Goal: Use online tool/utility: Utilize a website feature to perform a specific function

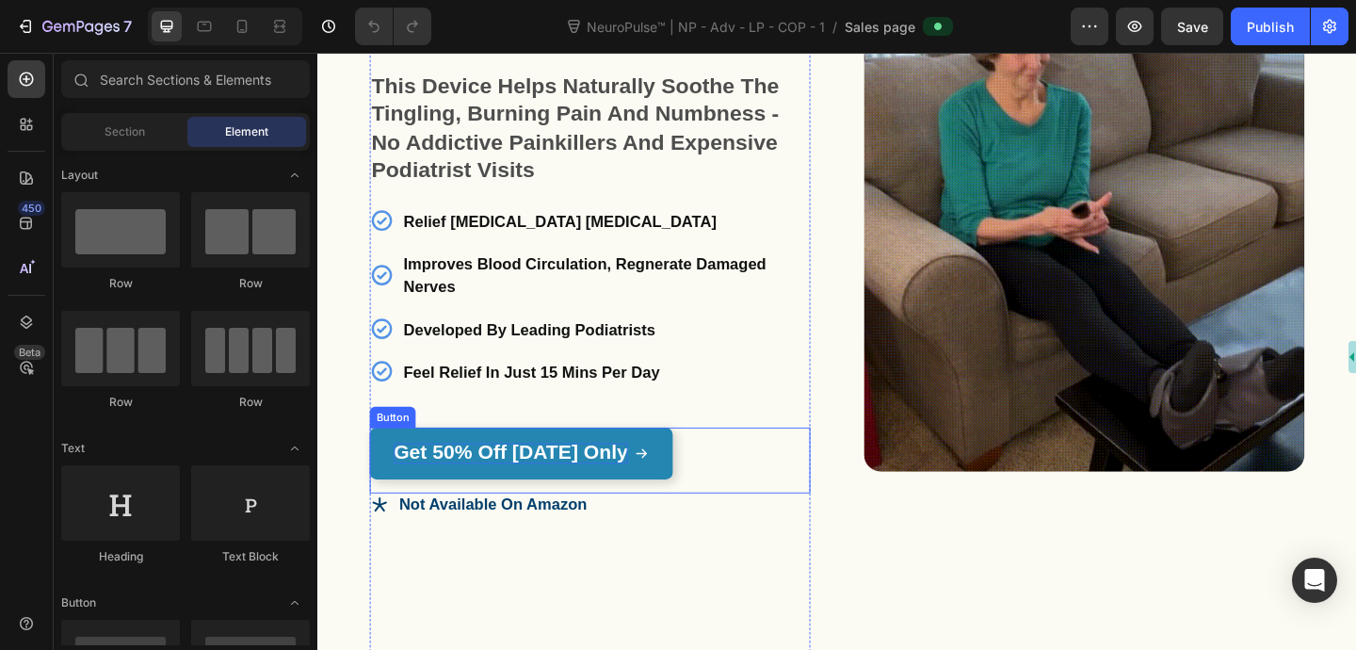
scroll to position [266, 0]
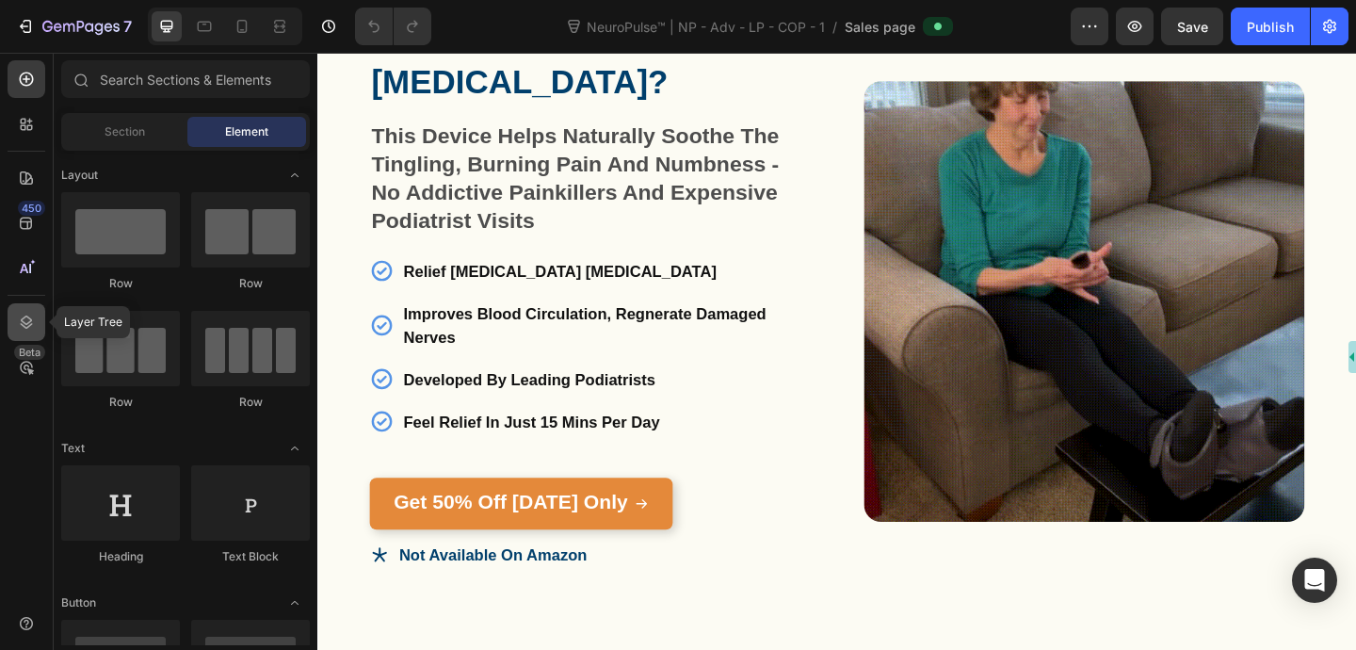
click at [27, 323] on icon at bounding box center [27, 321] width 12 height 13
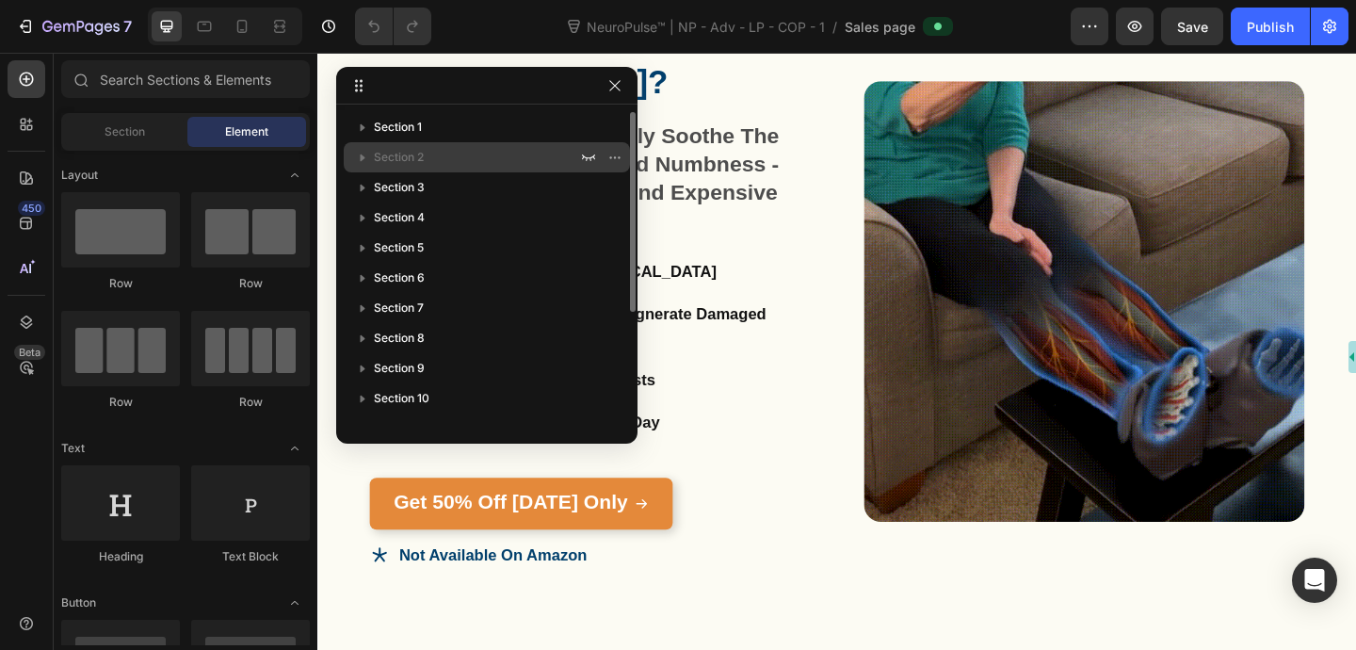
click at [433, 167] on div "Section 2" at bounding box center [486, 157] width 271 height 30
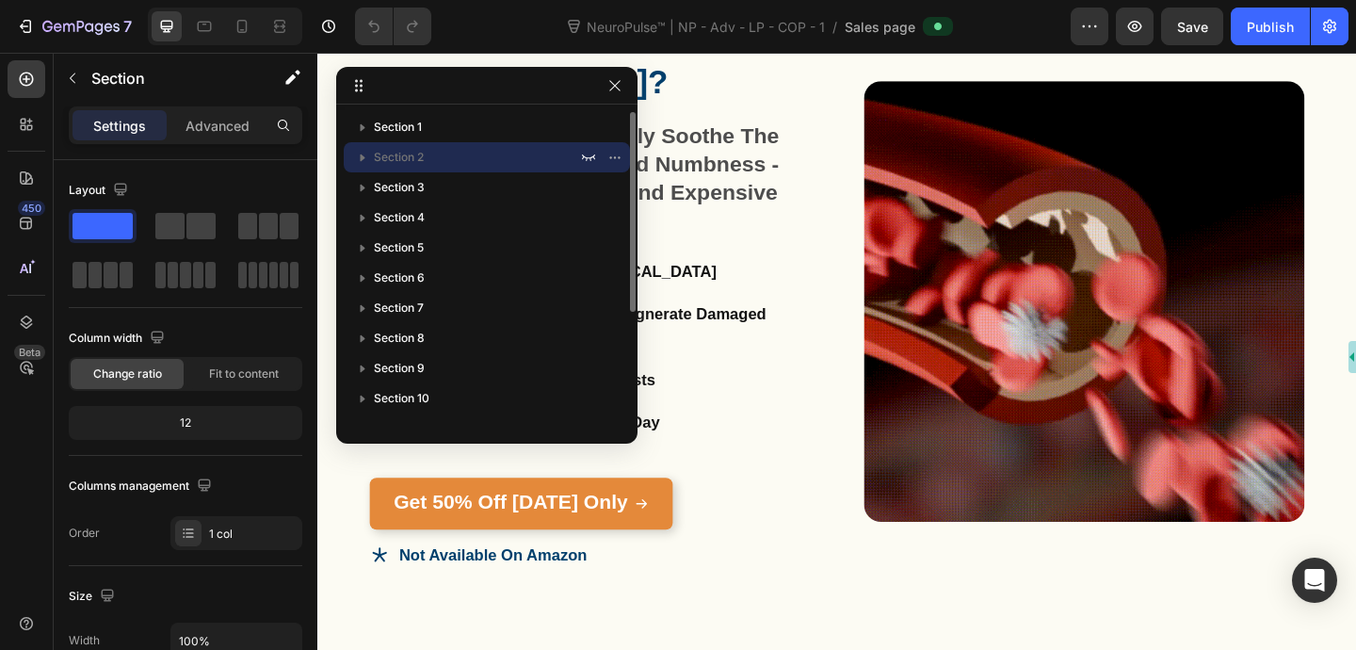
click at [364, 161] on icon "button" at bounding box center [362, 157] width 19 height 19
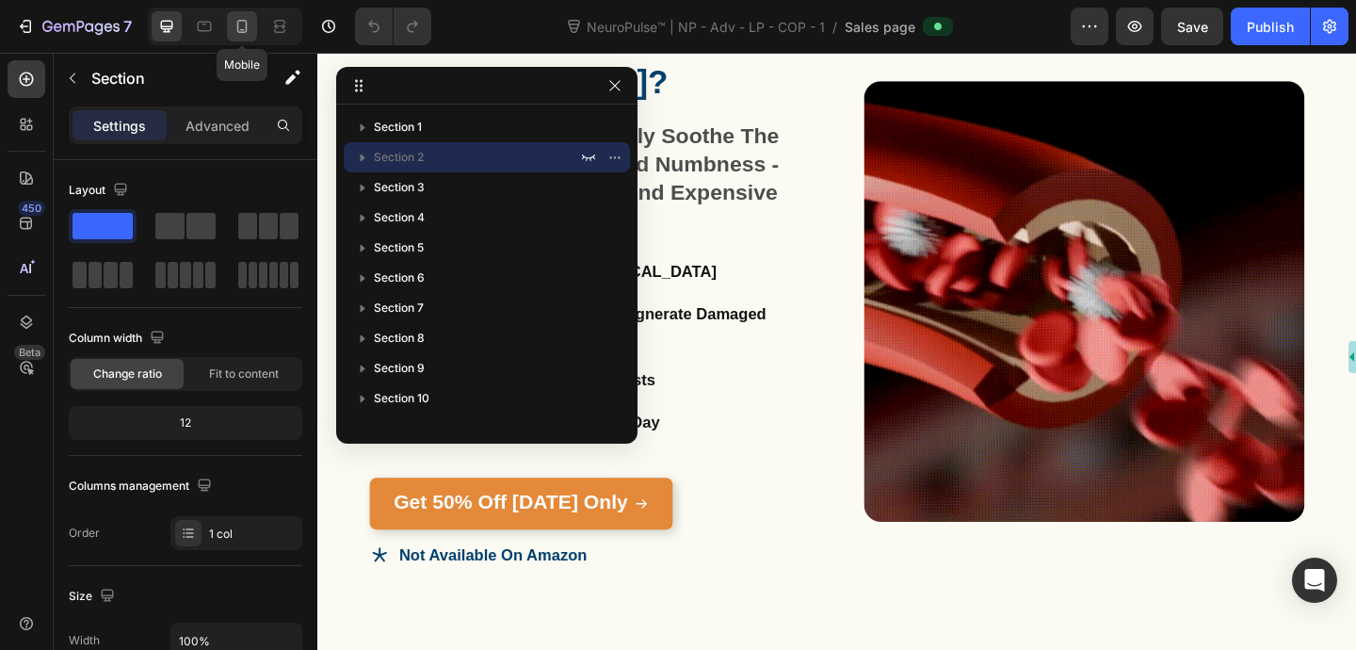
click at [245, 31] on icon at bounding box center [242, 26] width 19 height 19
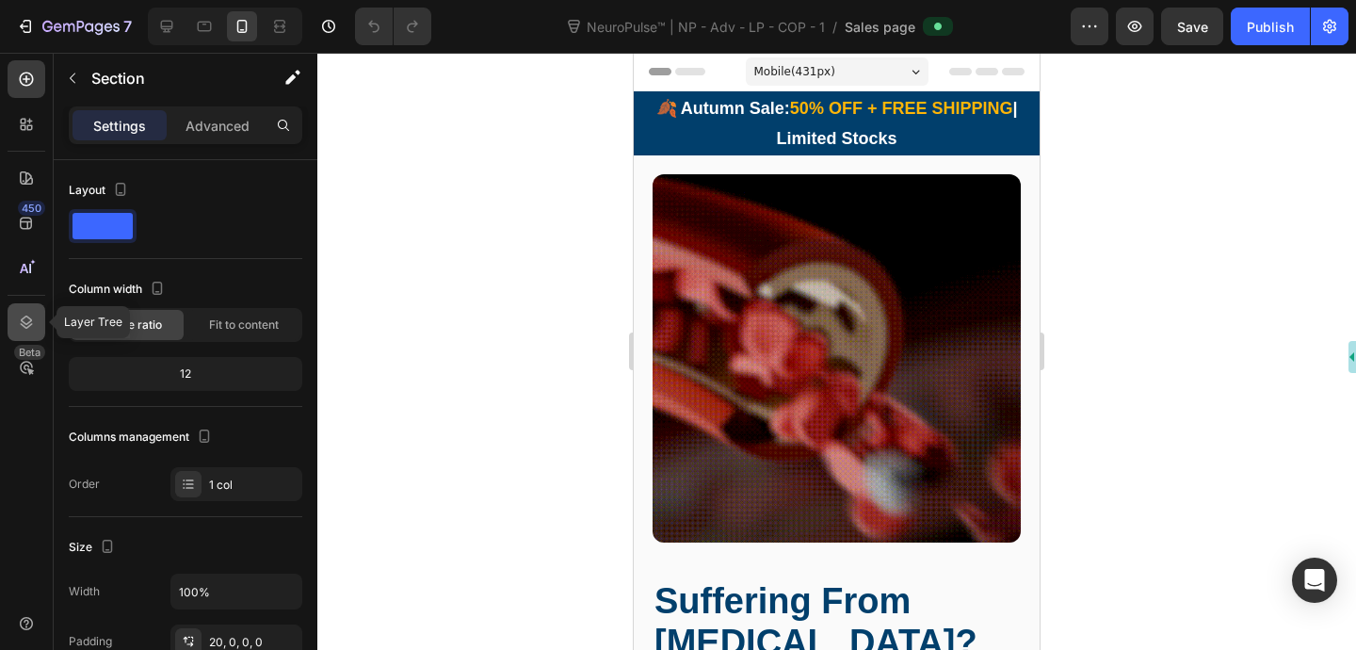
click at [12, 323] on div at bounding box center [27, 322] width 38 height 38
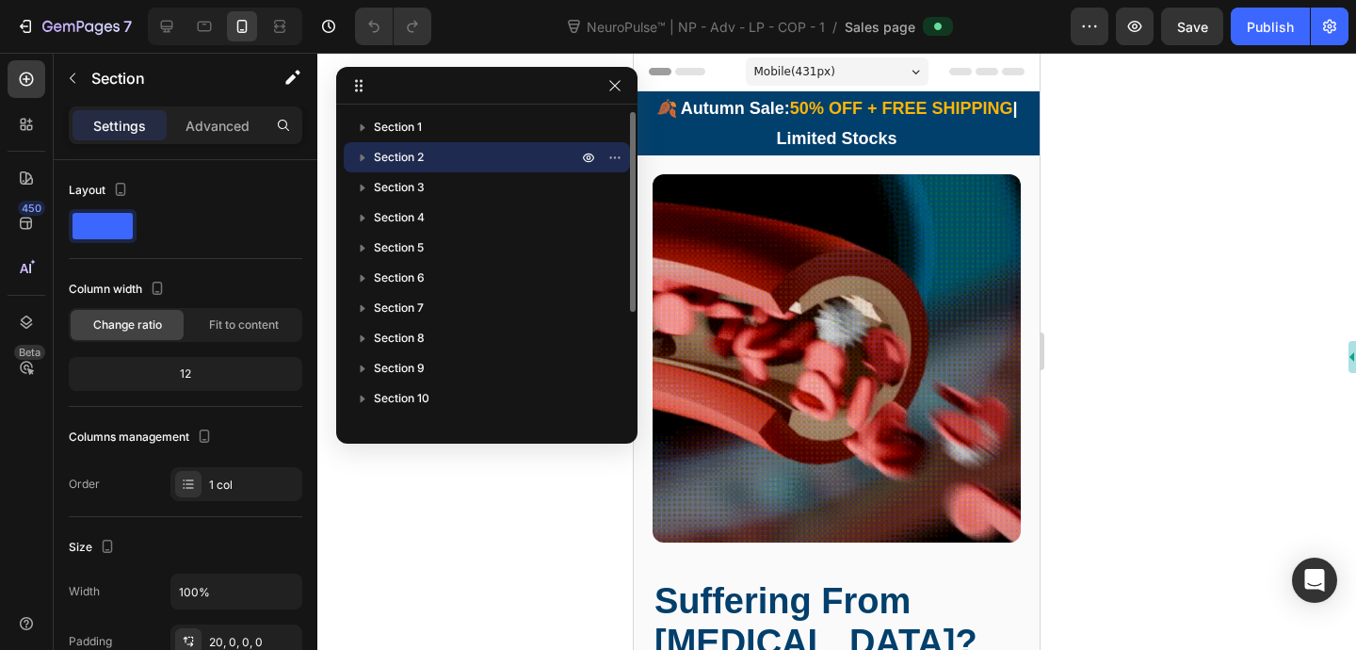
click at [364, 154] on icon "button" at bounding box center [362, 157] width 19 height 19
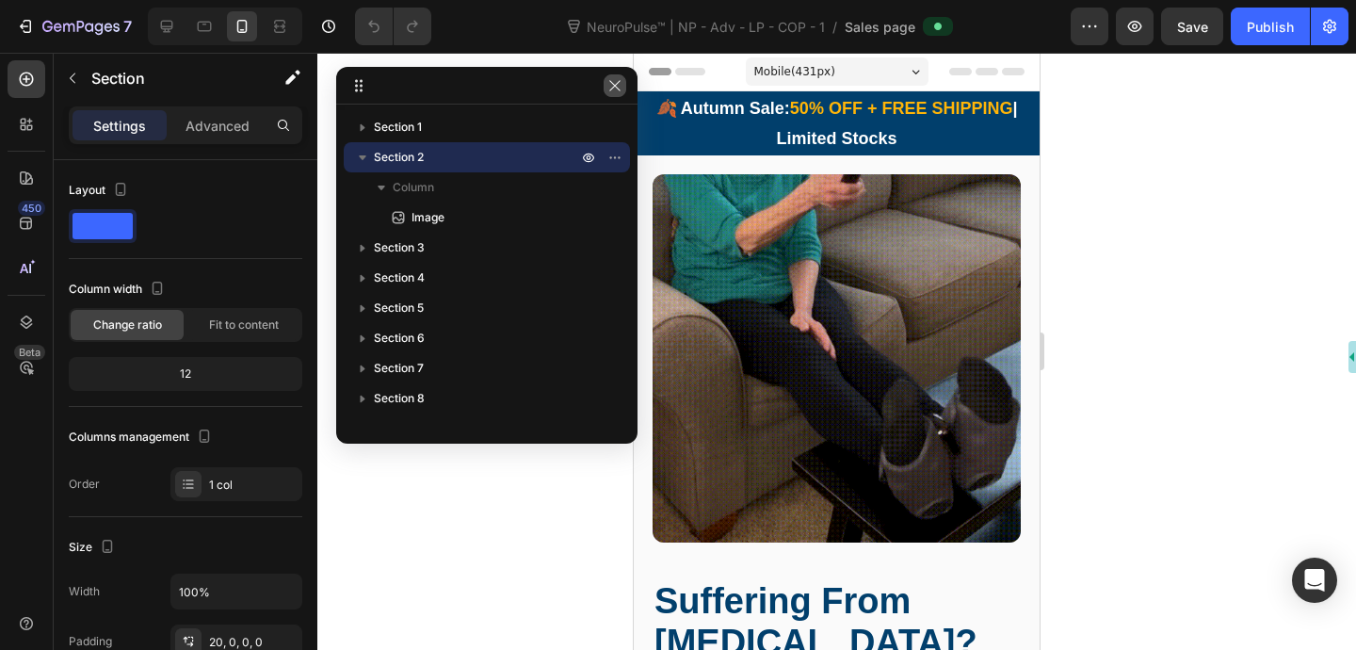
click at [612, 83] on icon "button" at bounding box center [614, 85] width 10 height 10
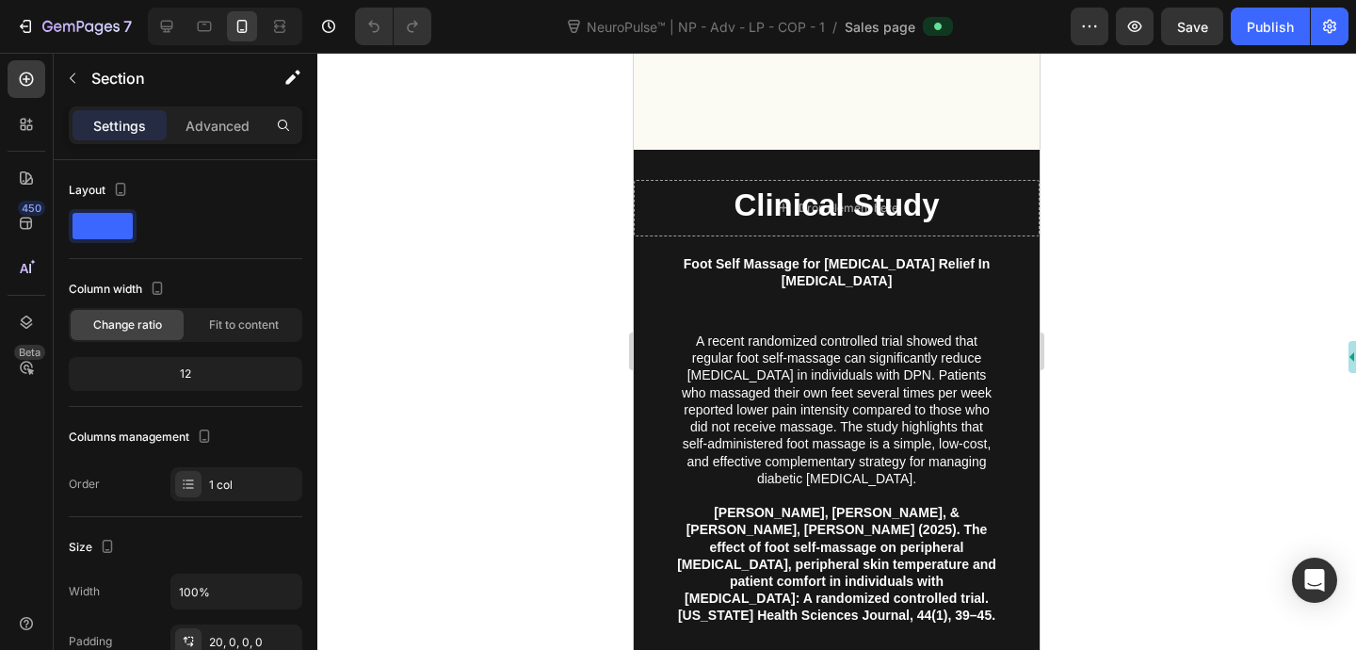
scroll to position [8039, 0]
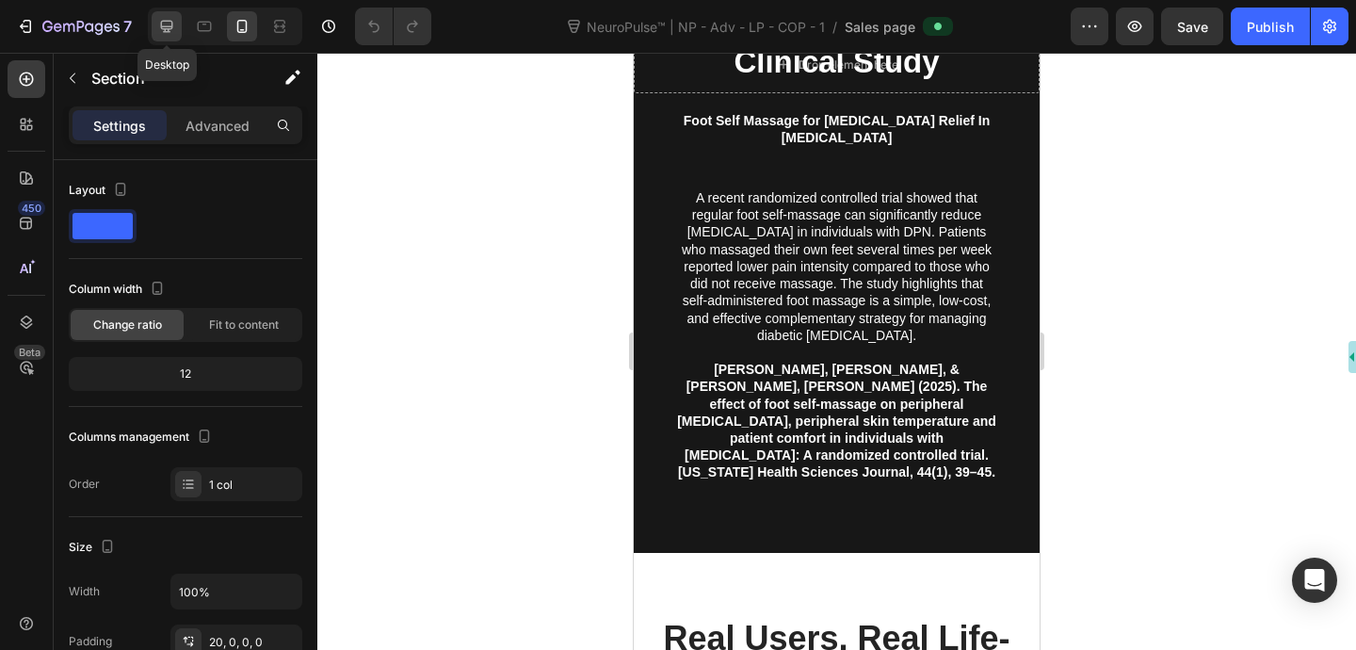
click at [163, 32] on icon at bounding box center [166, 26] width 19 height 19
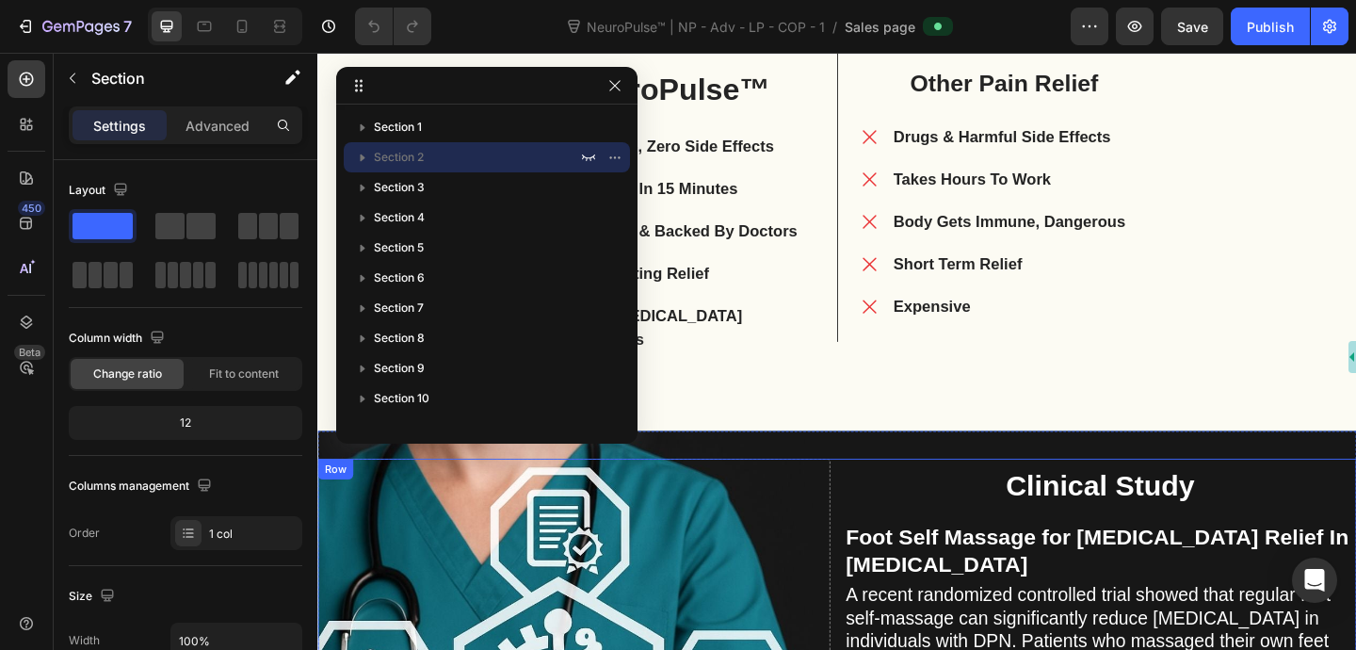
scroll to position [7143, 0]
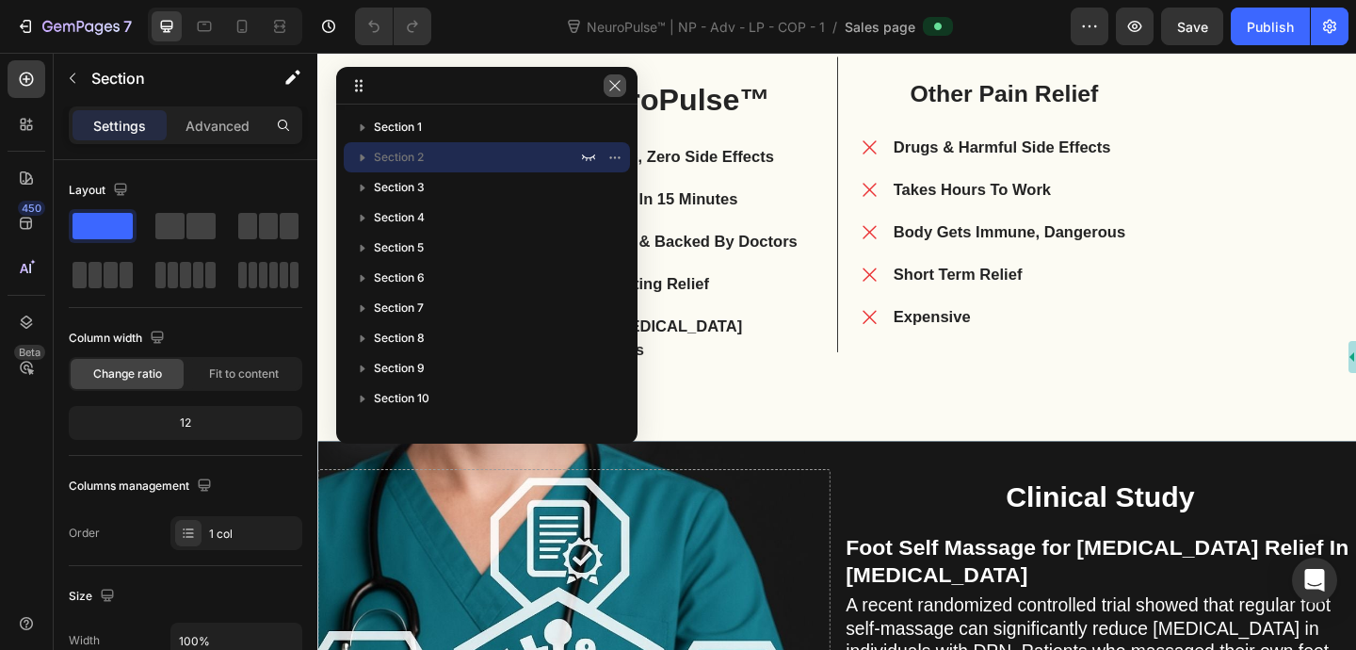
click at [613, 84] on icon "button" at bounding box center [614, 85] width 10 height 10
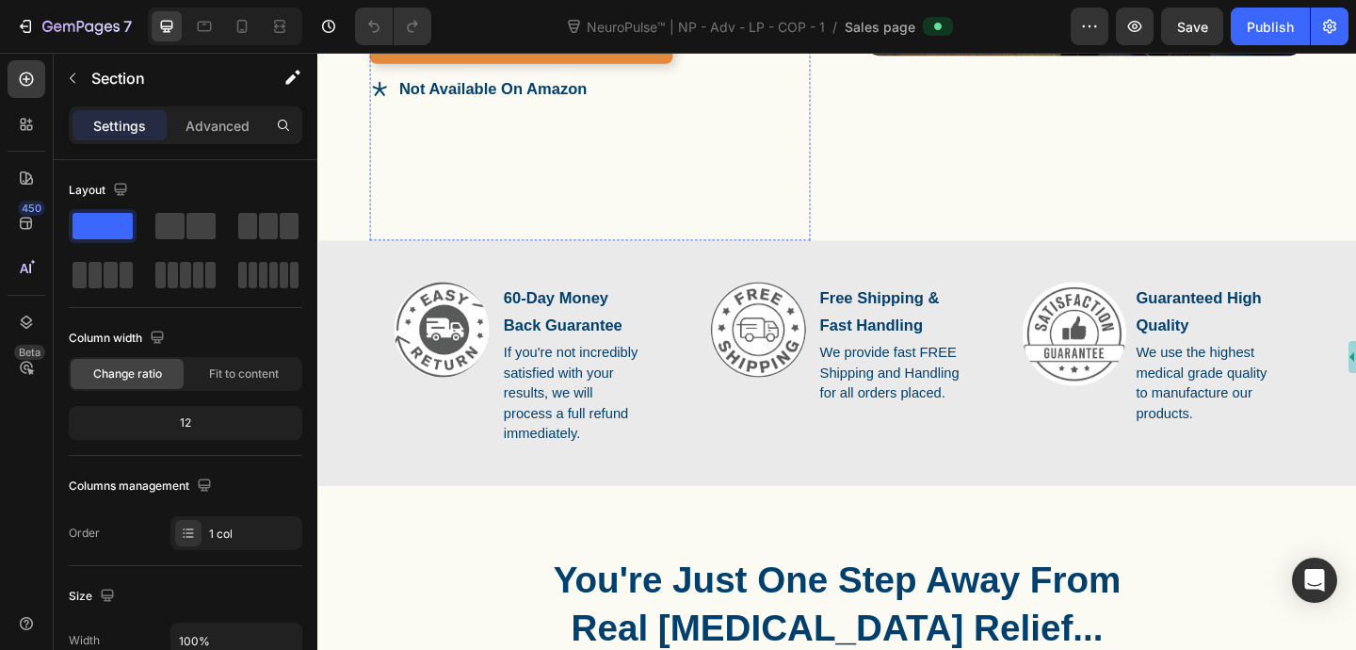
scroll to position [827, 0]
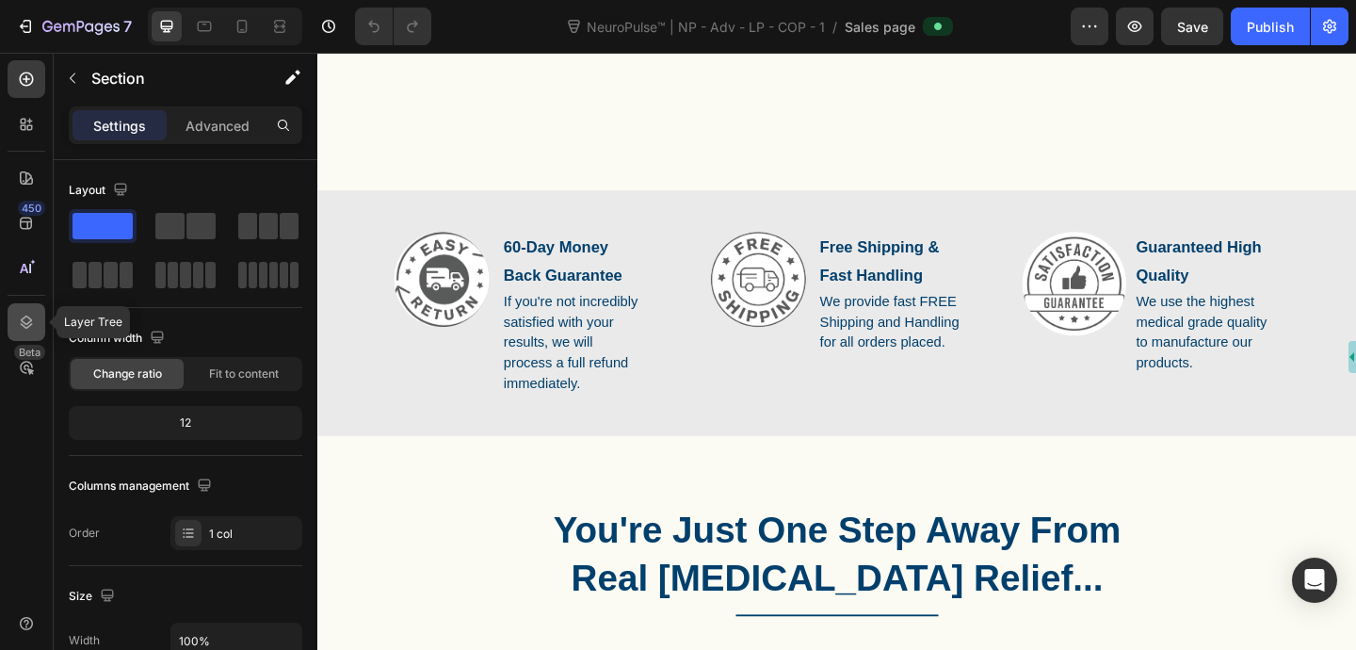
click at [28, 324] on icon at bounding box center [26, 322] width 19 height 19
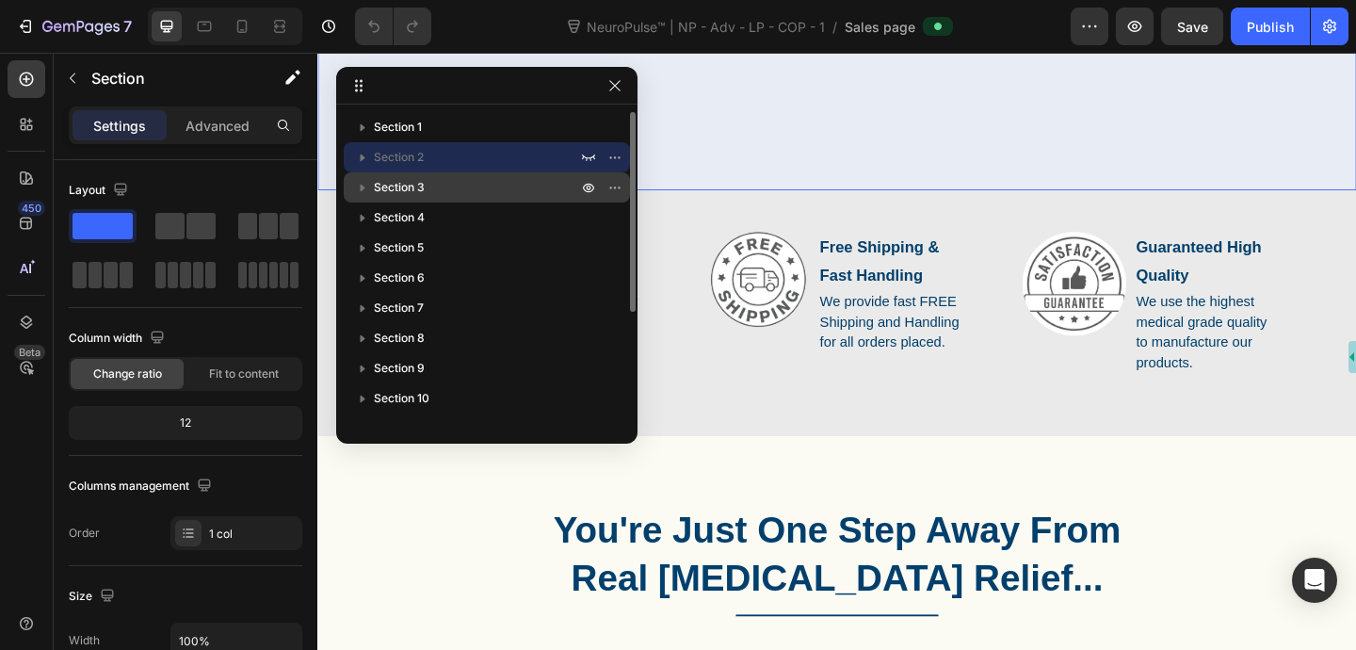
click at [363, 187] on icon "button" at bounding box center [363, 189] width 5 height 8
click at [404, 249] on icon "button" at bounding box center [400, 247] width 19 height 19
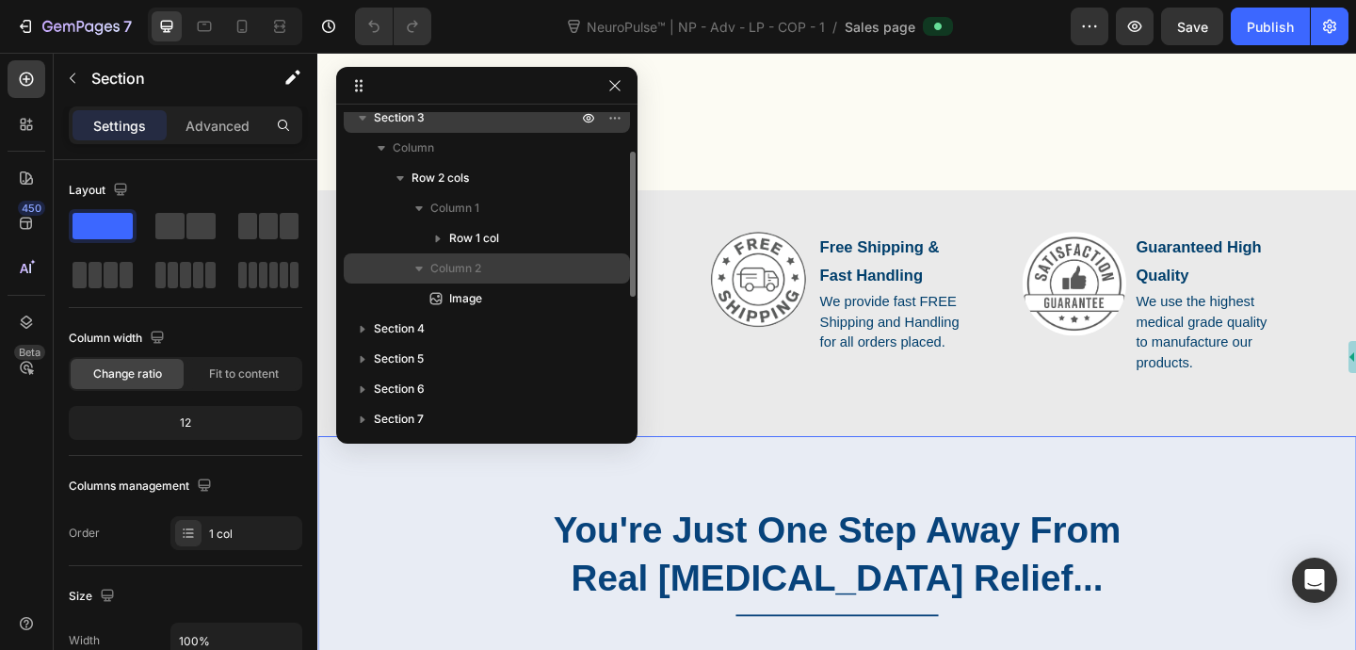
scroll to position [74, 0]
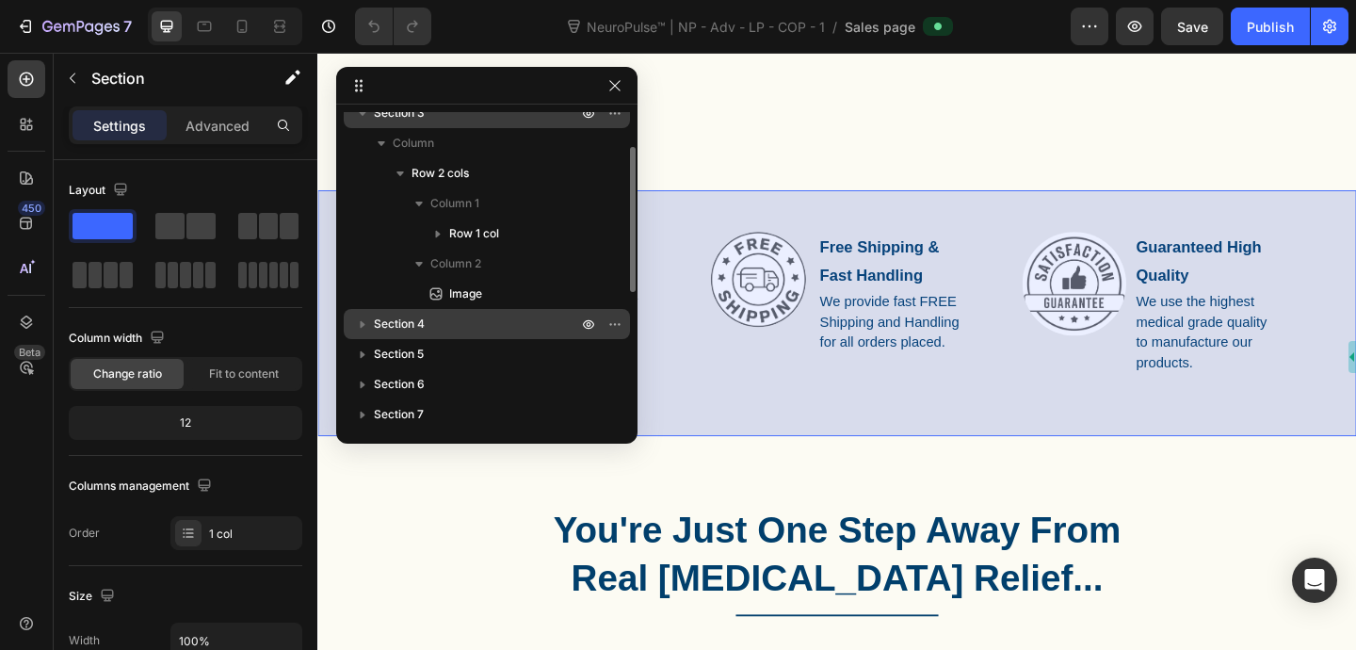
click at [361, 325] on icon "button" at bounding box center [363, 325] width 5 height 8
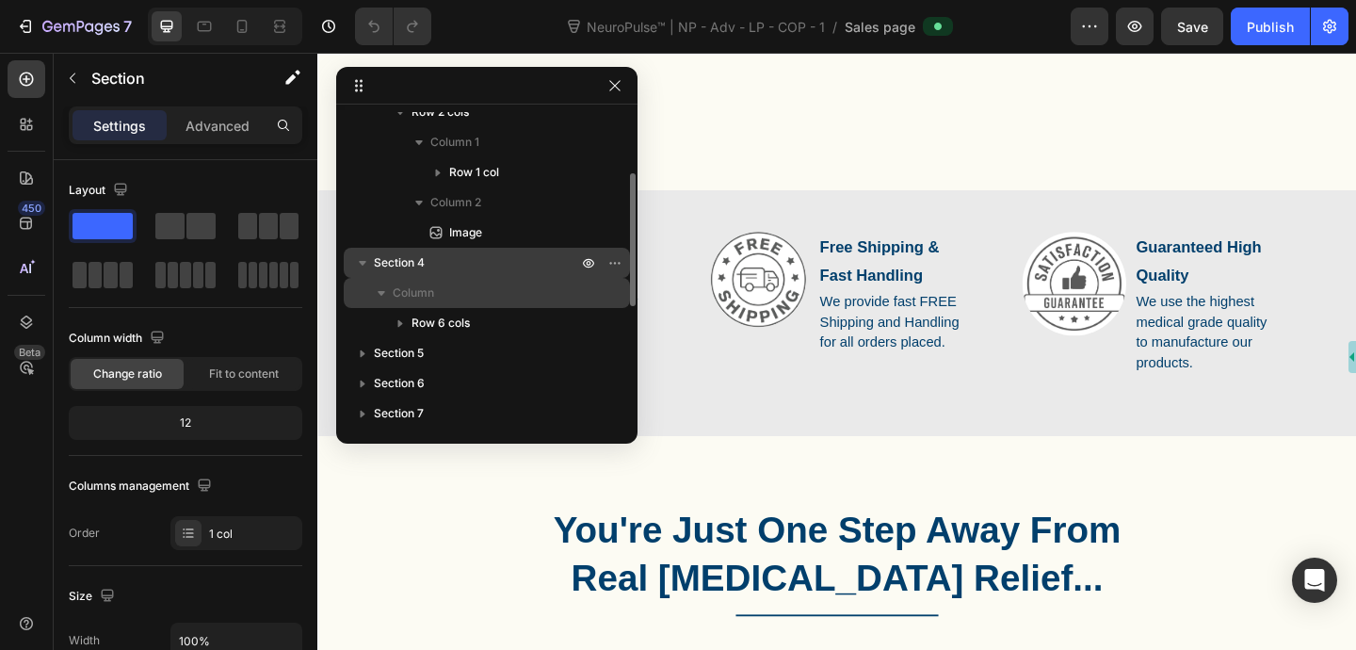
scroll to position [137, 0]
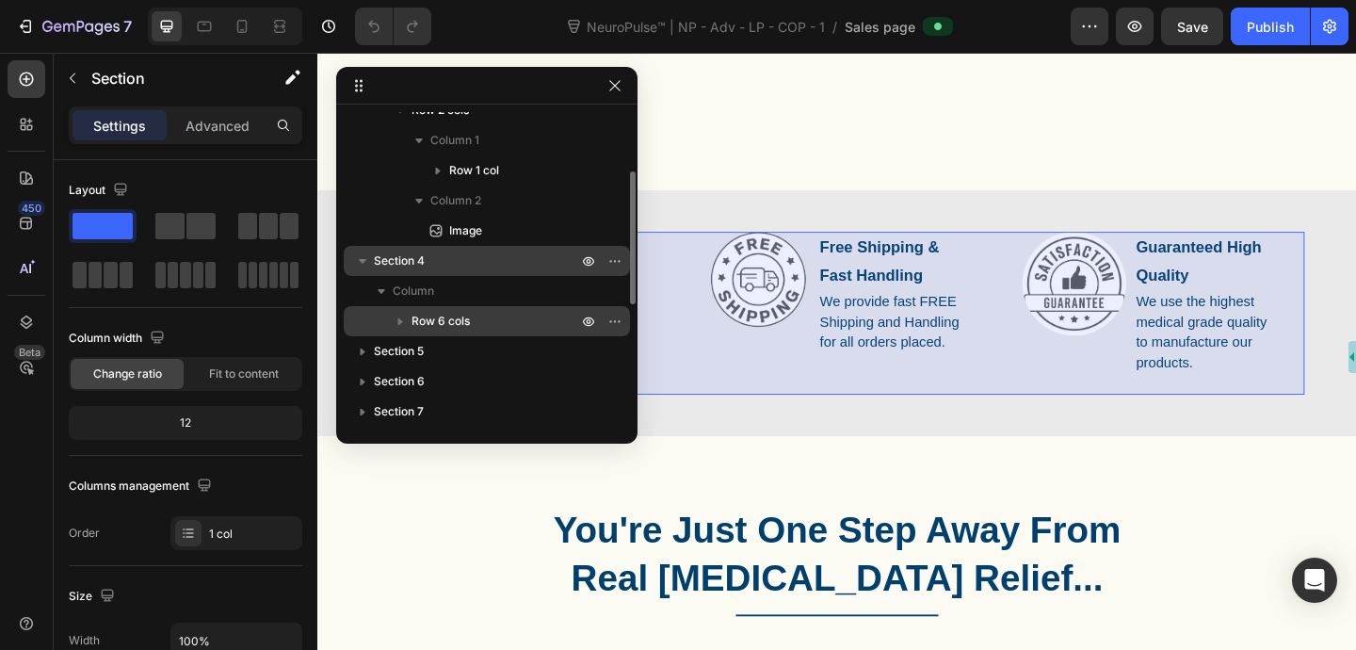
click at [398, 320] on icon "button" at bounding box center [400, 322] width 5 height 8
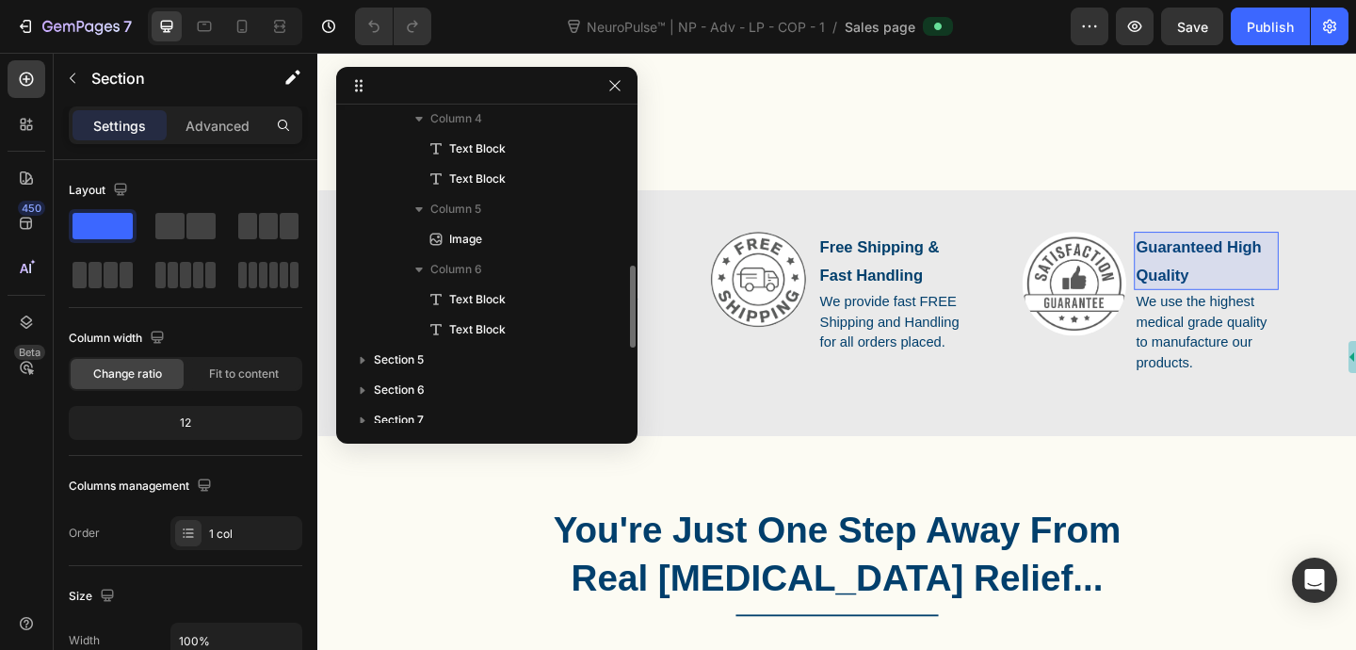
scroll to position [588, 0]
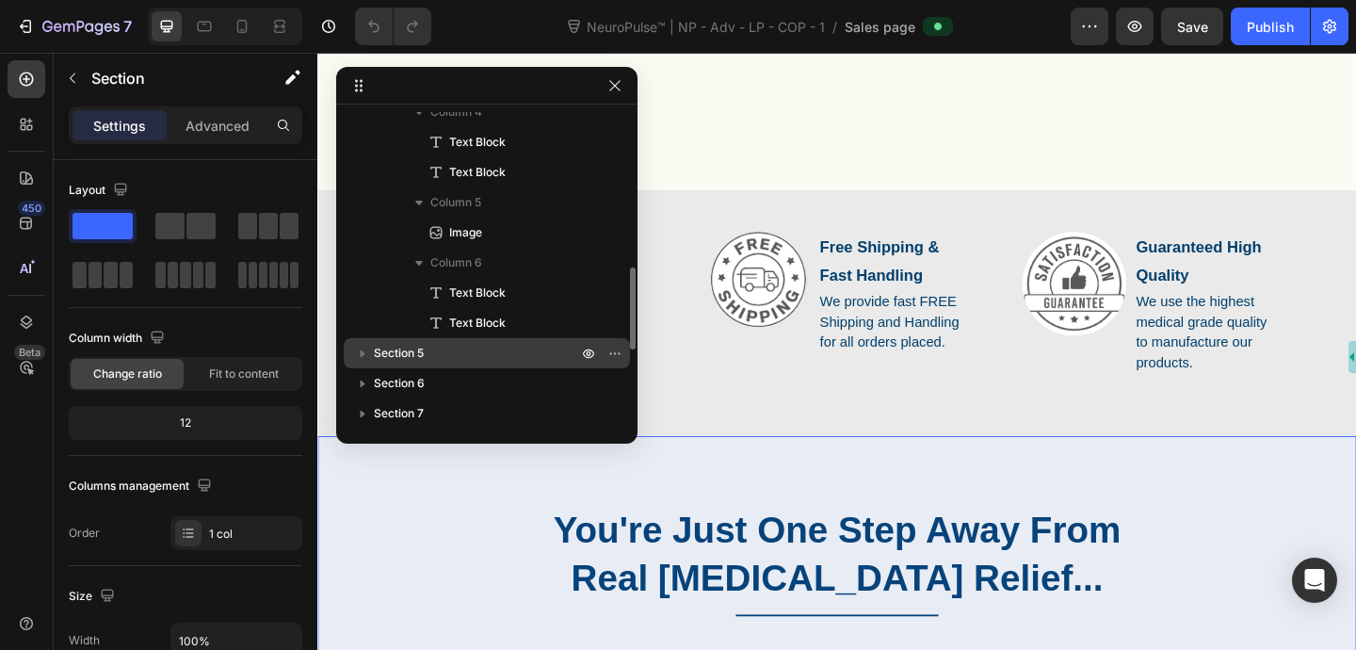
click at [363, 352] on icon "button" at bounding box center [363, 354] width 5 height 8
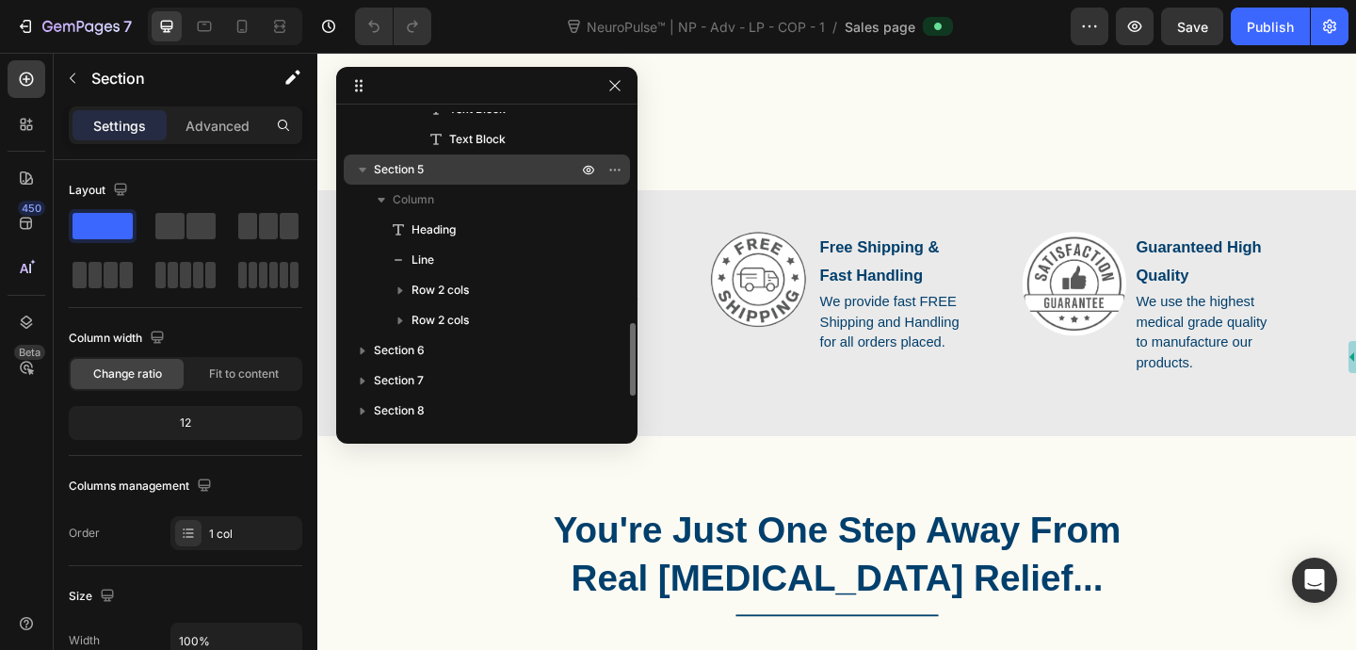
scroll to position [802, 0]
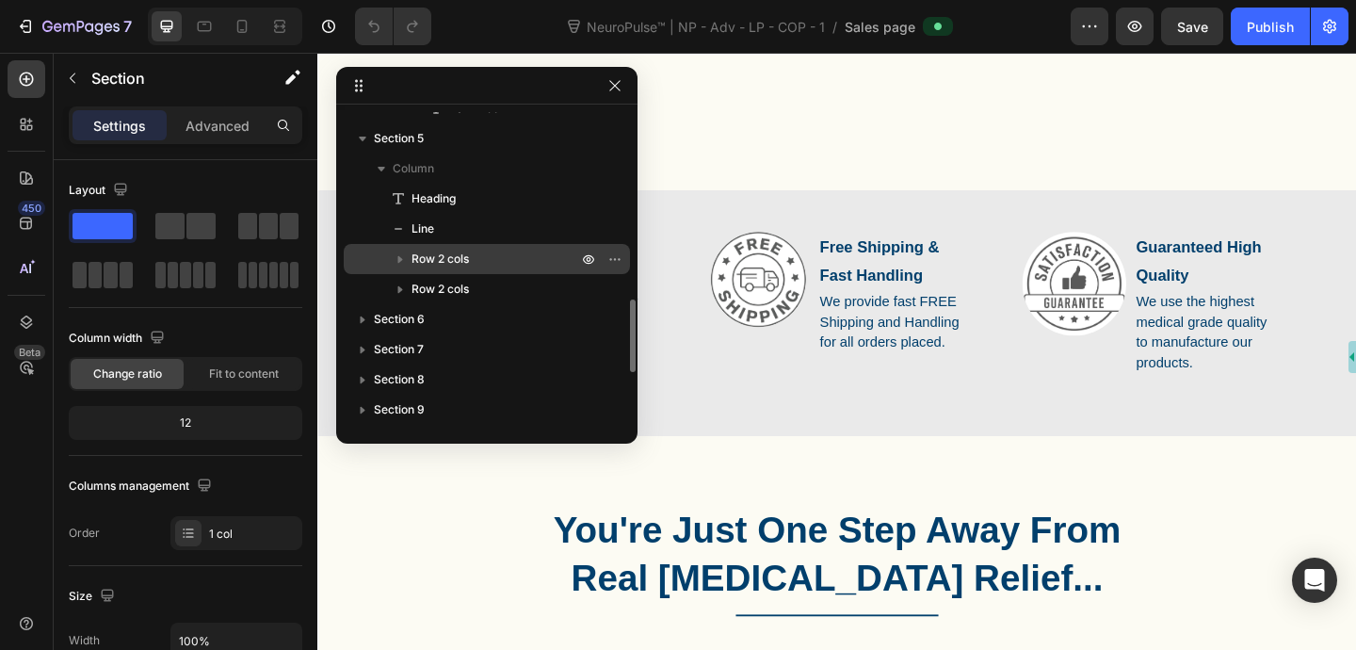
click at [407, 259] on icon "button" at bounding box center [400, 259] width 19 height 19
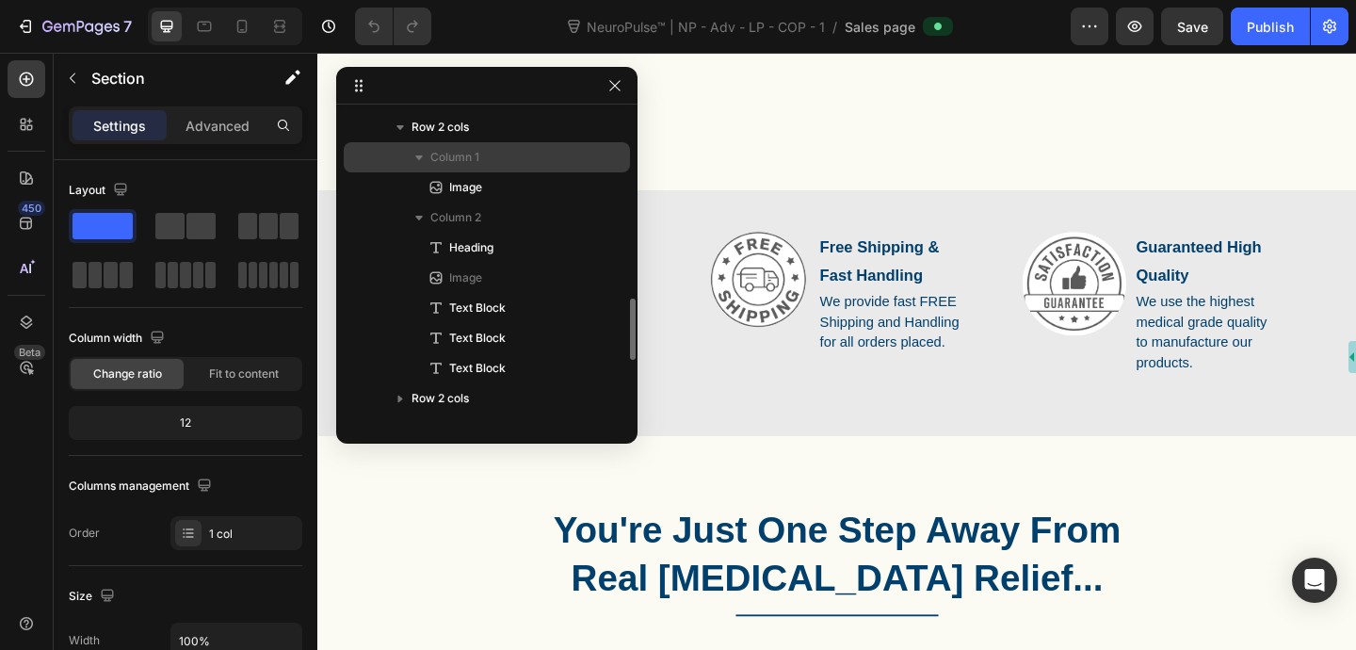
scroll to position [1004, 0]
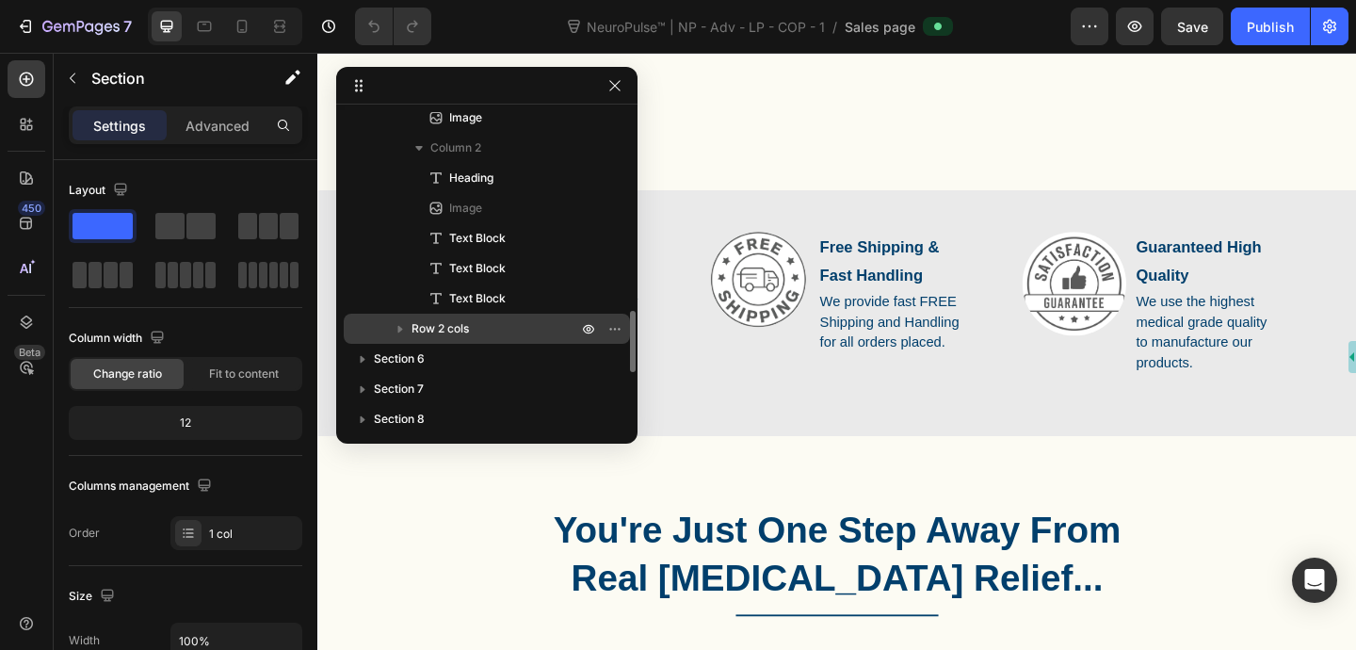
click at [401, 331] on icon "button" at bounding box center [400, 328] width 19 height 19
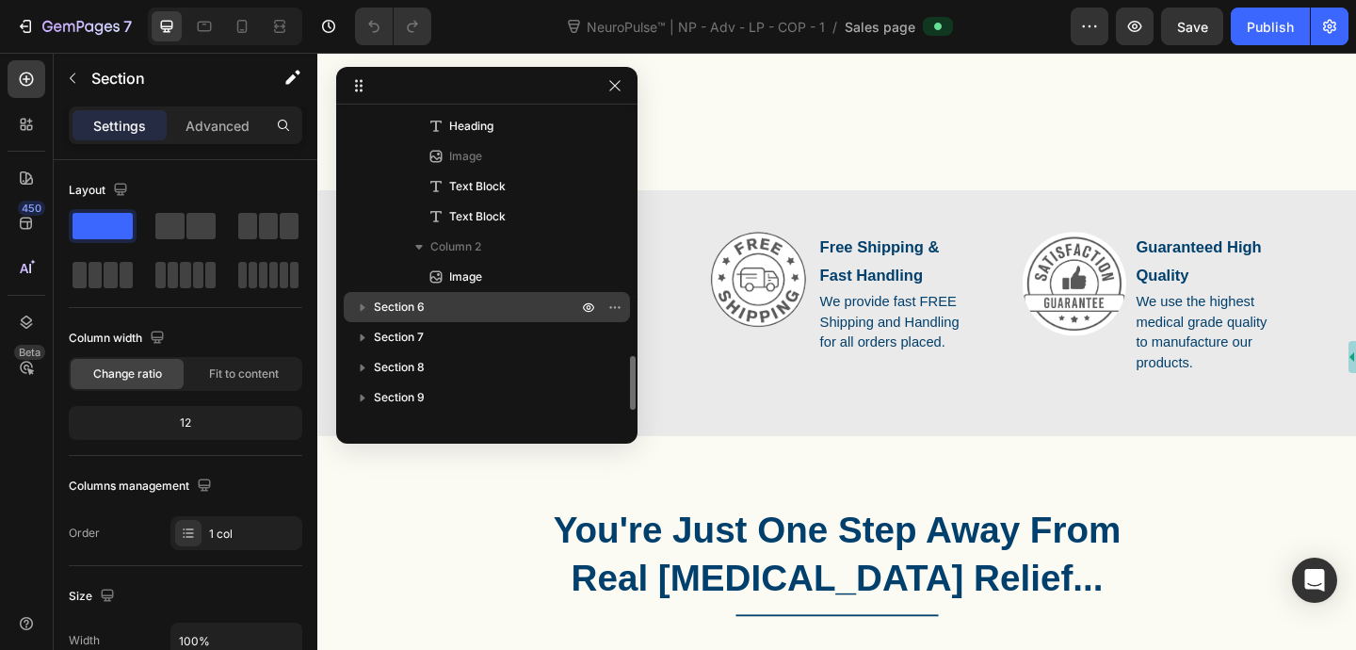
scroll to position [1286, 0]
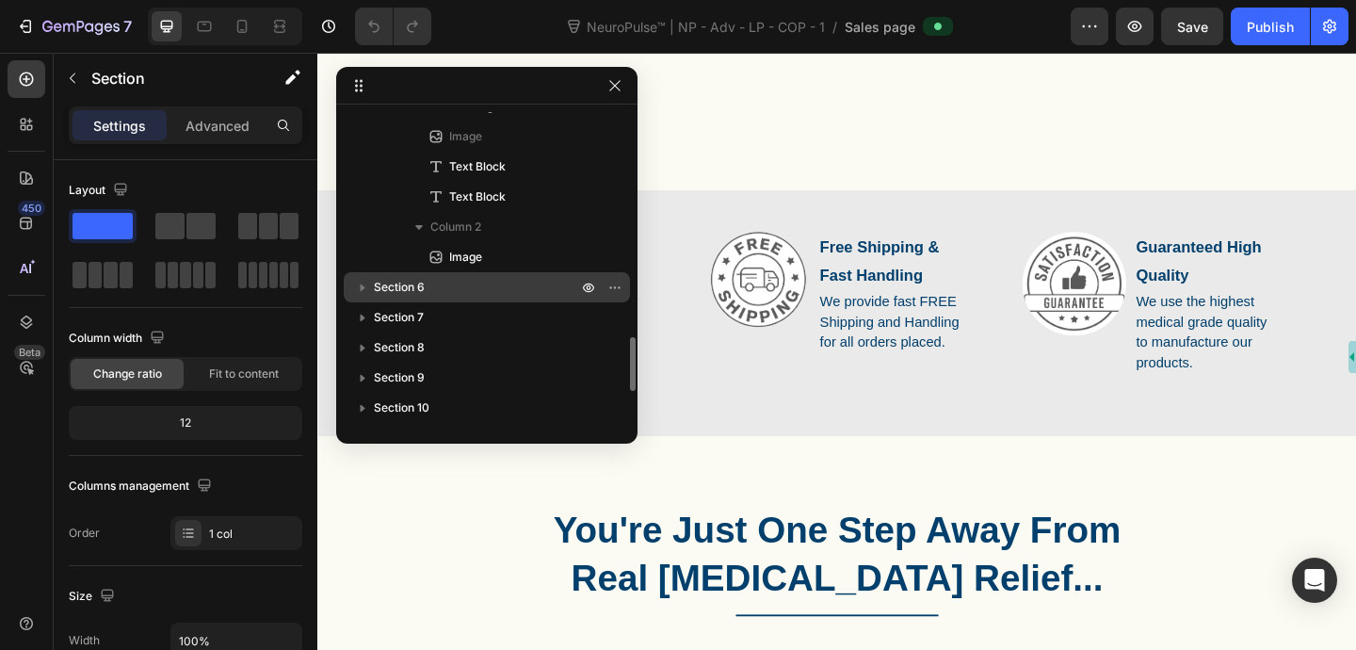
click at [365, 288] on icon "button" at bounding box center [362, 287] width 19 height 19
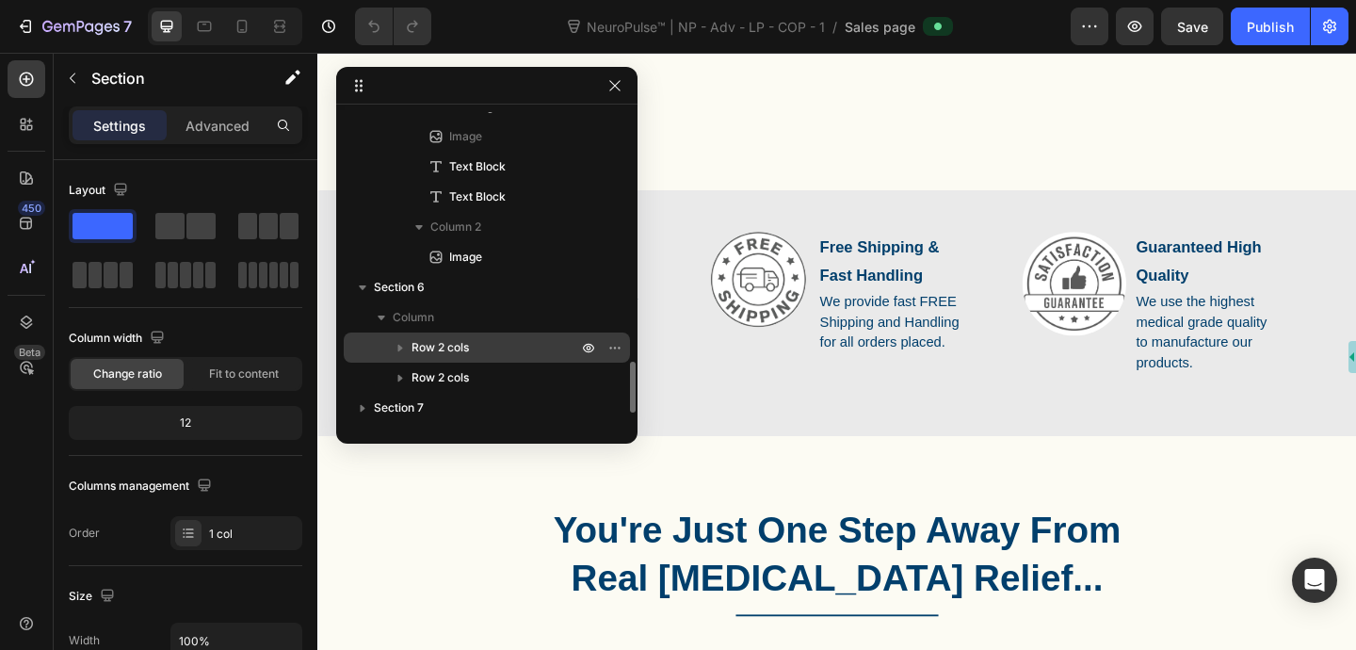
scroll to position [1356, 0]
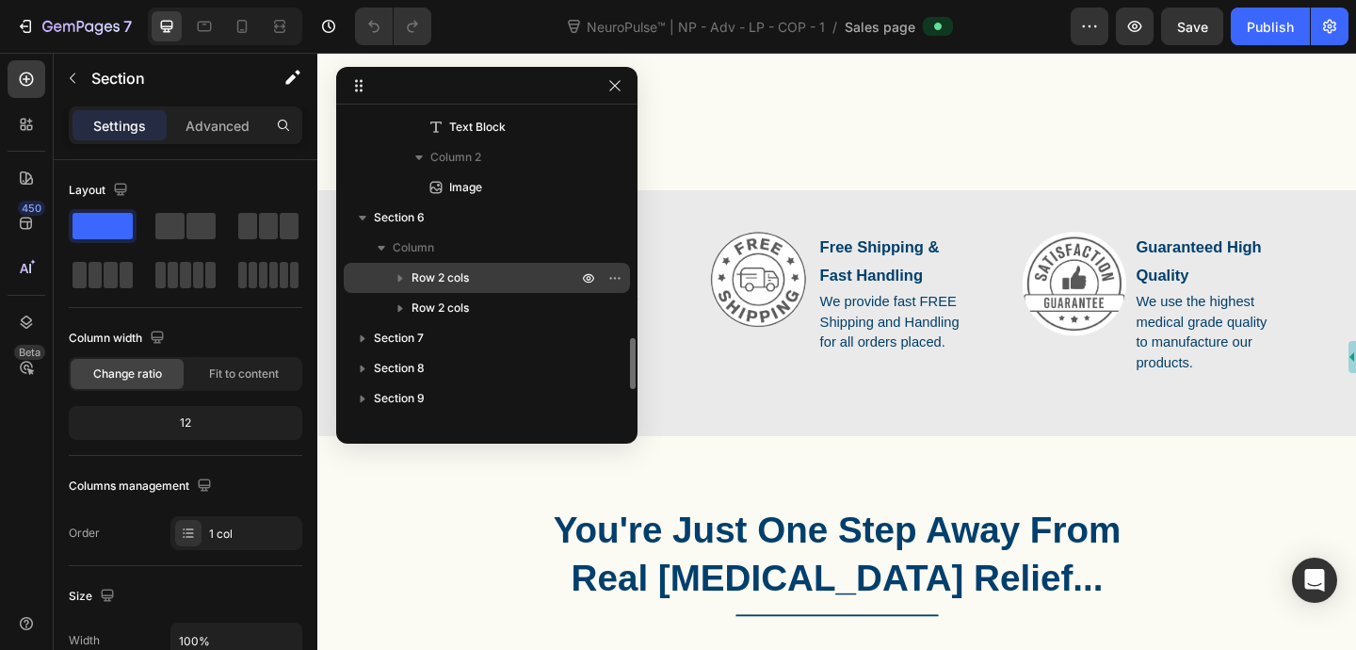
click at [402, 278] on icon "button" at bounding box center [400, 279] width 5 height 8
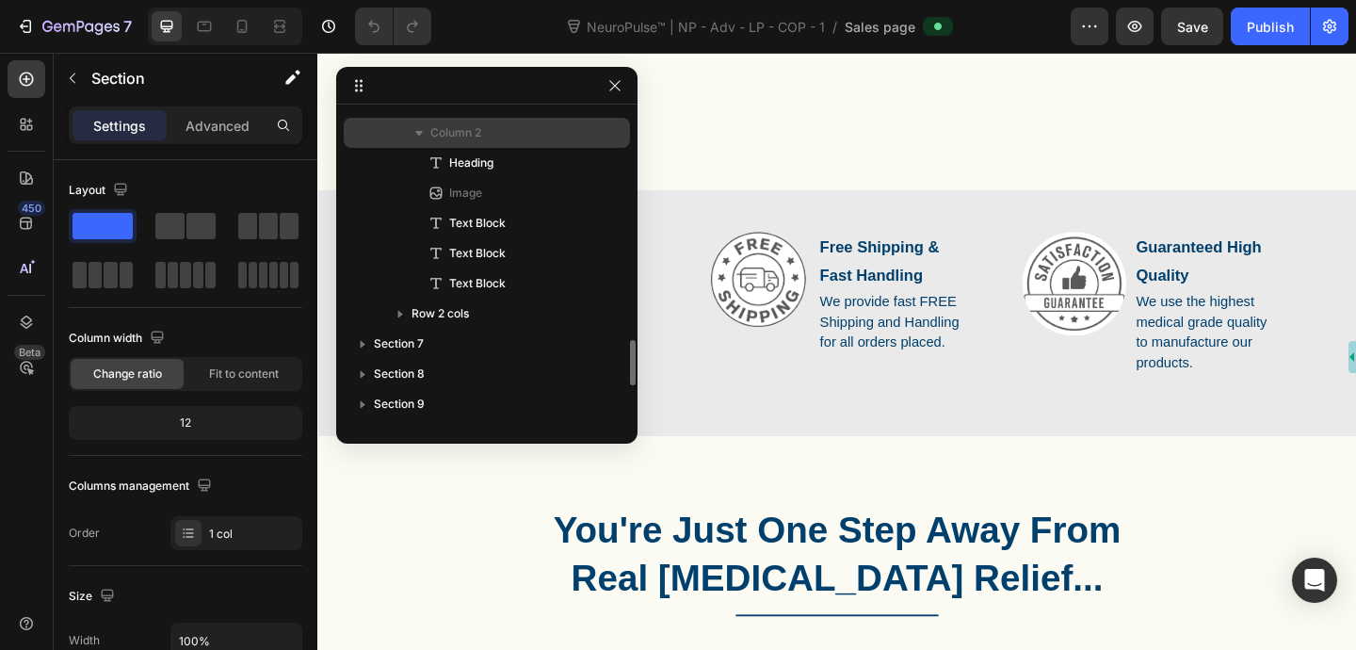
scroll to position [1592, 0]
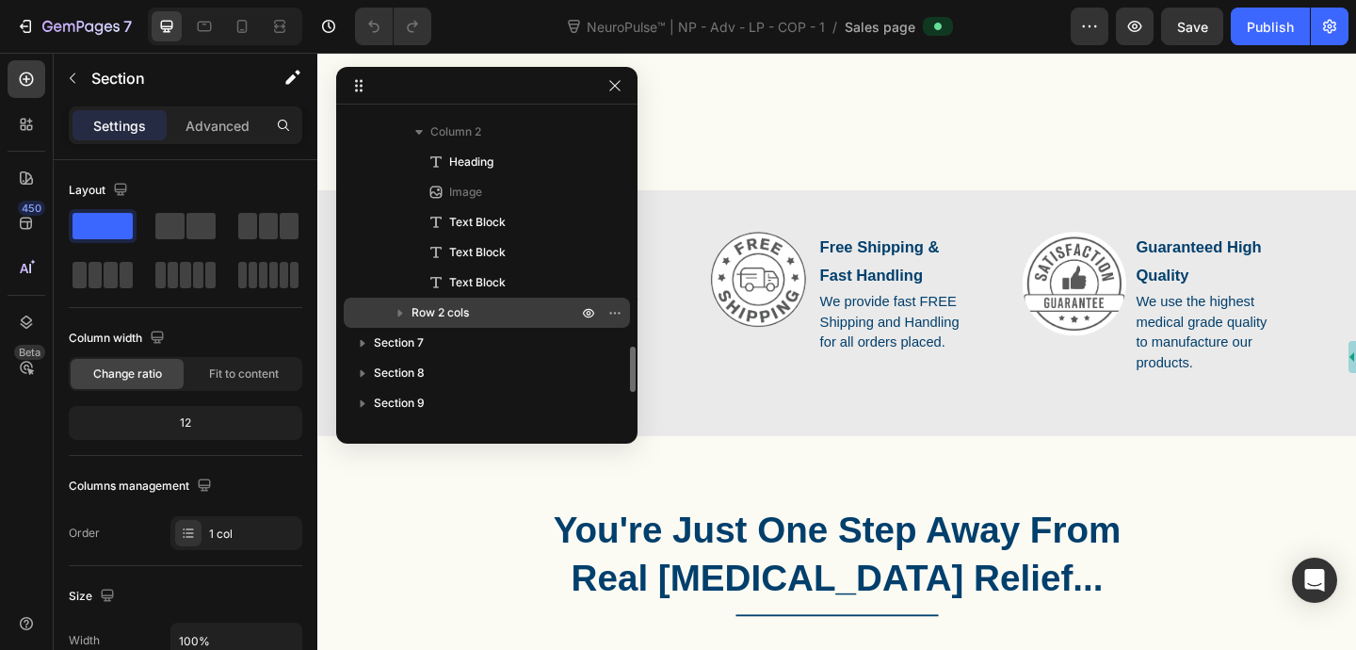
click at [402, 310] on icon "button" at bounding box center [400, 312] width 19 height 19
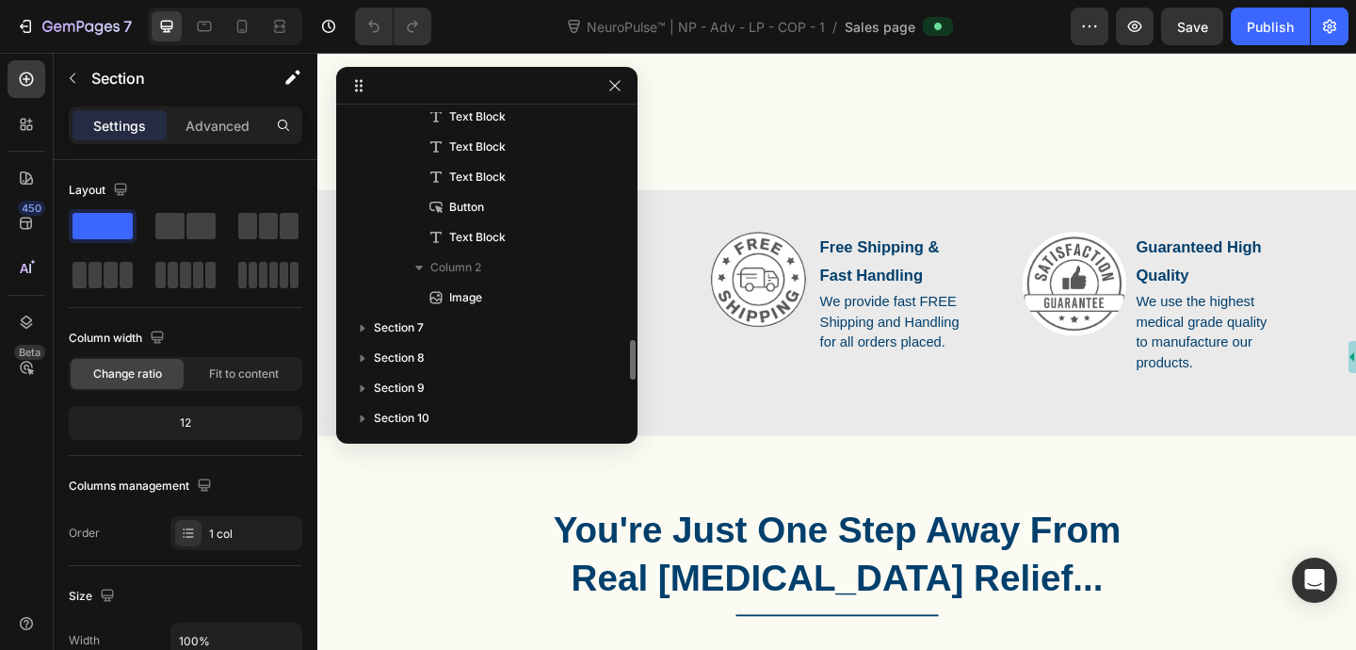
scroll to position [1948, 0]
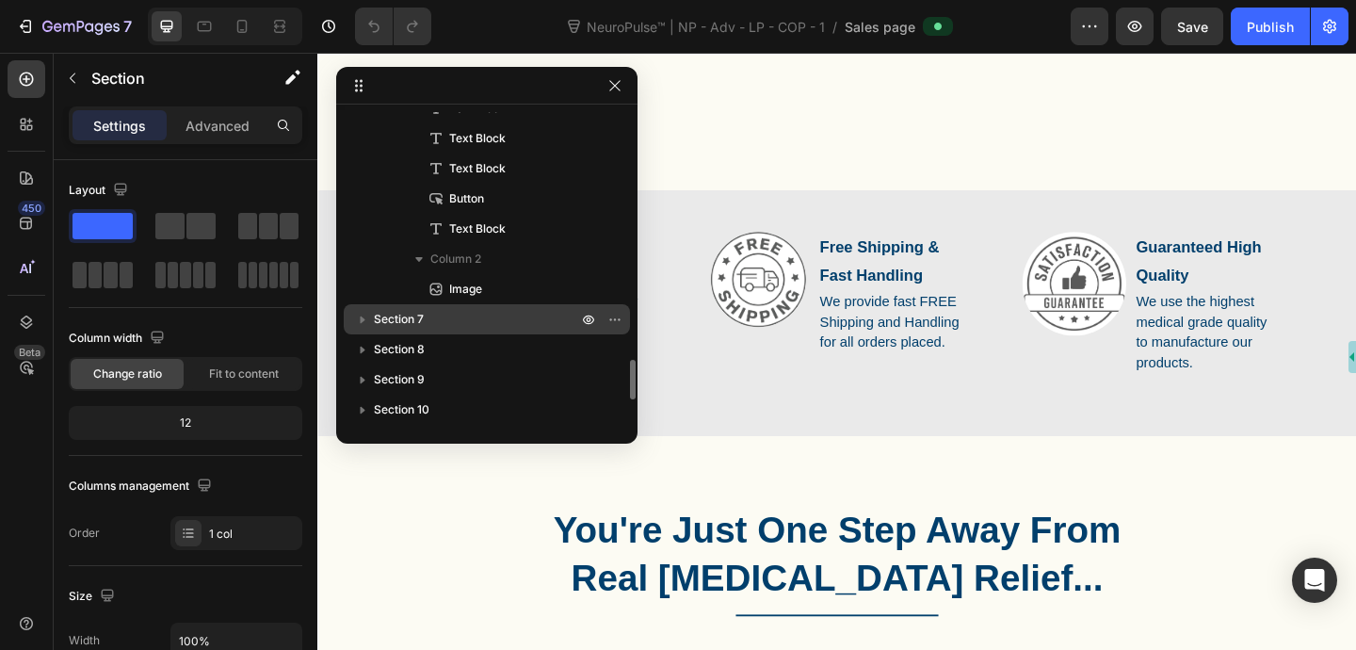
click at [361, 316] on icon "button" at bounding box center [363, 320] width 5 height 8
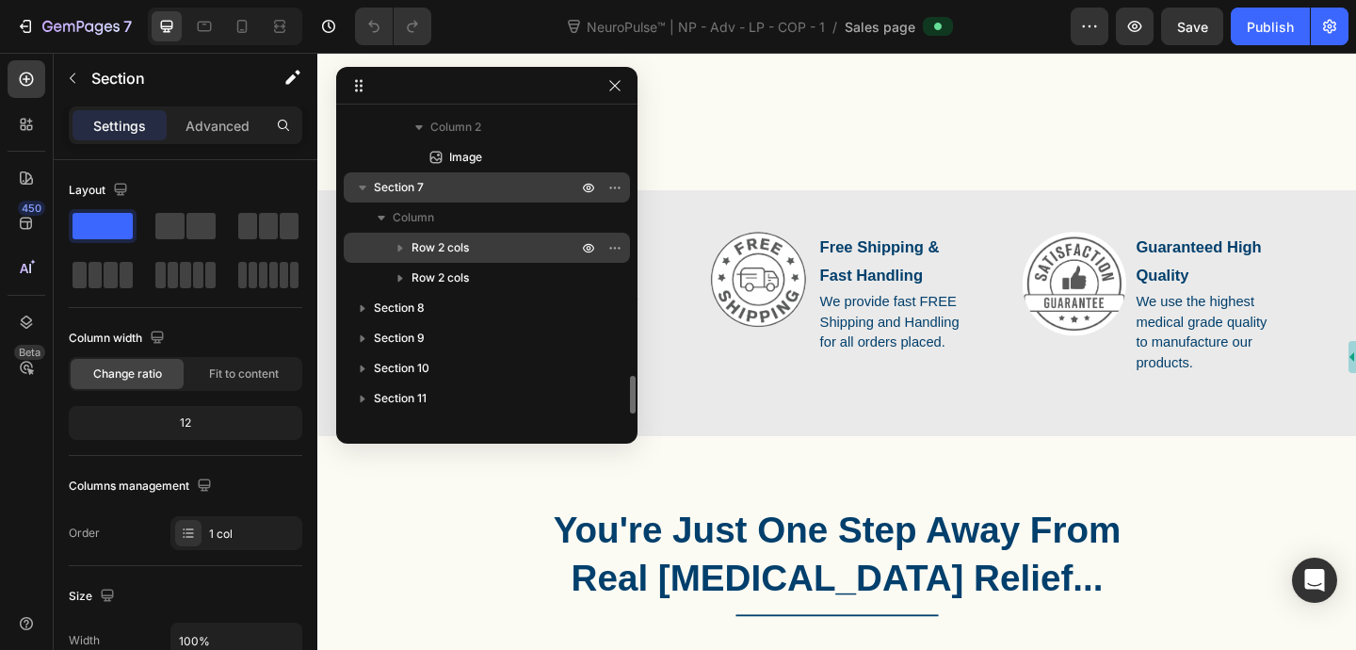
scroll to position [2087, 0]
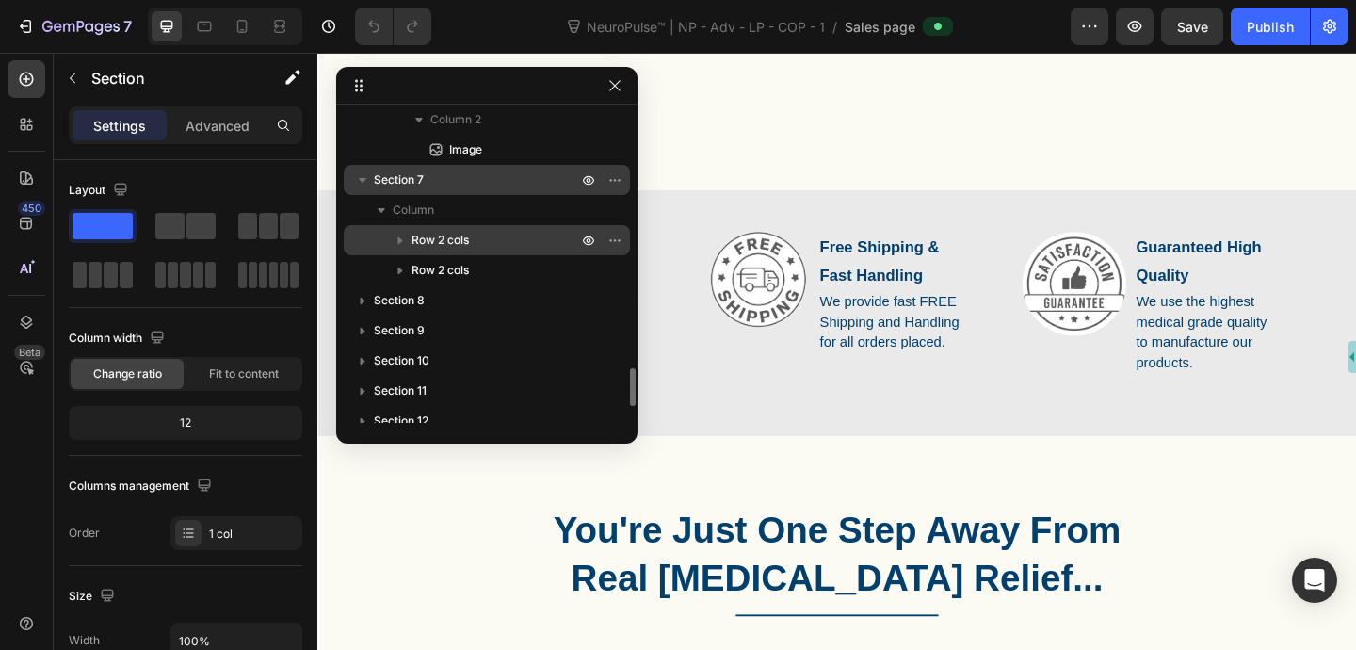
click at [404, 236] on icon "button" at bounding box center [400, 240] width 19 height 19
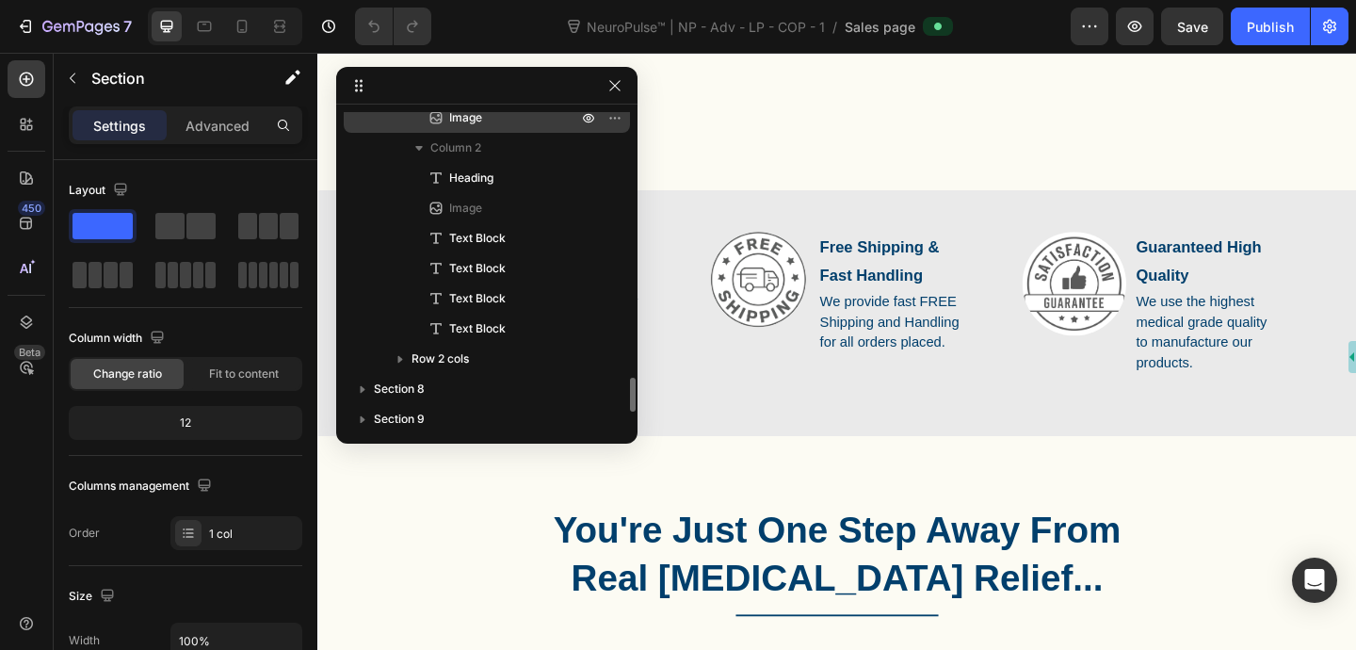
scroll to position [2284, 0]
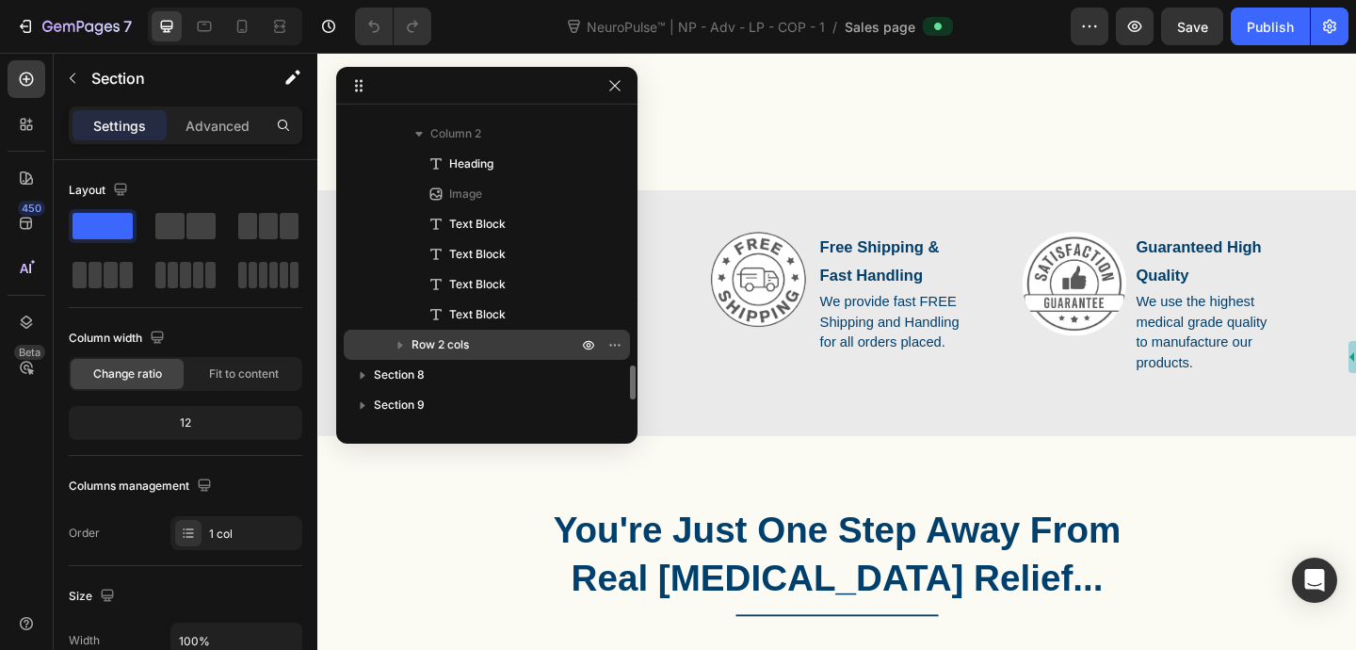
click at [401, 348] on icon "button" at bounding box center [400, 344] width 19 height 19
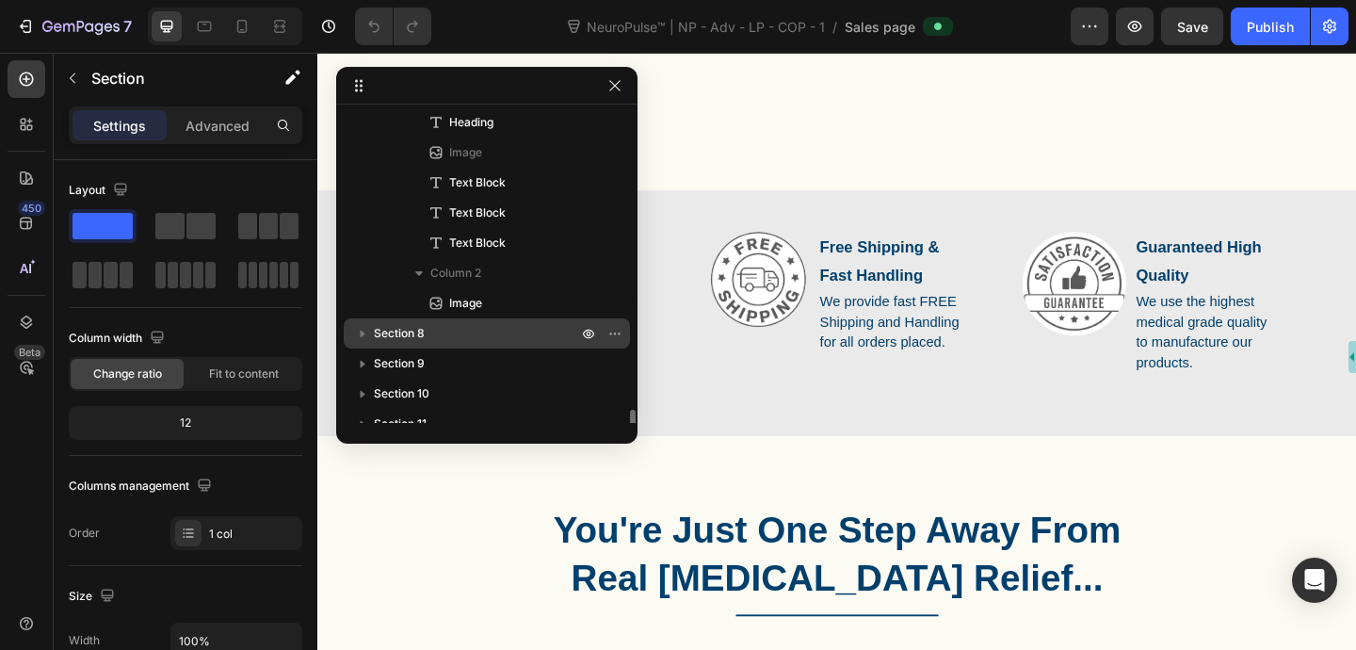
scroll to position [2601, 0]
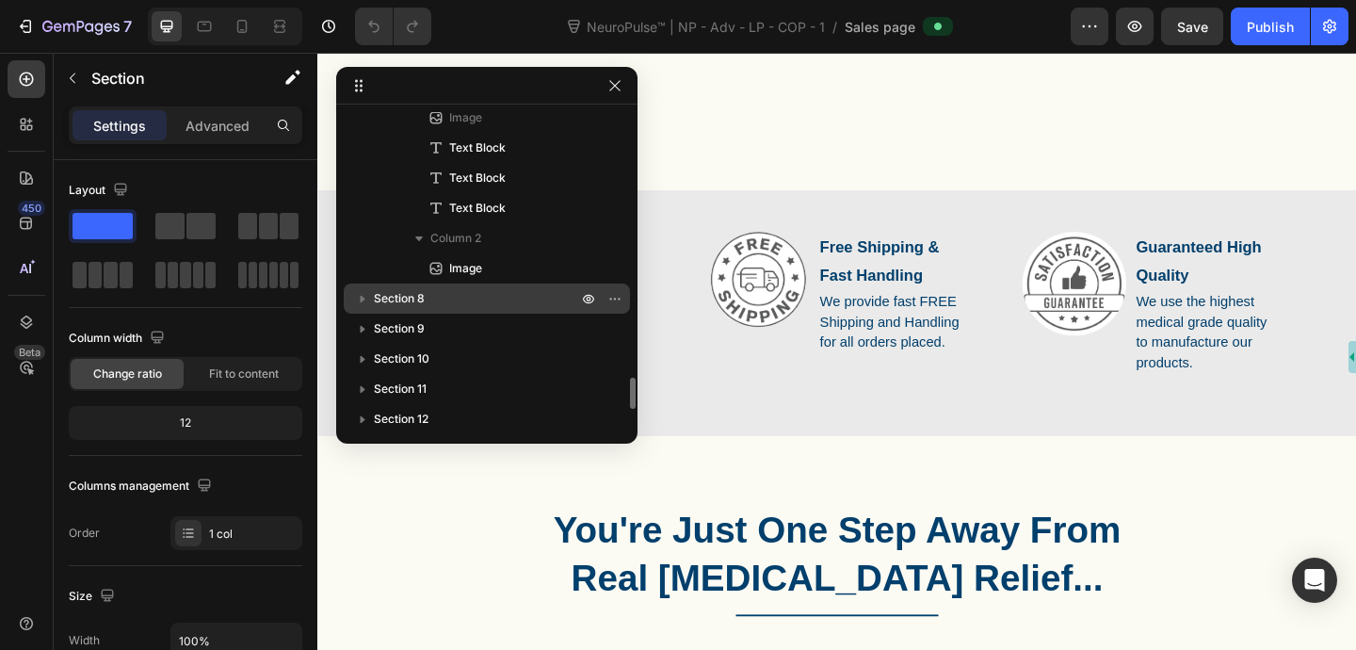
click at [363, 303] on icon "button" at bounding box center [362, 298] width 19 height 19
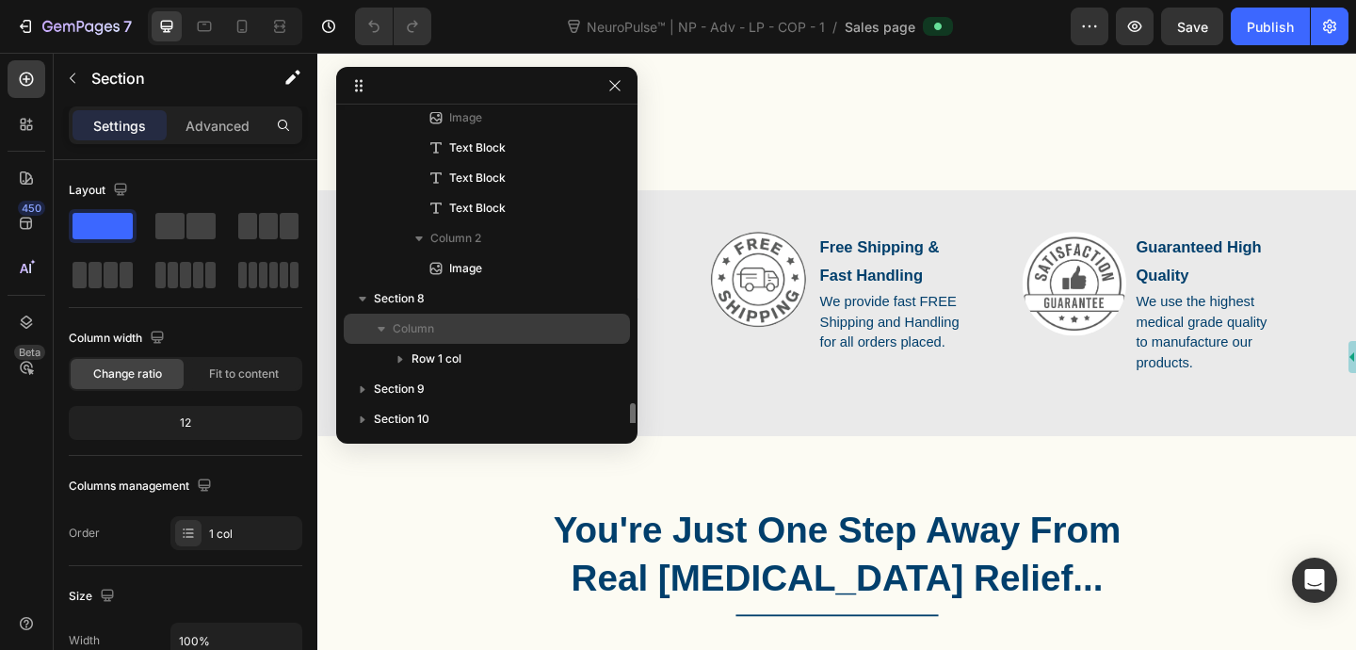
scroll to position [2643, 0]
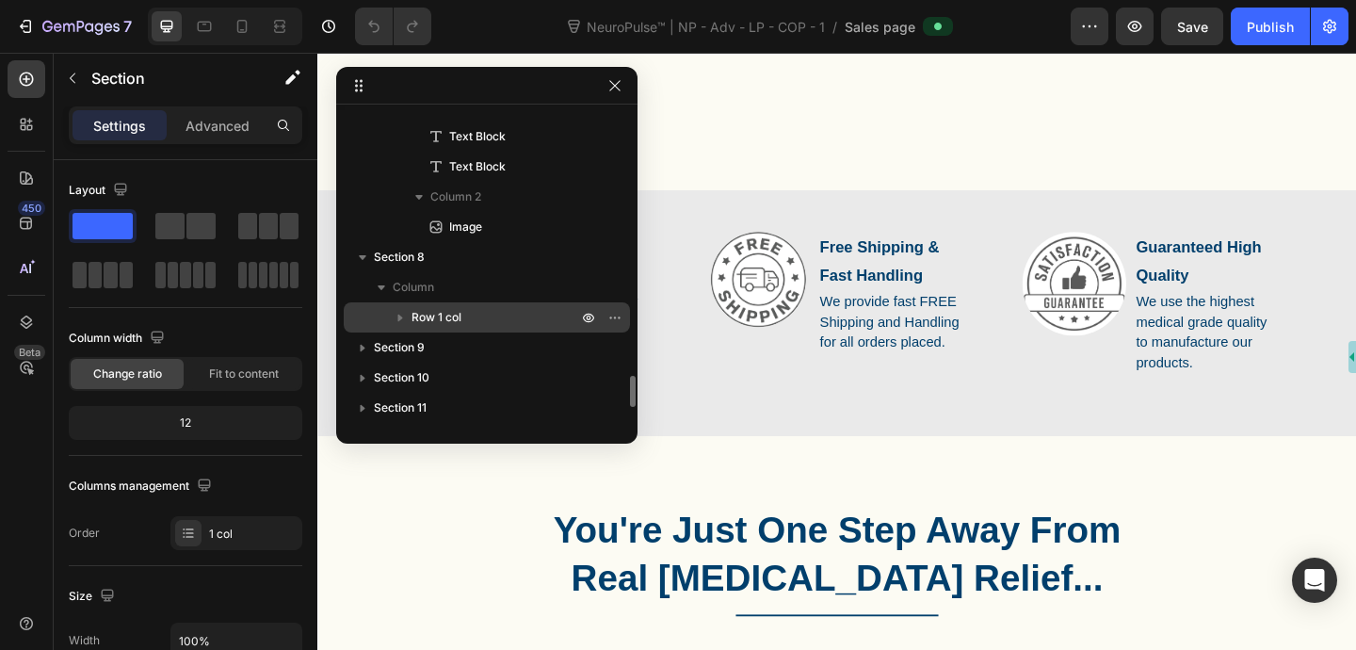
click at [400, 314] on icon "button" at bounding box center [400, 317] width 19 height 19
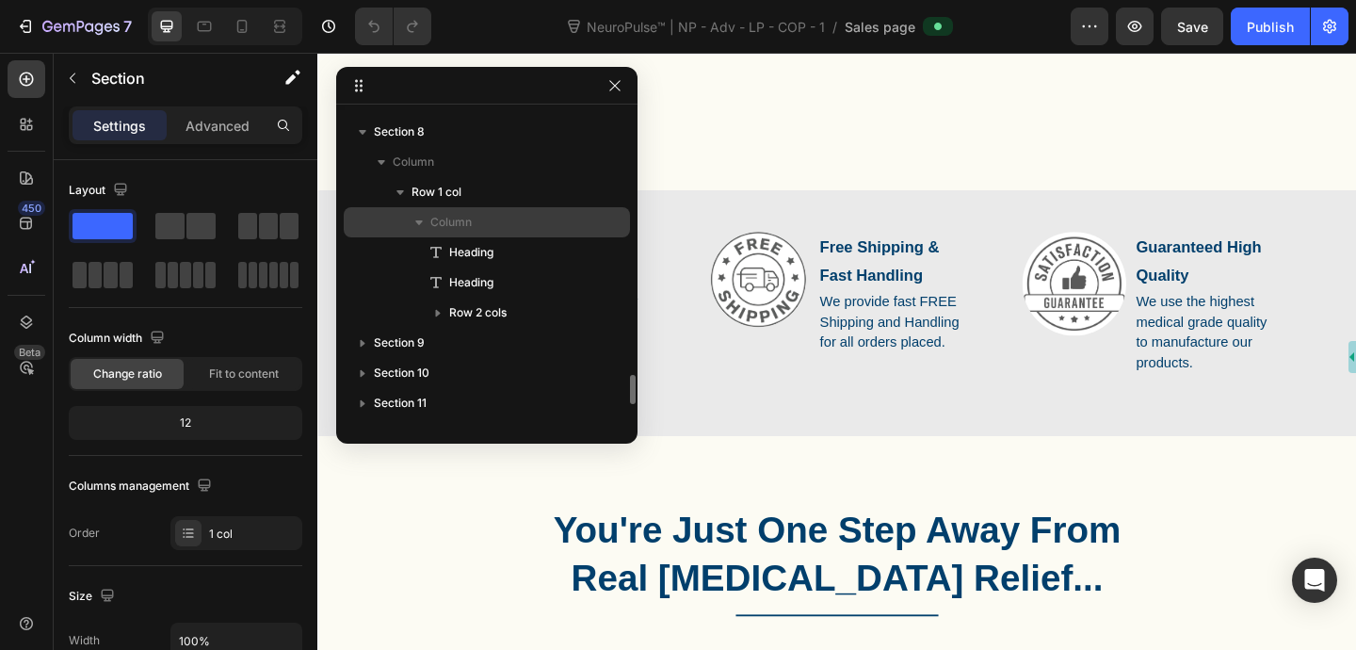
scroll to position [2782, 0]
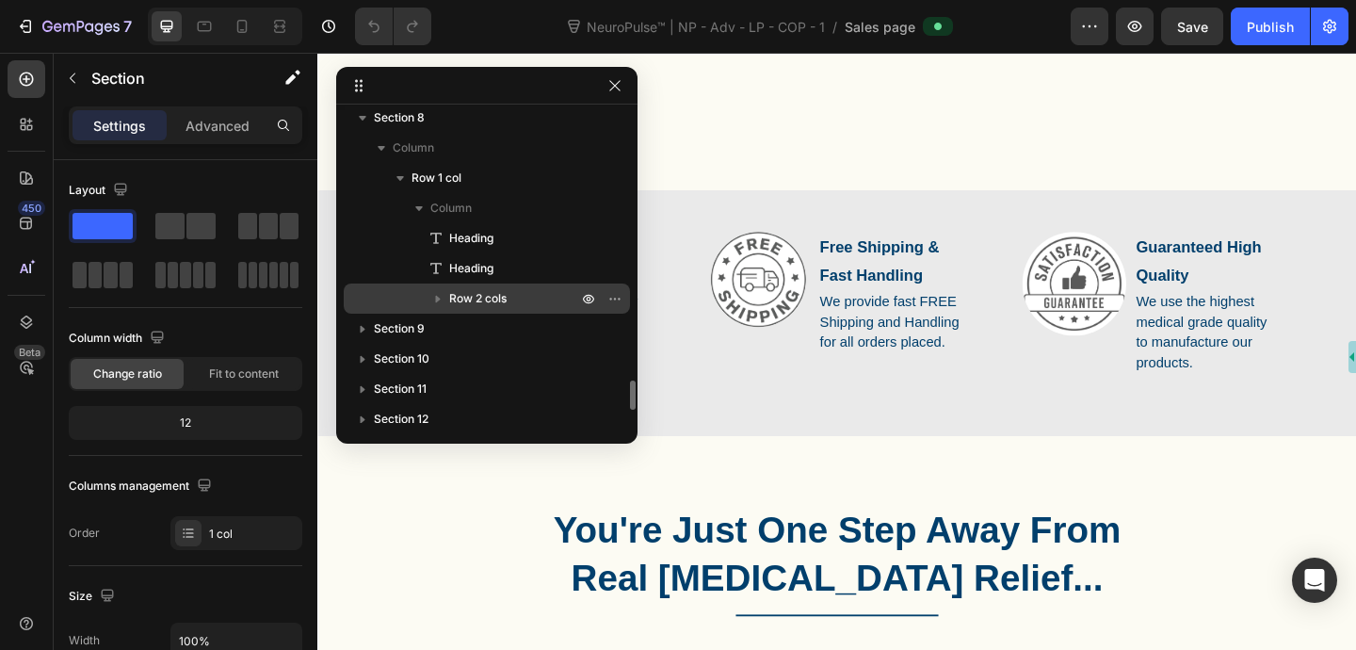
click at [438, 297] on icon "button" at bounding box center [438, 300] width 5 height 8
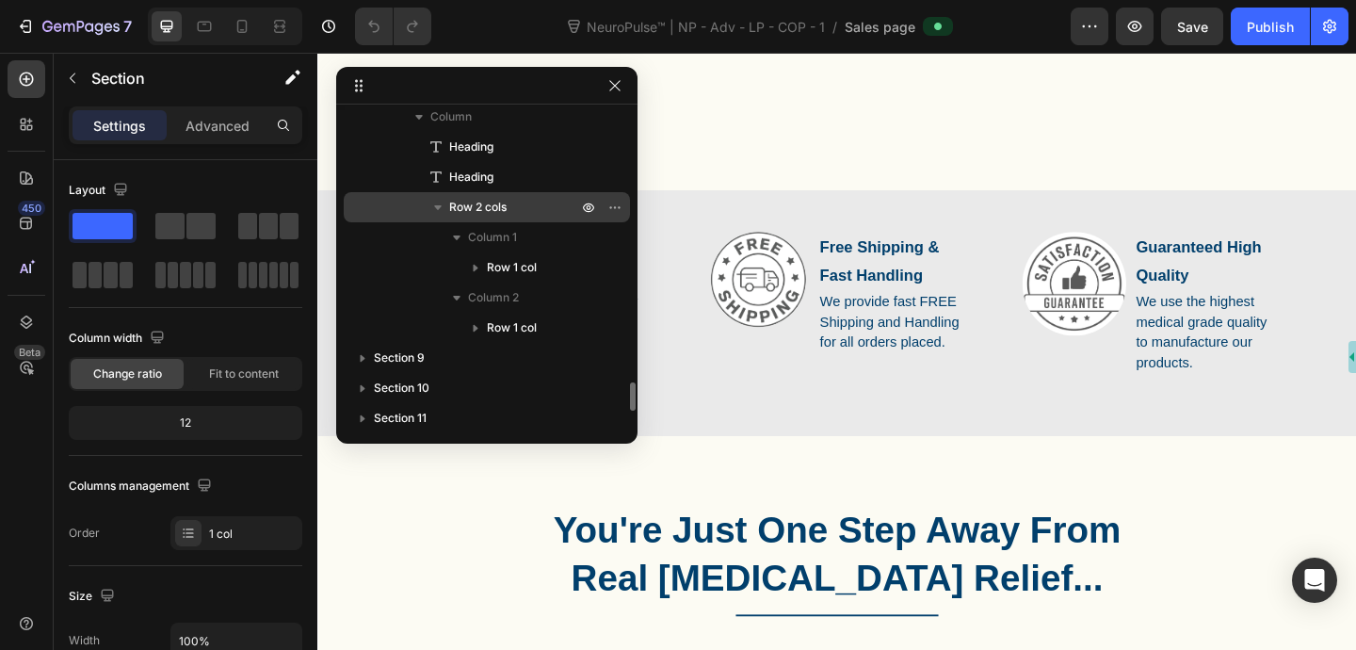
scroll to position [2902, 0]
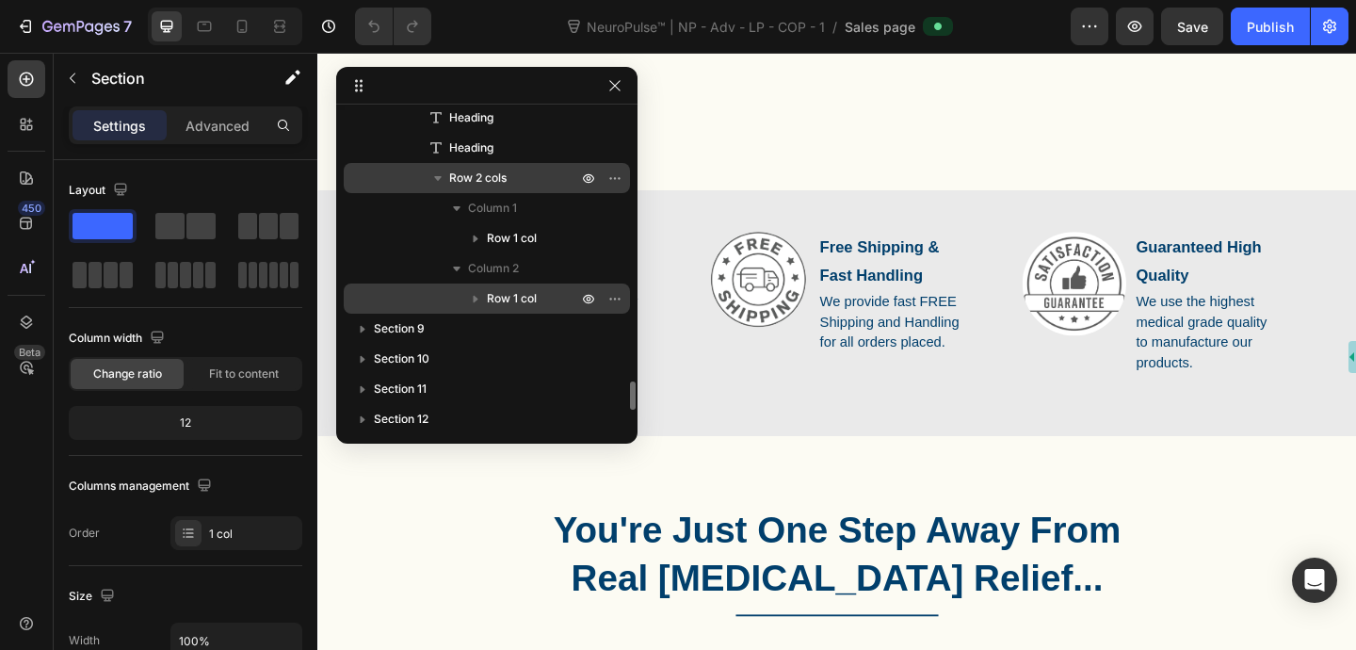
click at [474, 299] on icon "button" at bounding box center [476, 300] width 5 height 8
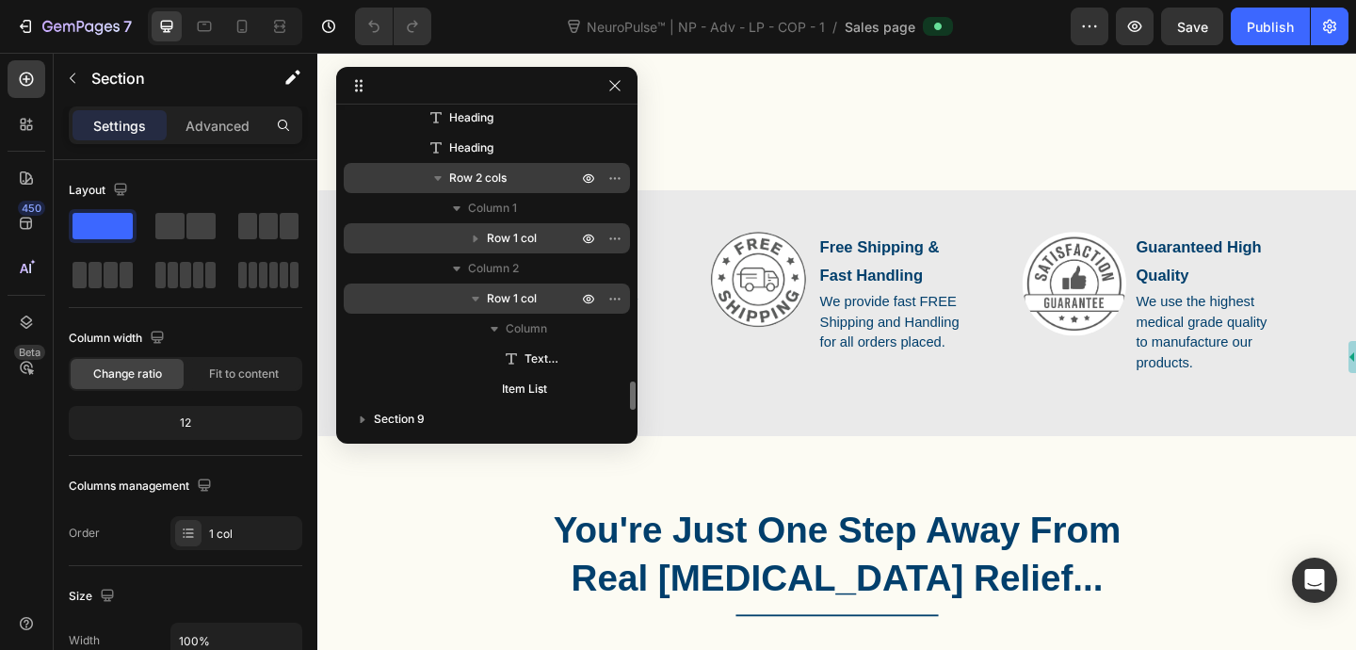
click at [477, 240] on icon "button" at bounding box center [475, 238] width 19 height 19
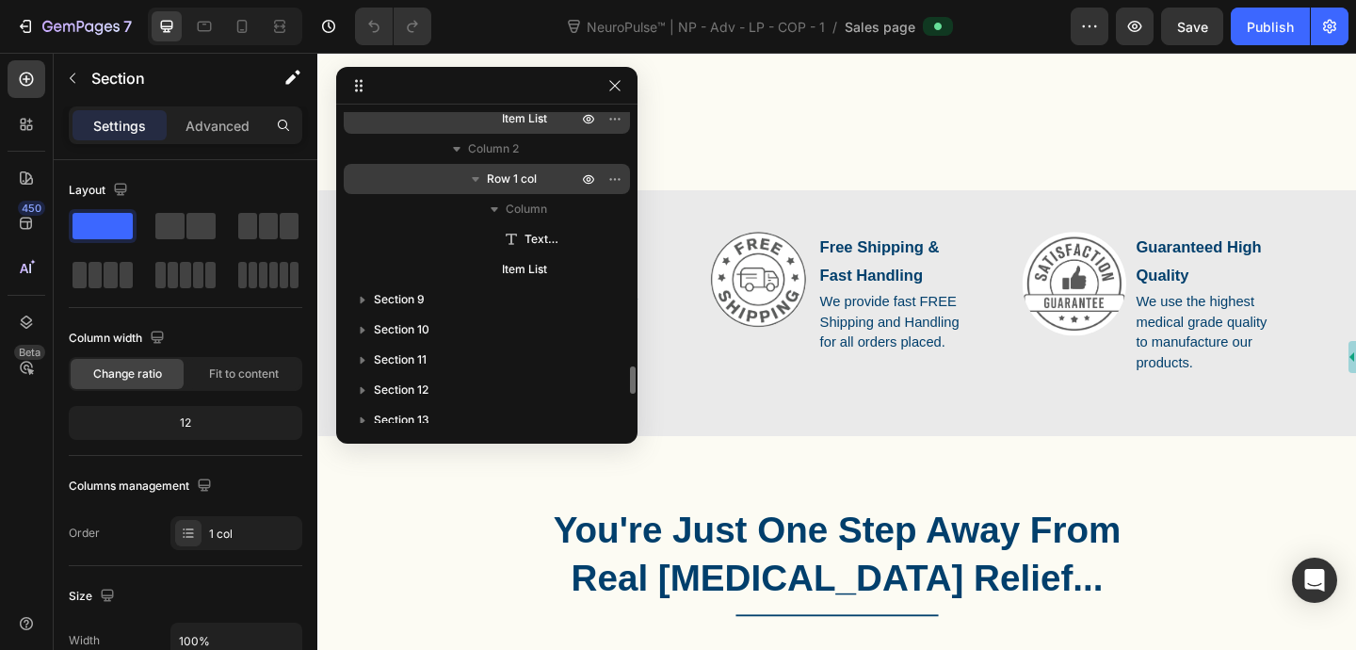
scroll to position [3116, 0]
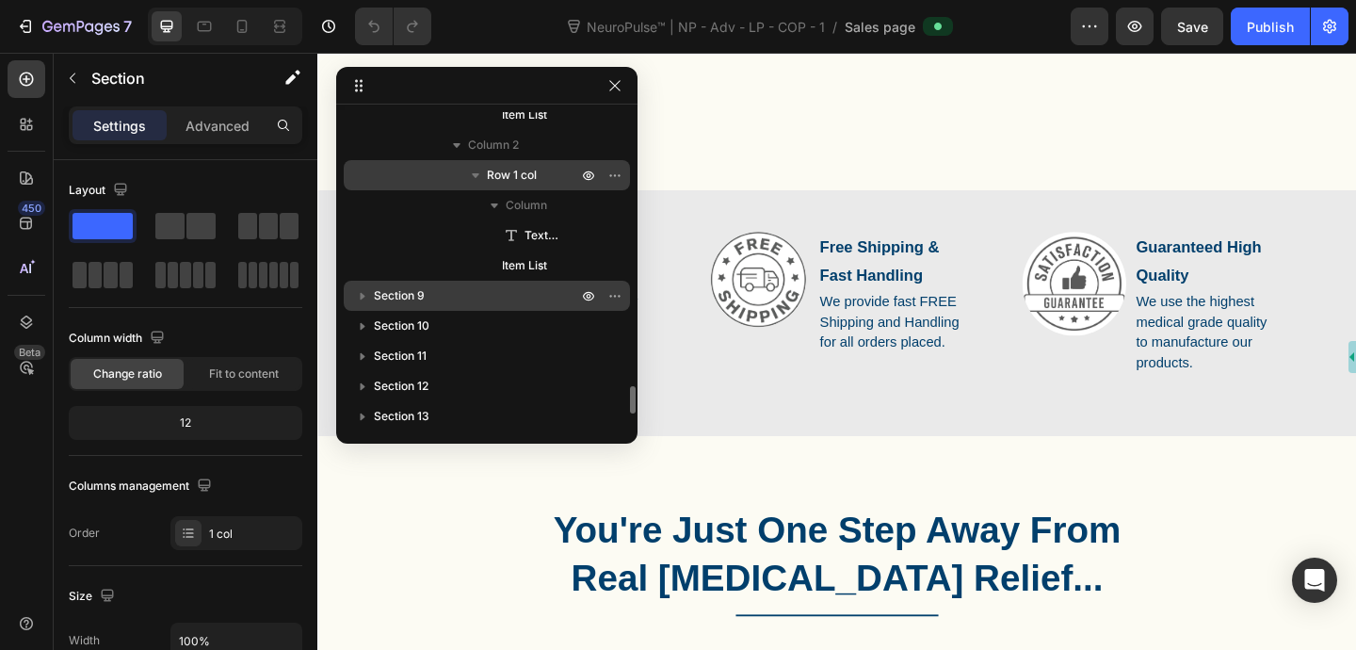
click at [367, 300] on icon "button" at bounding box center [362, 295] width 19 height 19
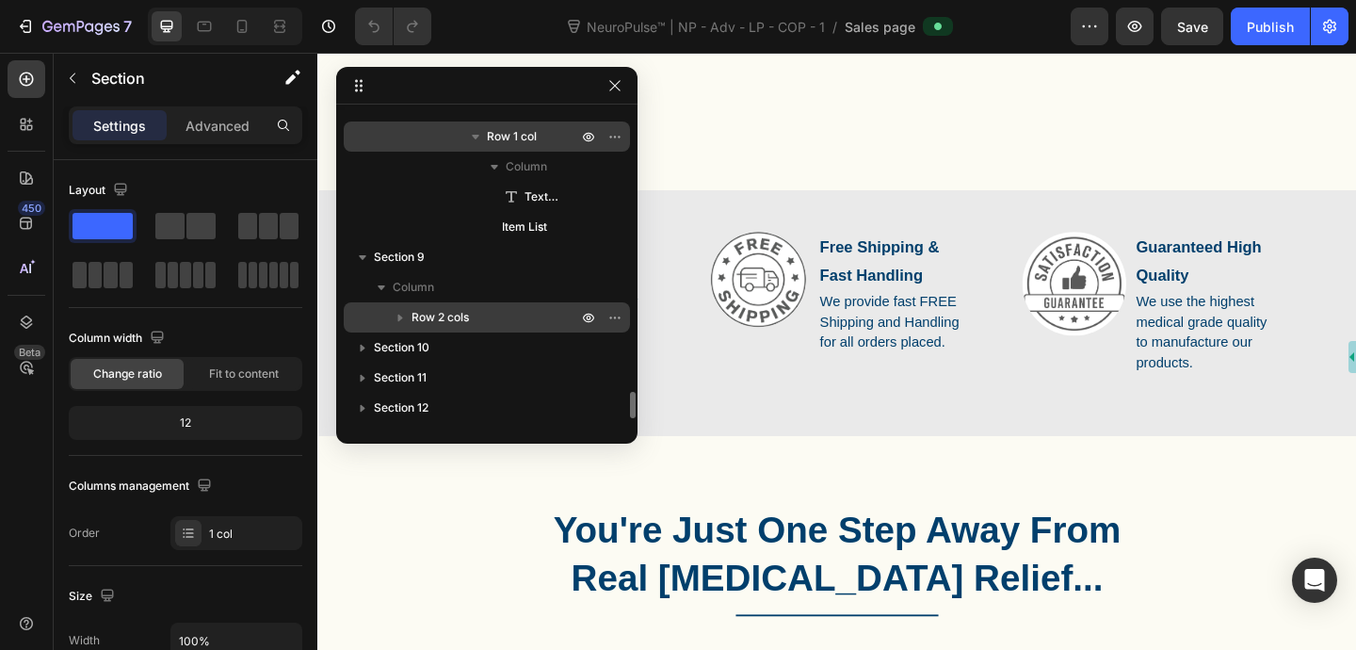
scroll to position [3167, 0]
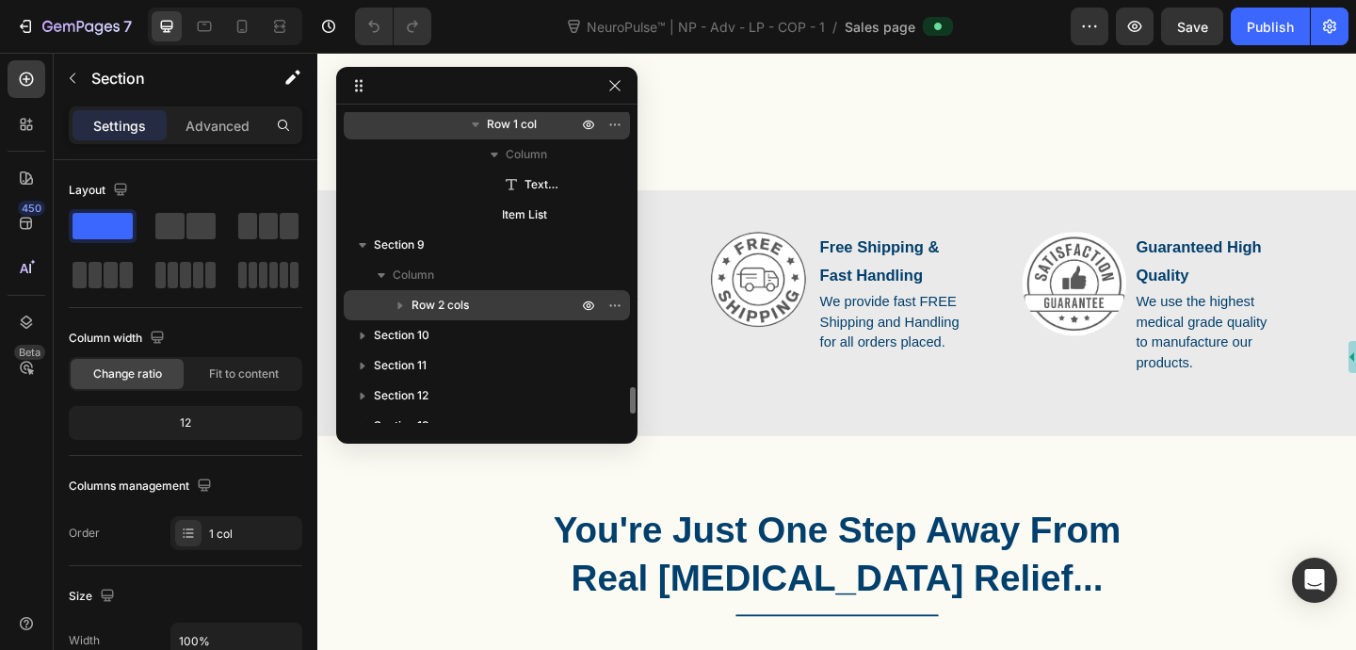
click at [401, 307] on icon "button" at bounding box center [400, 305] width 19 height 19
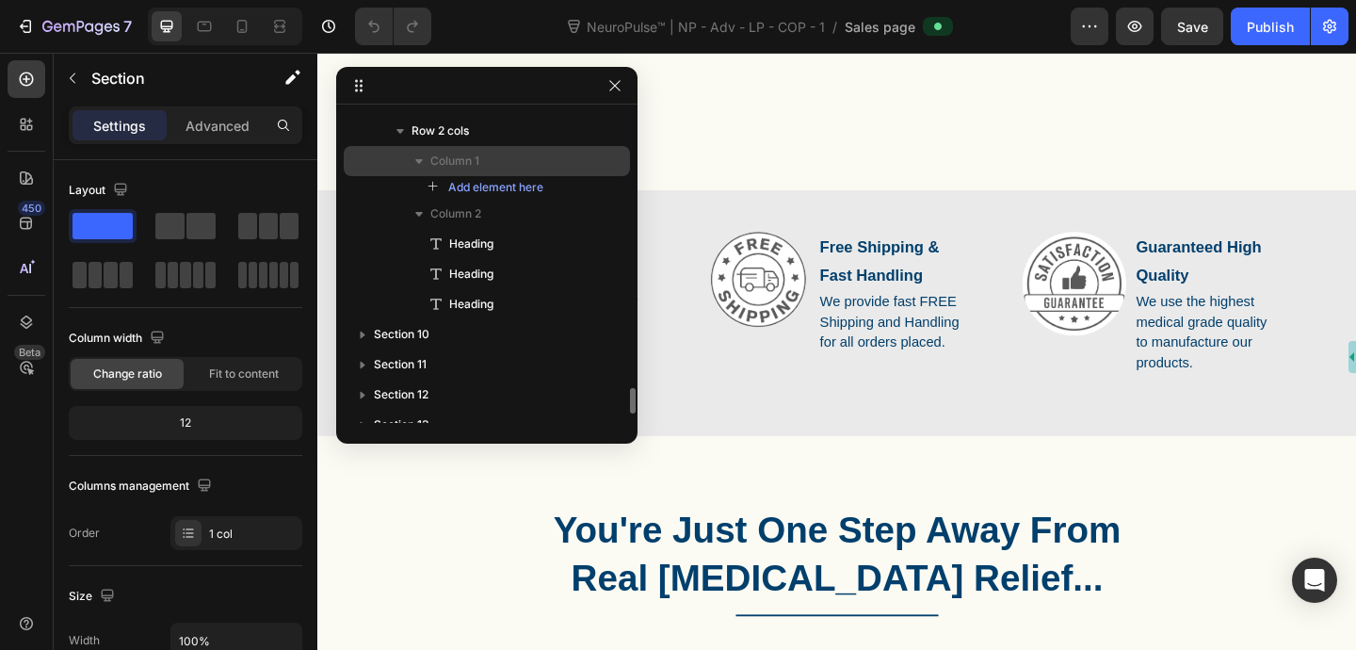
scroll to position [3355, 0]
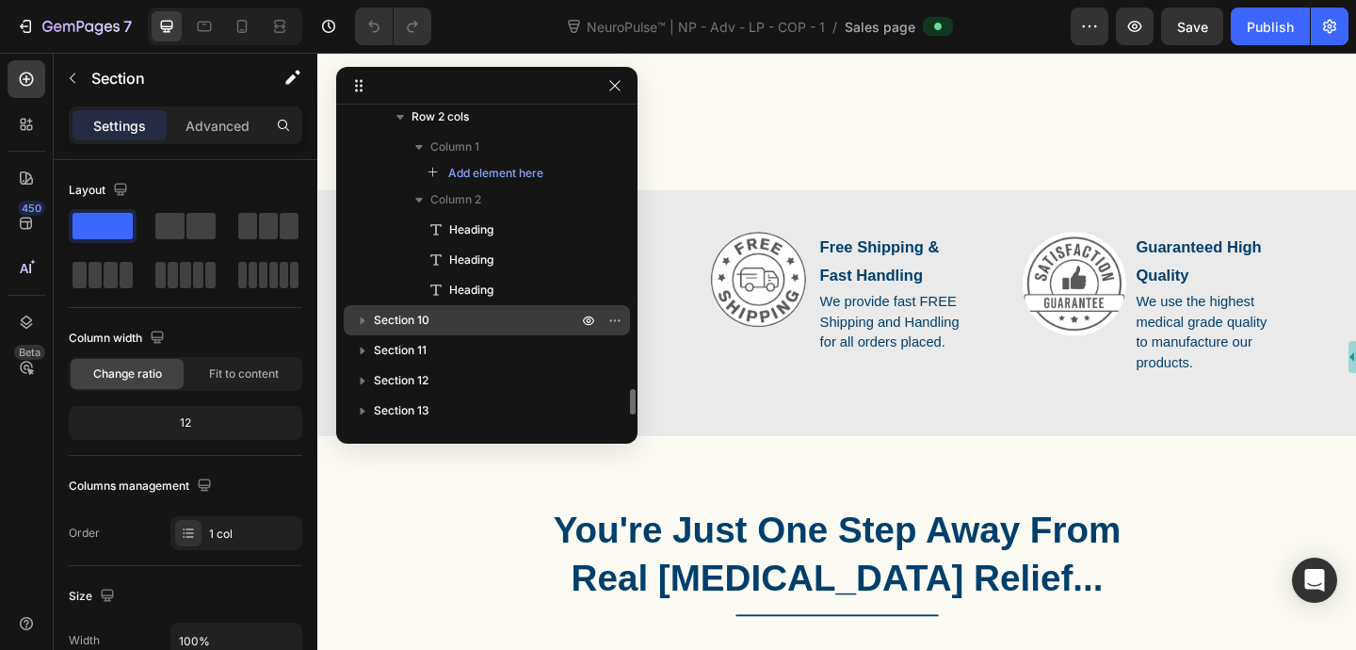
click at [364, 317] on icon "button" at bounding box center [362, 320] width 19 height 19
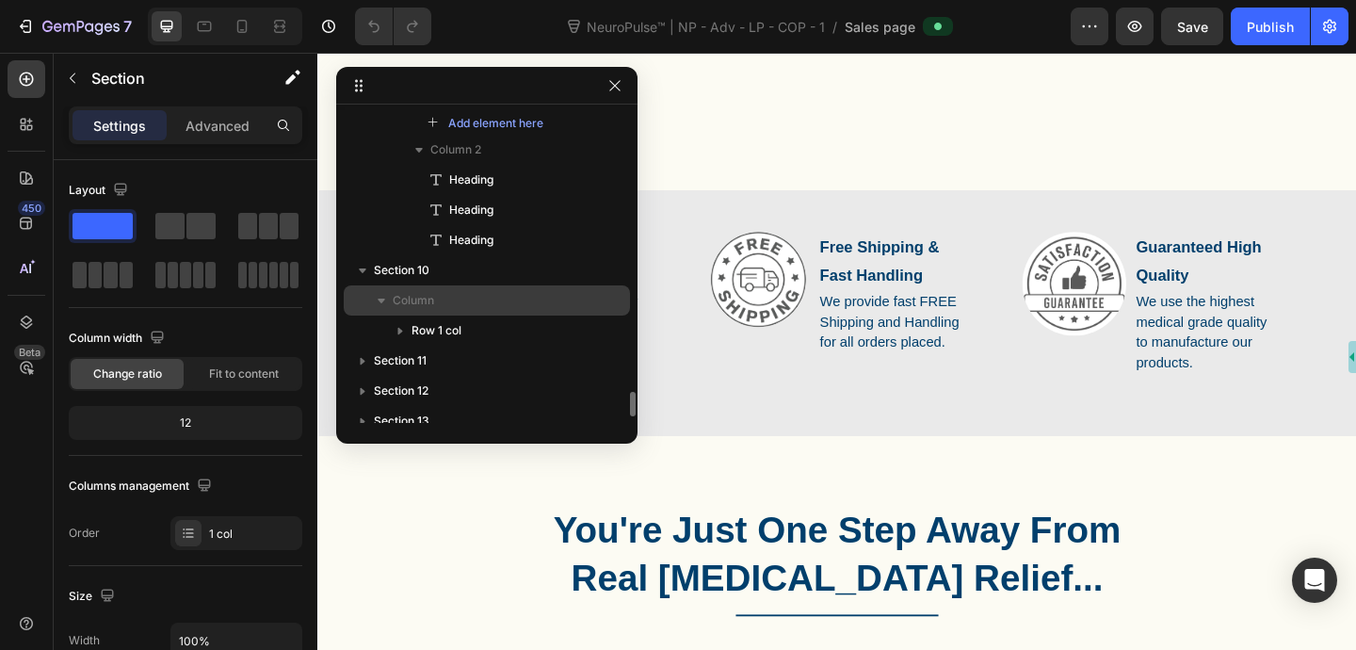
scroll to position [3407, 0]
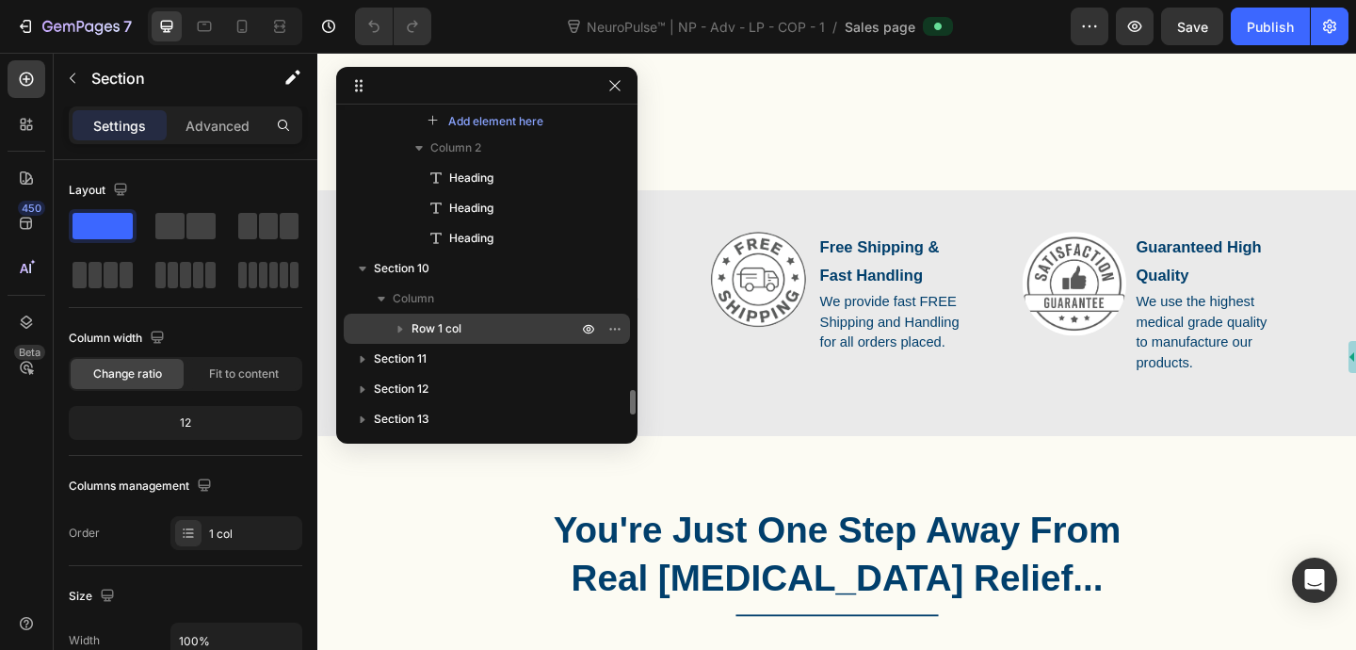
click at [402, 323] on icon "button" at bounding box center [400, 328] width 19 height 19
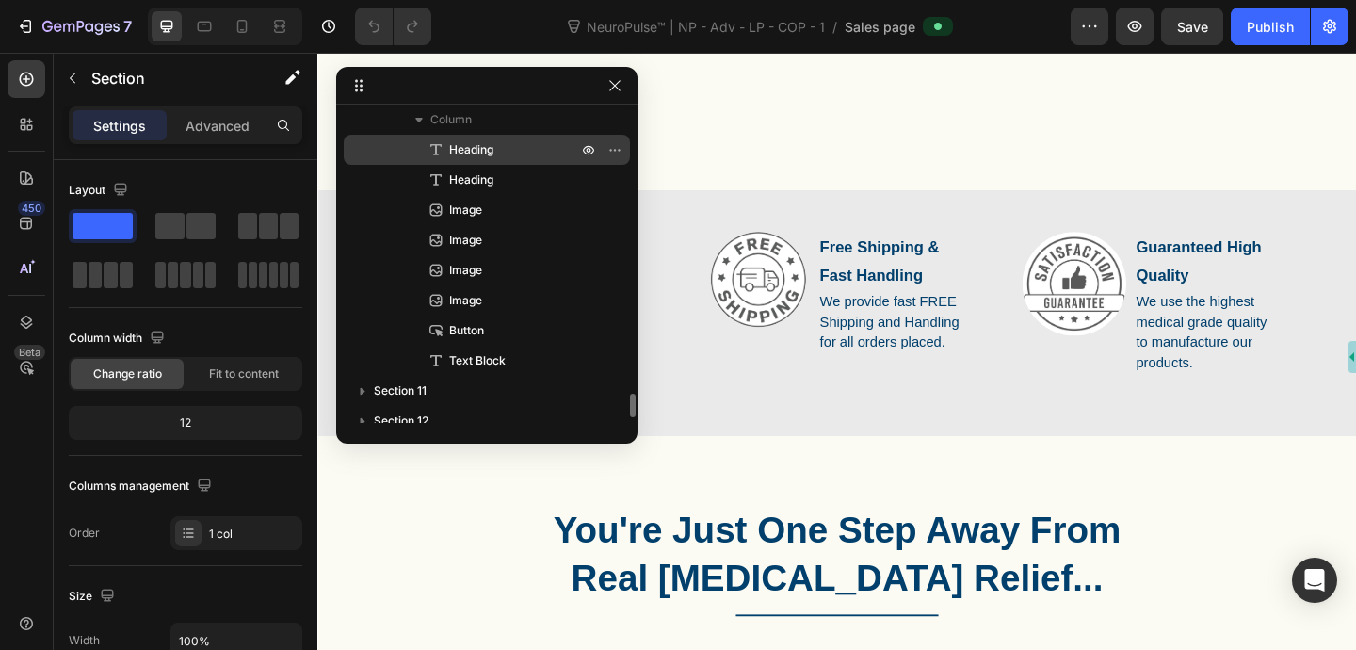
scroll to position [3652, 0]
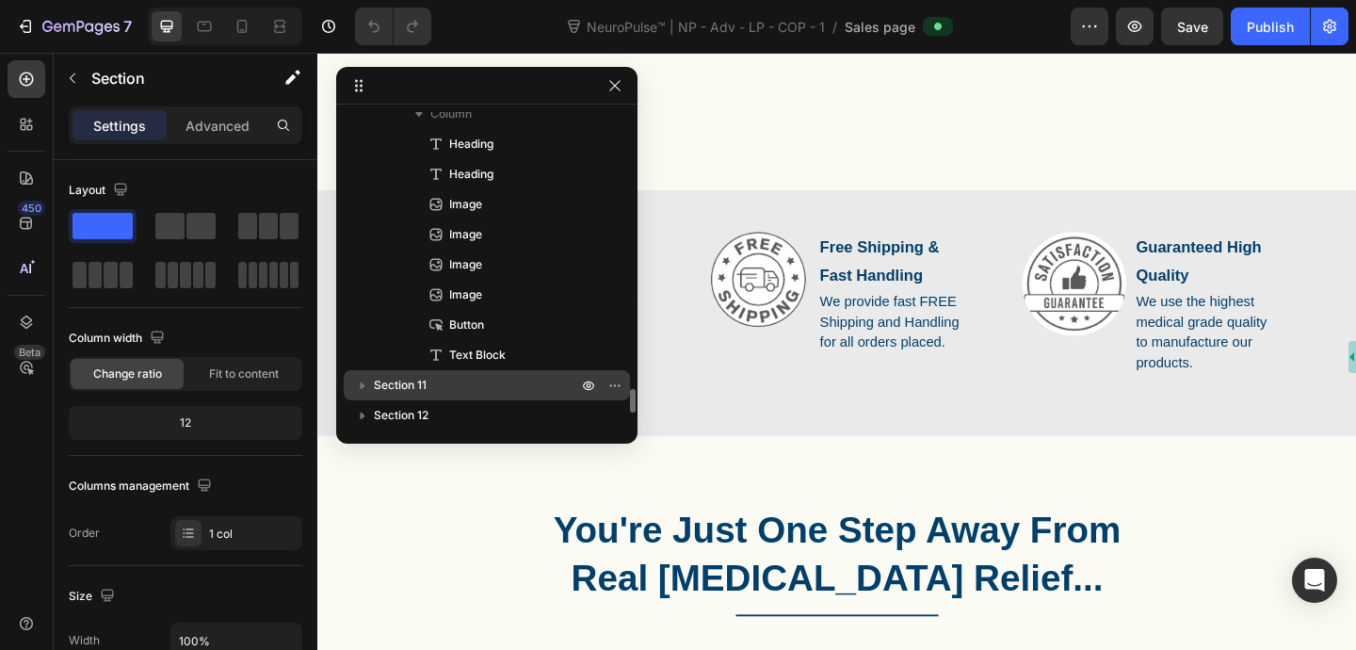
click at [365, 386] on icon "button" at bounding box center [362, 385] width 19 height 19
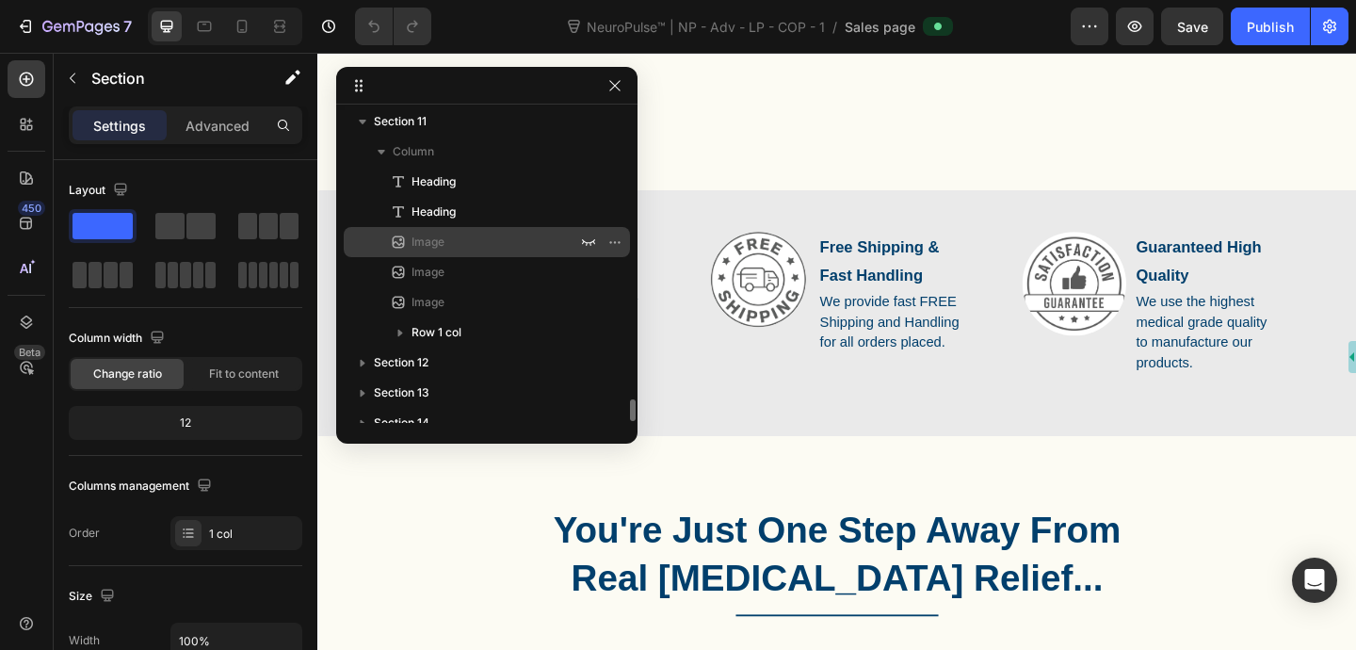
scroll to position [3920, 0]
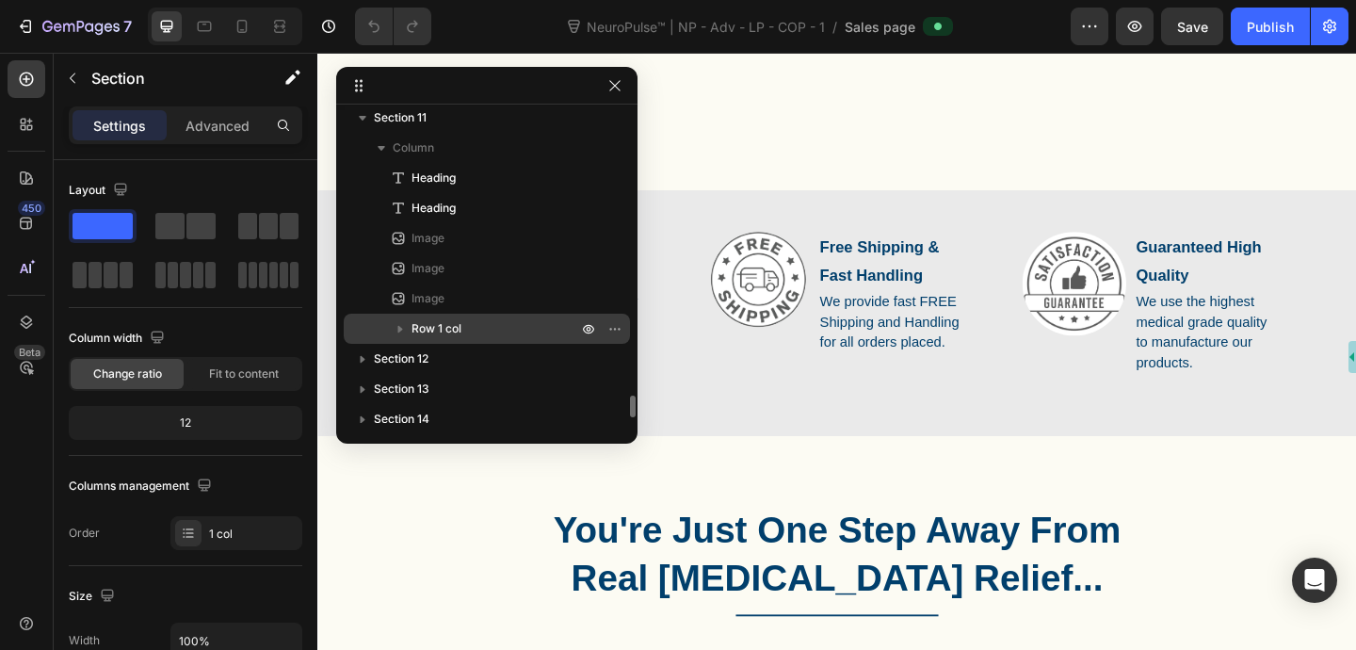
click at [399, 324] on icon "button" at bounding box center [400, 328] width 19 height 19
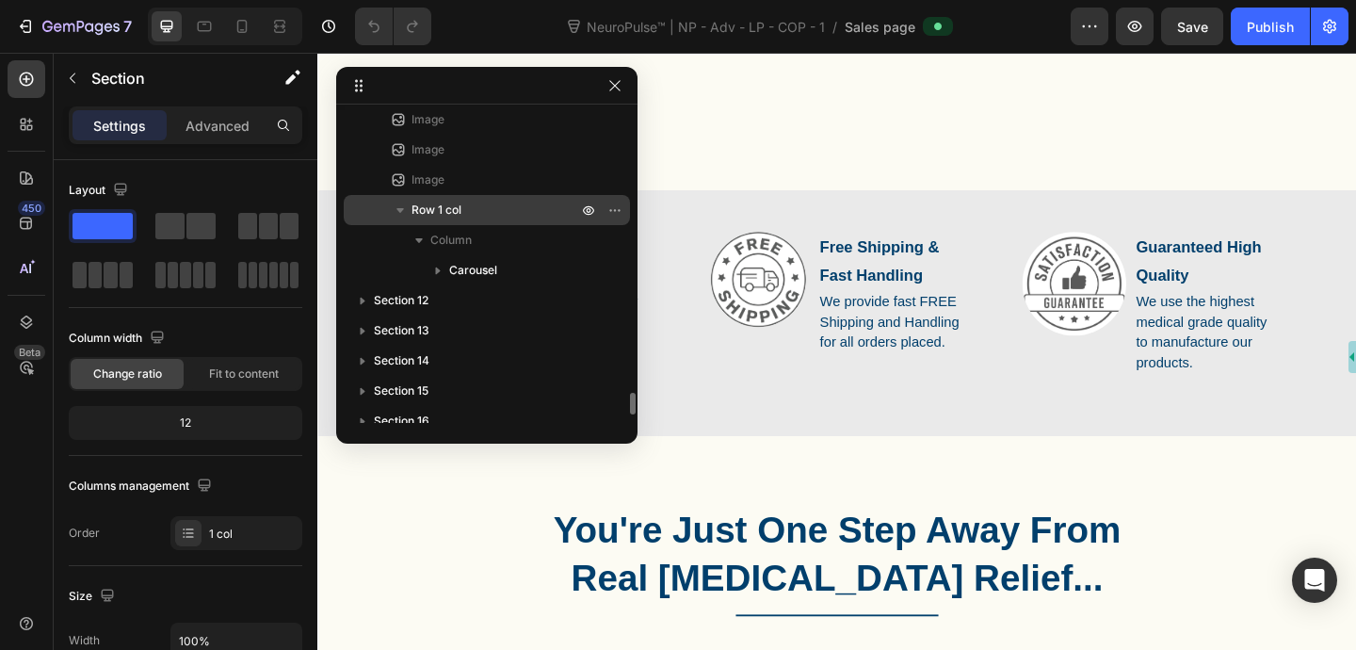
scroll to position [4044, 0]
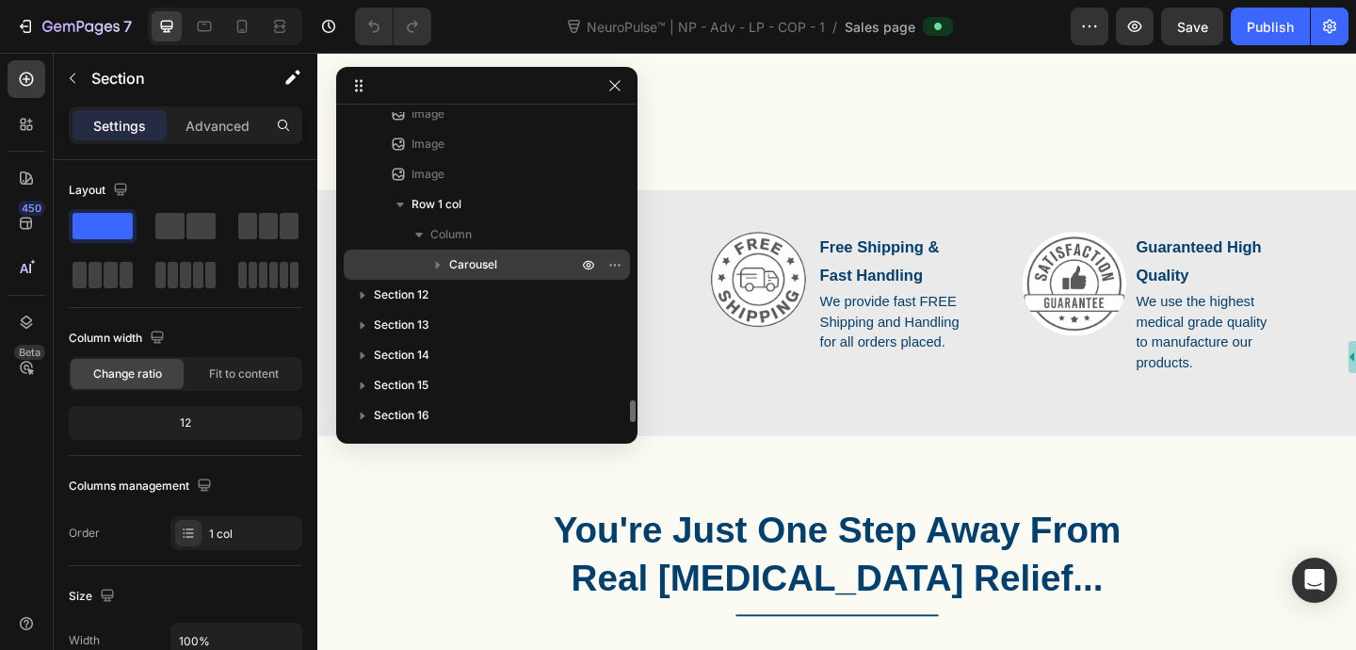
click at [438, 267] on icon "button" at bounding box center [438, 266] width 5 height 8
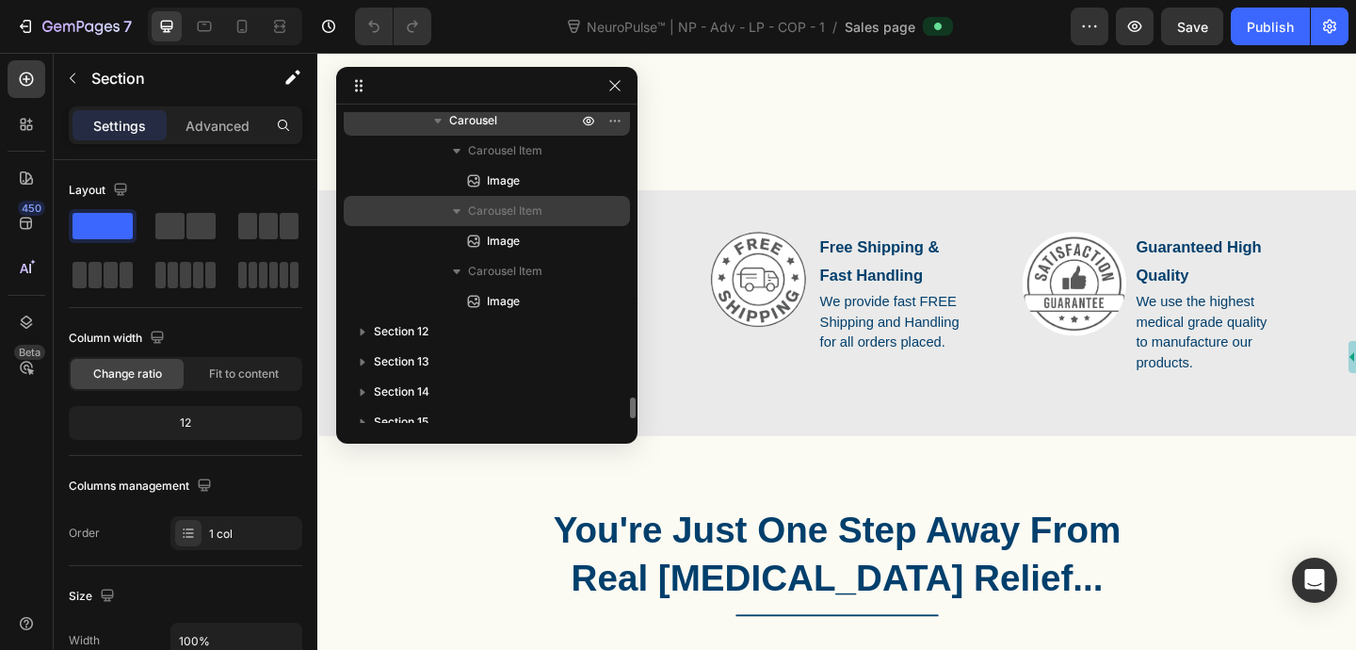
scroll to position [4195, 0]
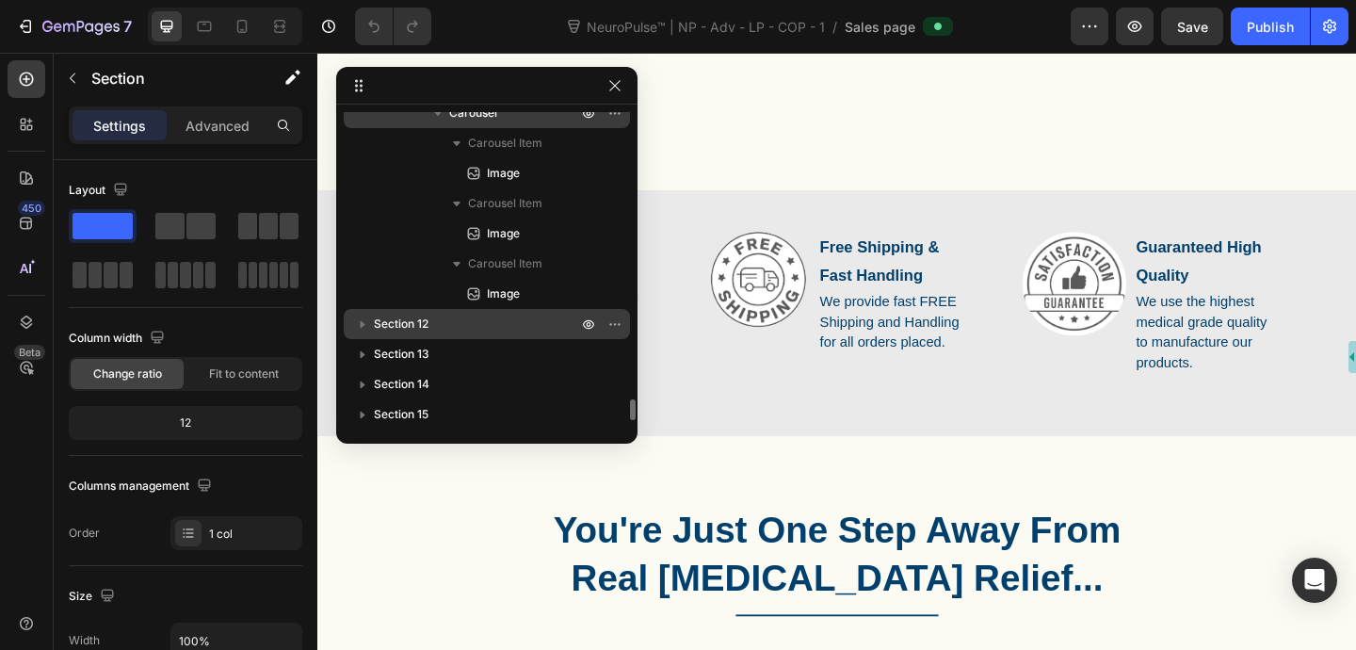
click at [364, 326] on icon "button" at bounding box center [362, 324] width 19 height 19
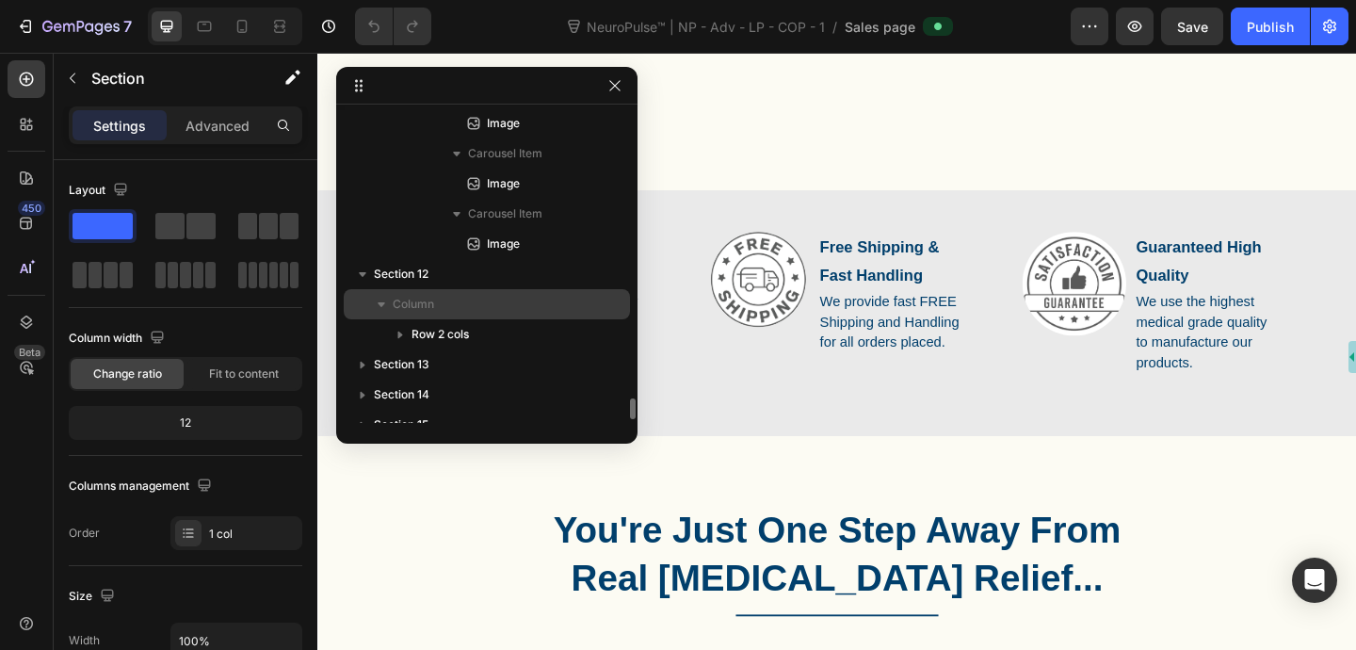
scroll to position [4292, 0]
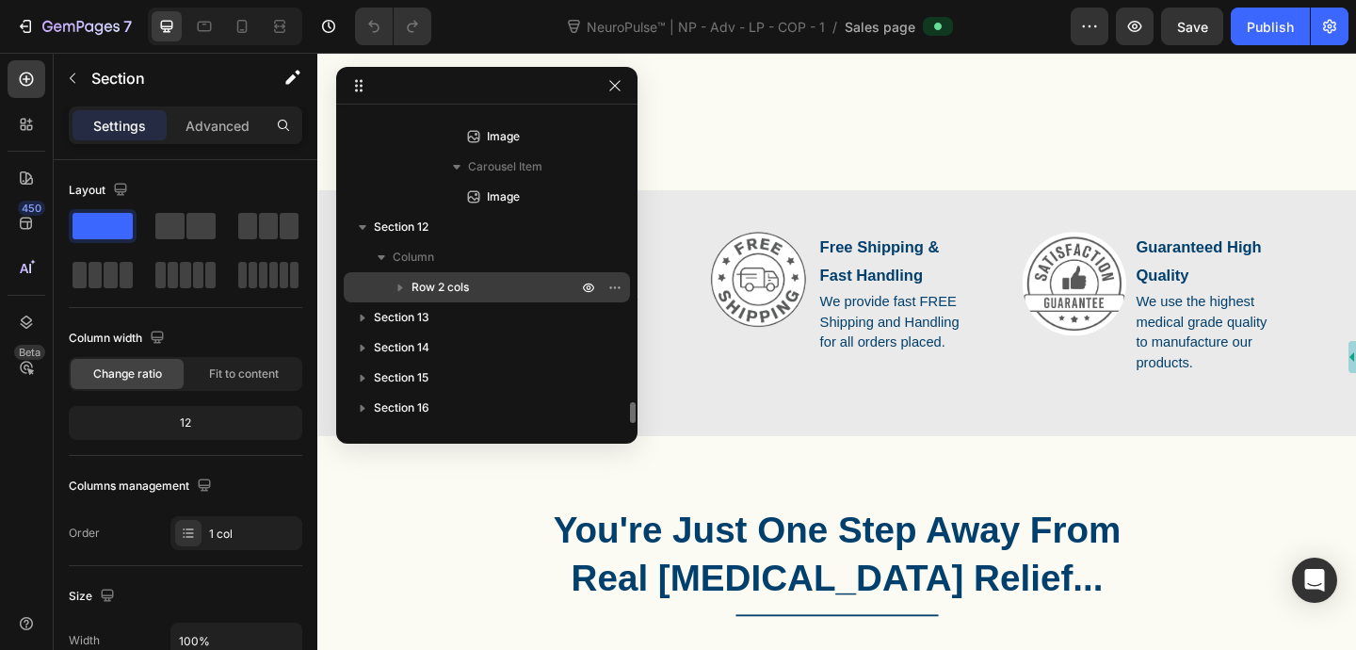
click at [399, 287] on icon "button" at bounding box center [400, 288] width 5 height 8
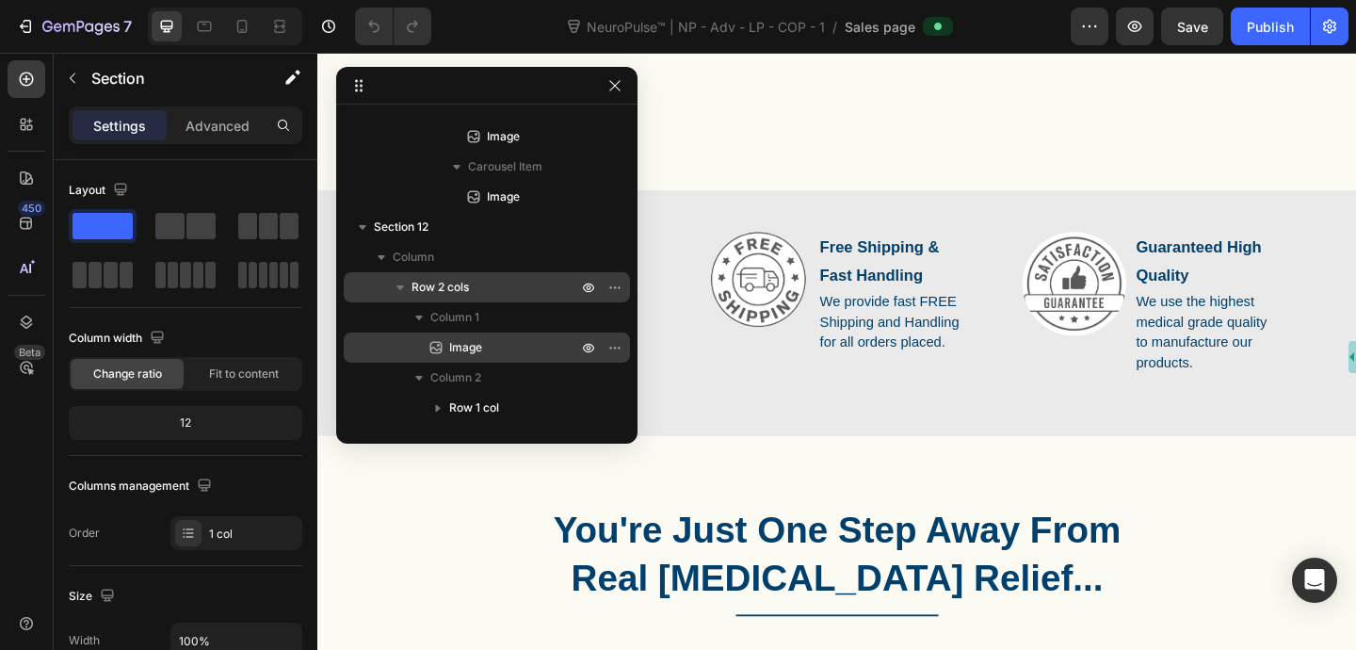
scroll to position [4413, 0]
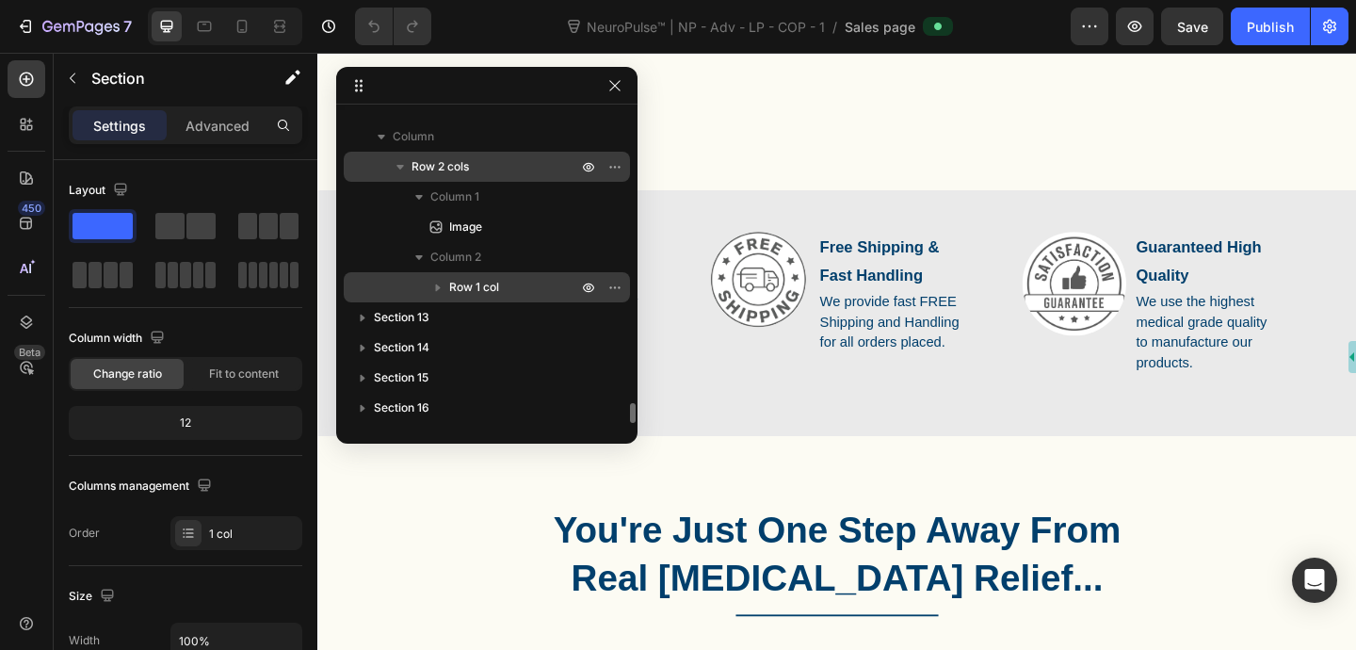
click at [441, 285] on icon "button" at bounding box center [437, 287] width 19 height 19
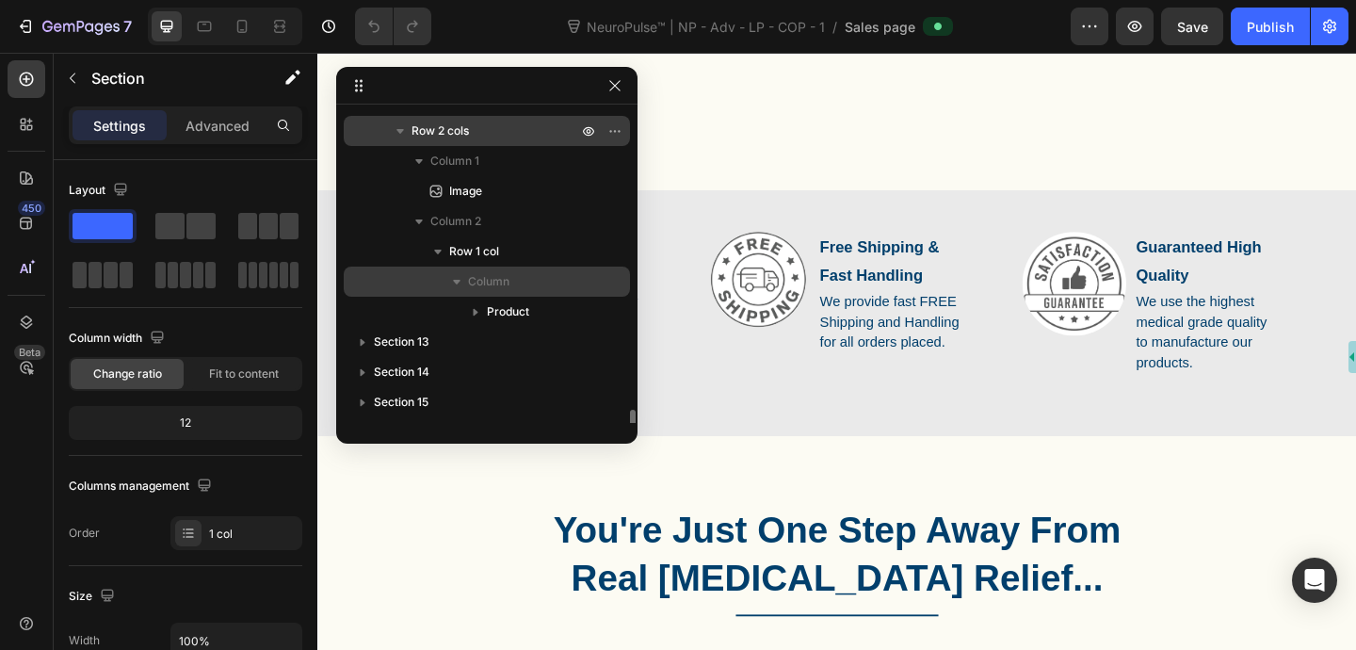
scroll to position [4457, 0]
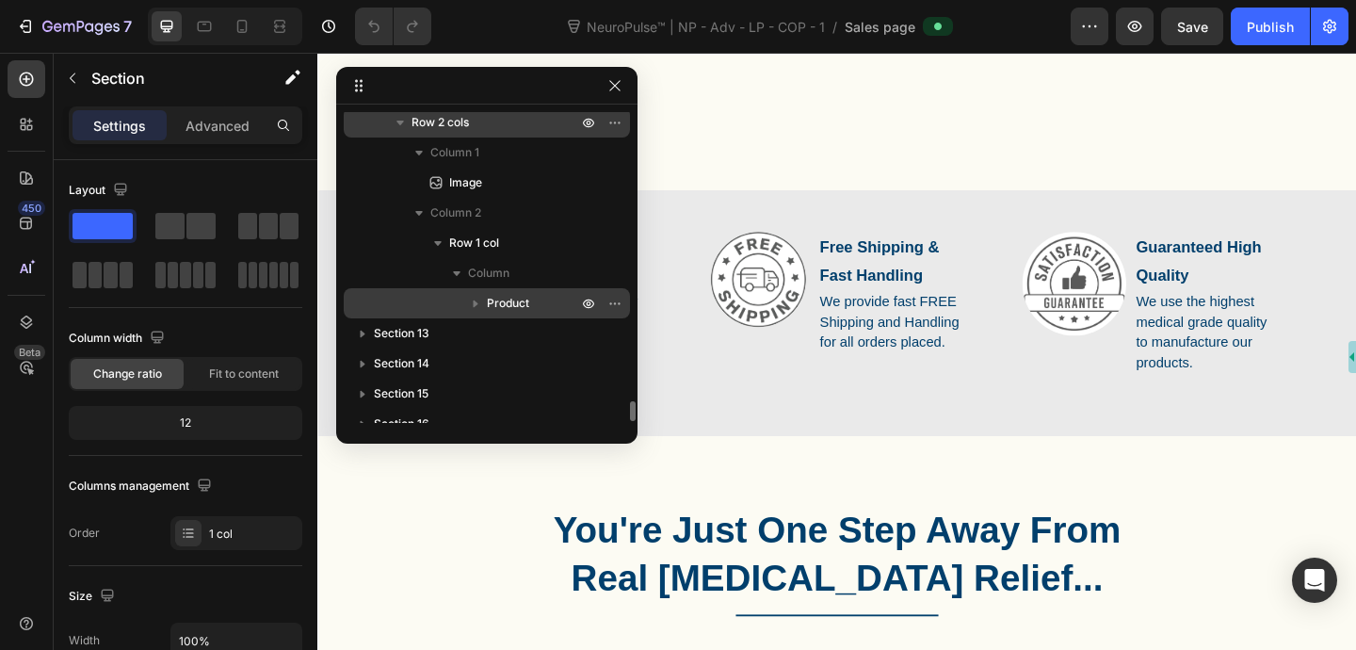
click at [476, 305] on icon "button" at bounding box center [476, 304] width 5 height 8
click at [512, 307] on span "Product" at bounding box center [508, 303] width 42 height 19
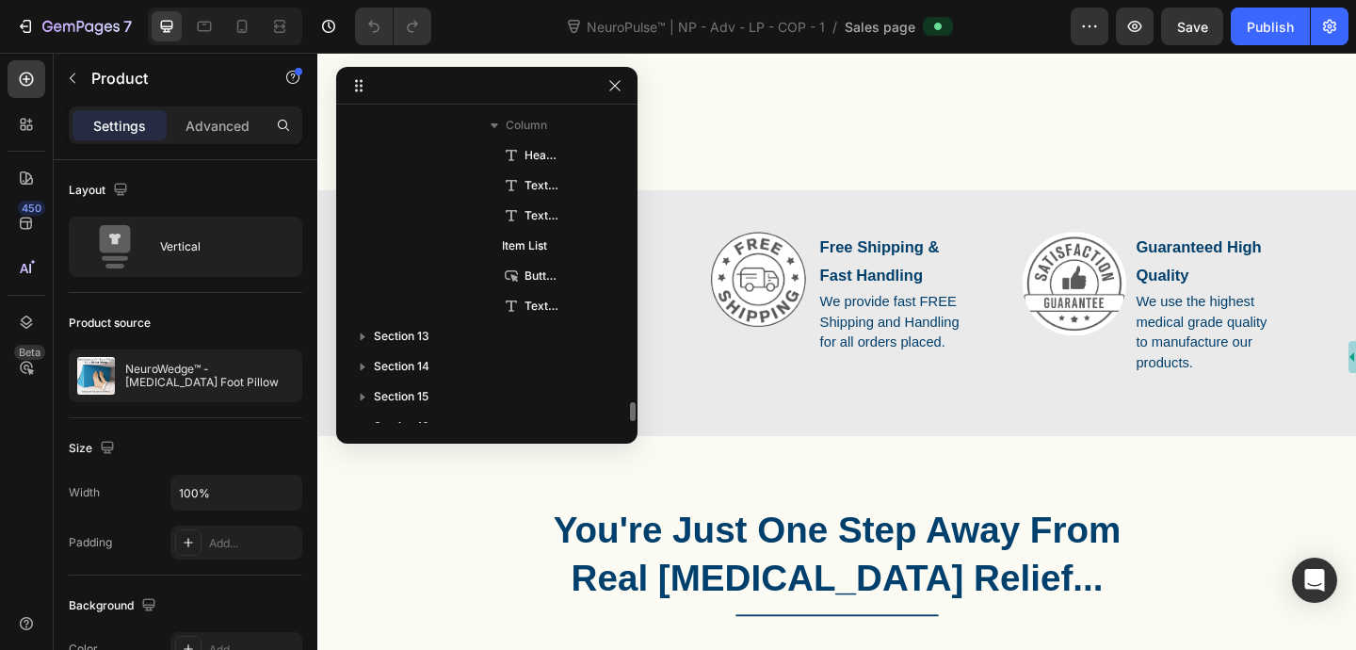
scroll to position [4667, 0]
click at [363, 332] on icon "button" at bounding box center [362, 334] width 19 height 19
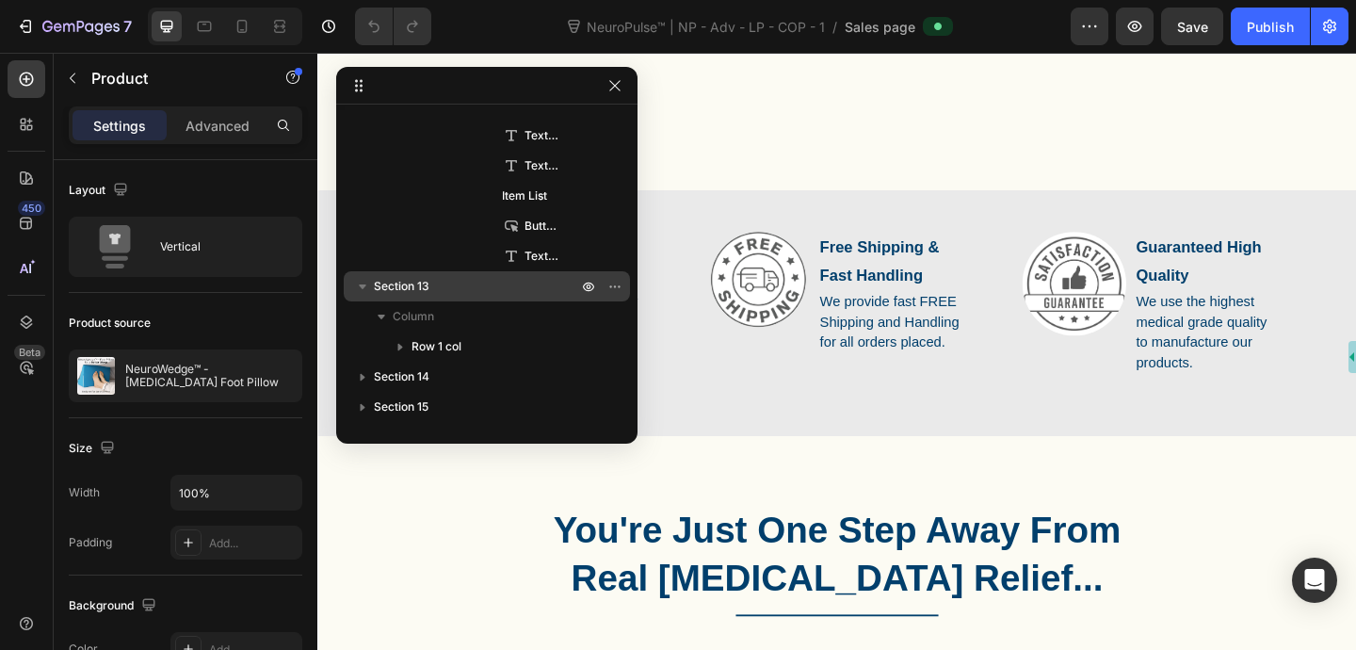
scroll to position [4744, 0]
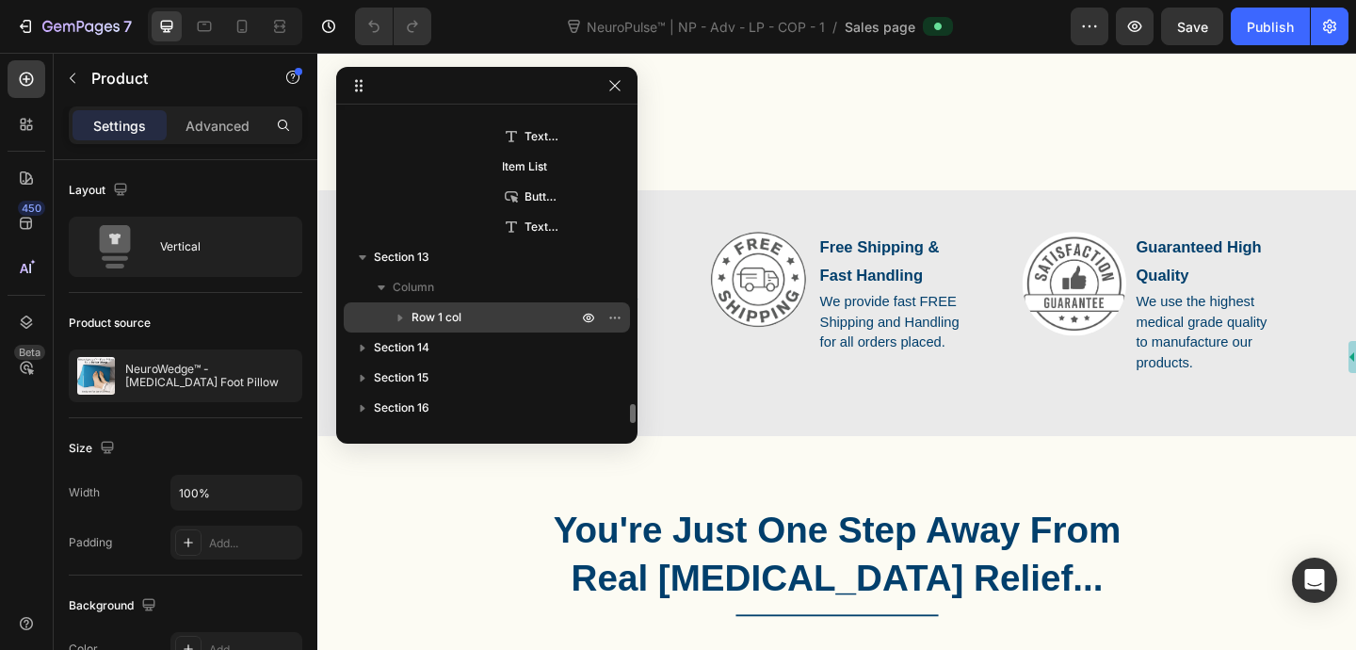
click at [400, 315] on icon "button" at bounding box center [400, 317] width 19 height 19
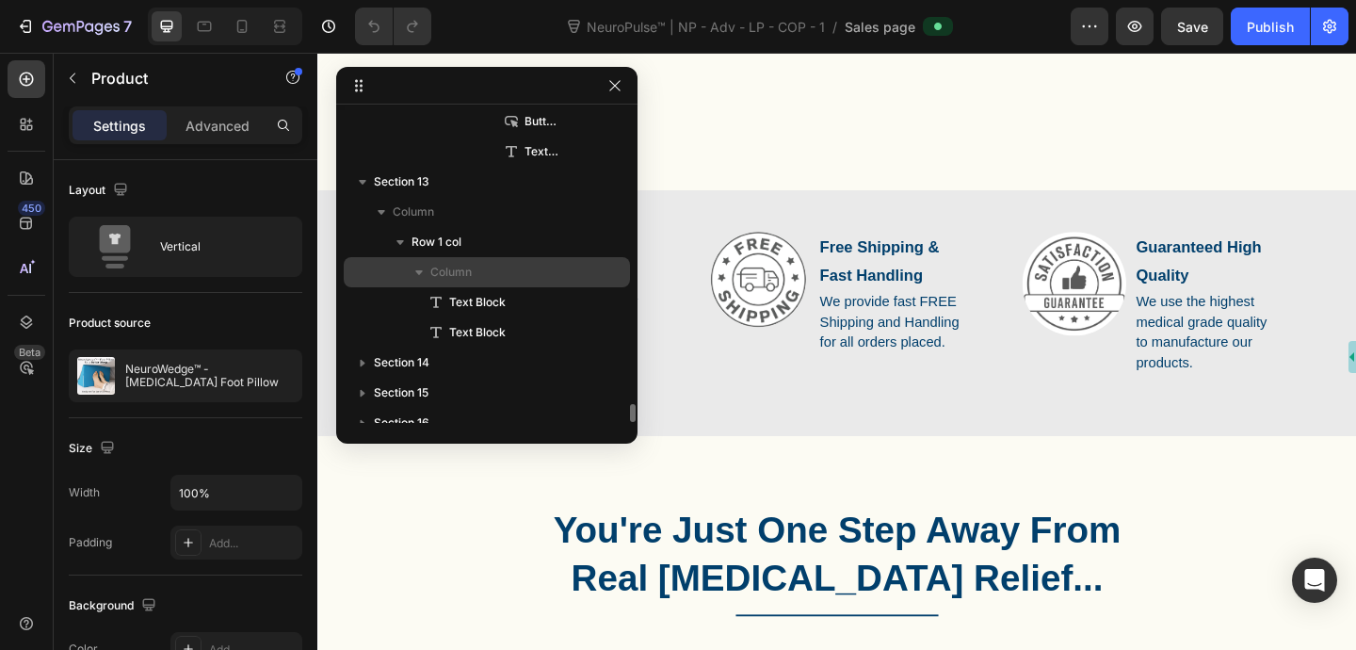
scroll to position [4835, 0]
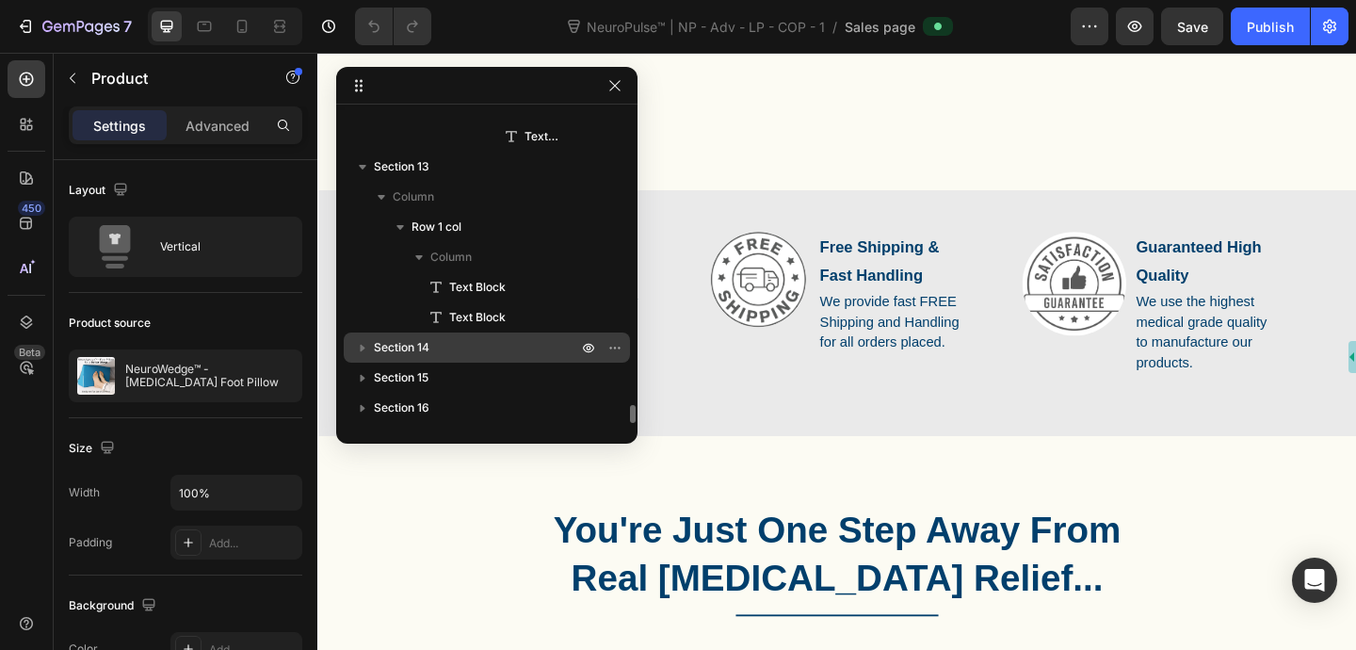
click at [364, 349] on icon "button" at bounding box center [362, 347] width 19 height 19
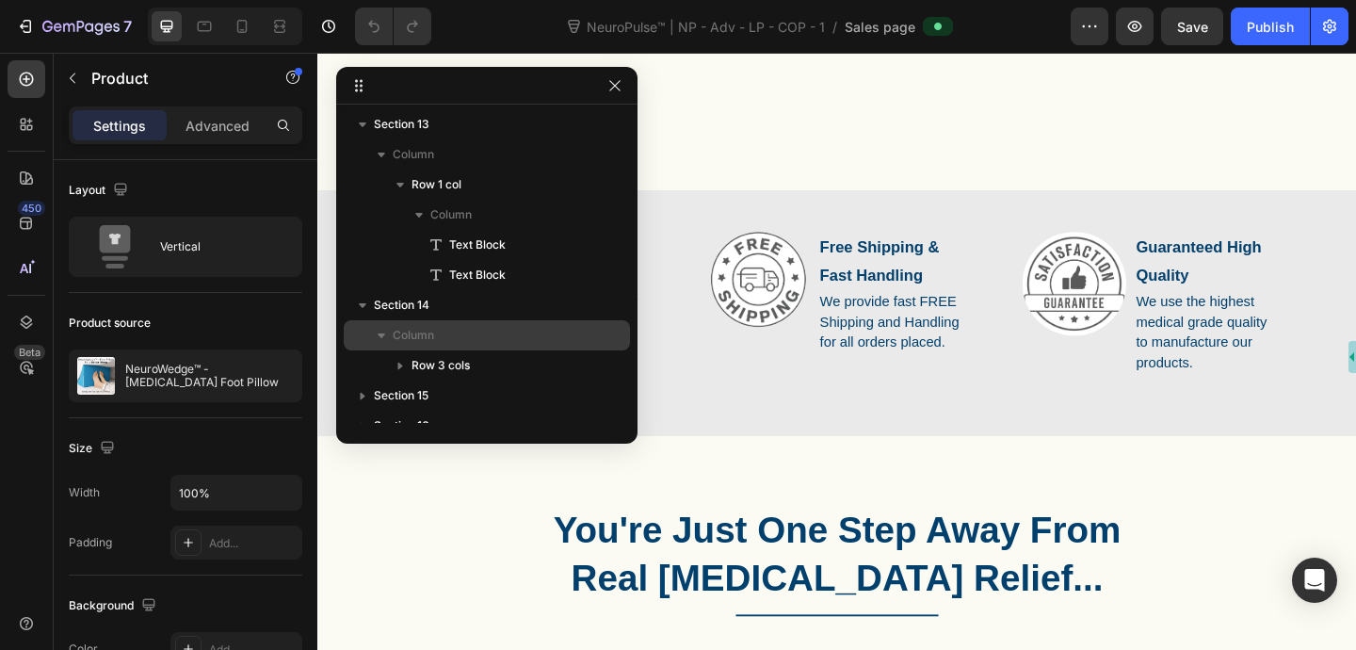
scroll to position [4895, 0]
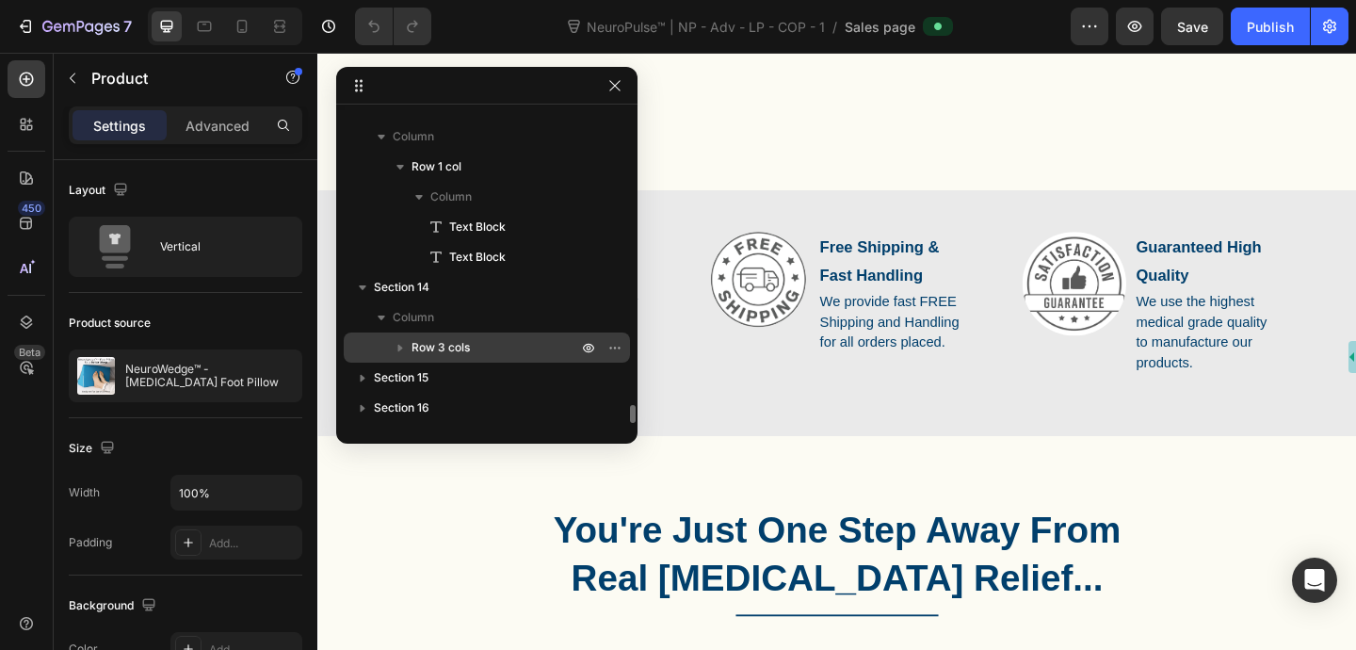
click at [397, 351] on icon "button" at bounding box center [400, 347] width 19 height 19
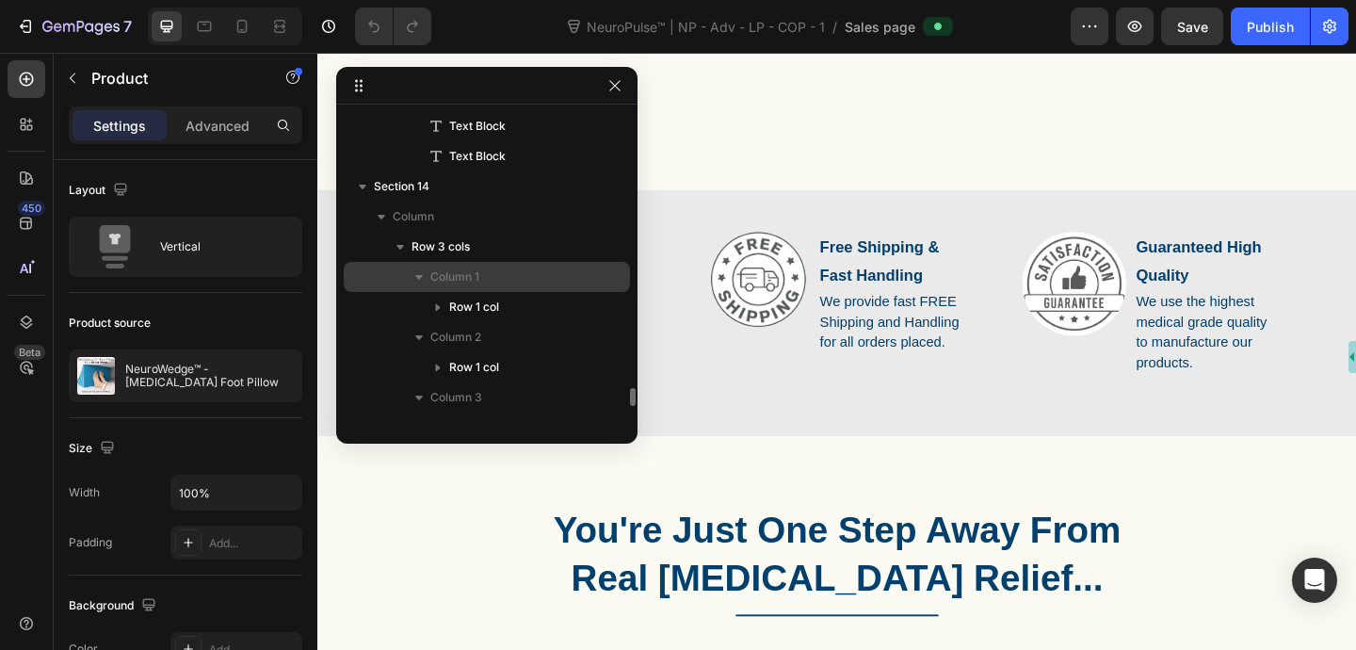
scroll to position [4998, 0]
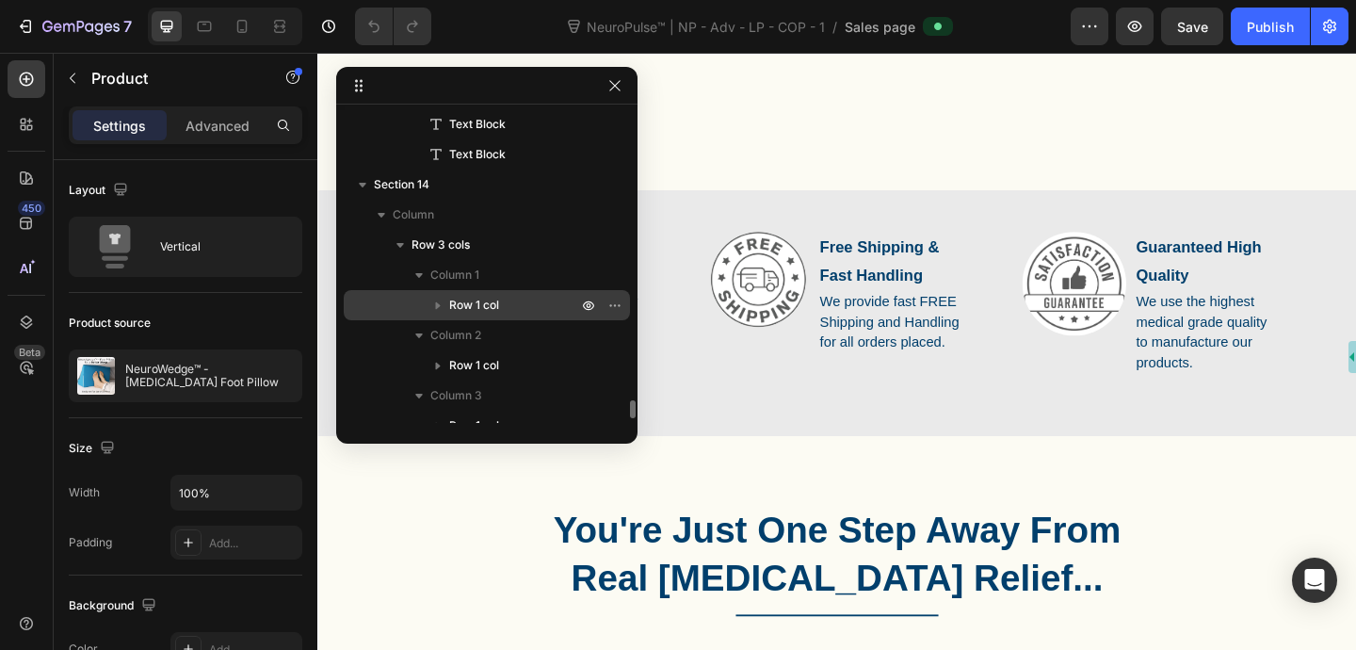
click at [441, 312] on icon "button" at bounding box center [437, 305] width 19 height 19
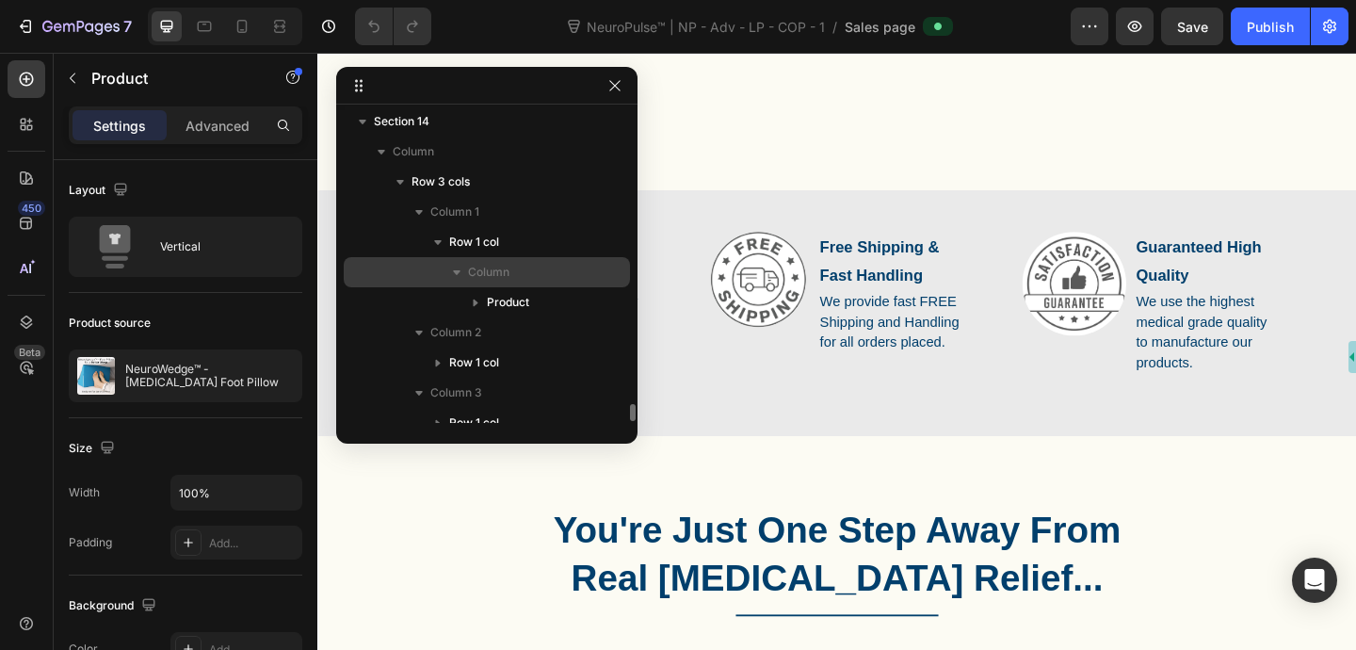
scroll to position [5064, 0]
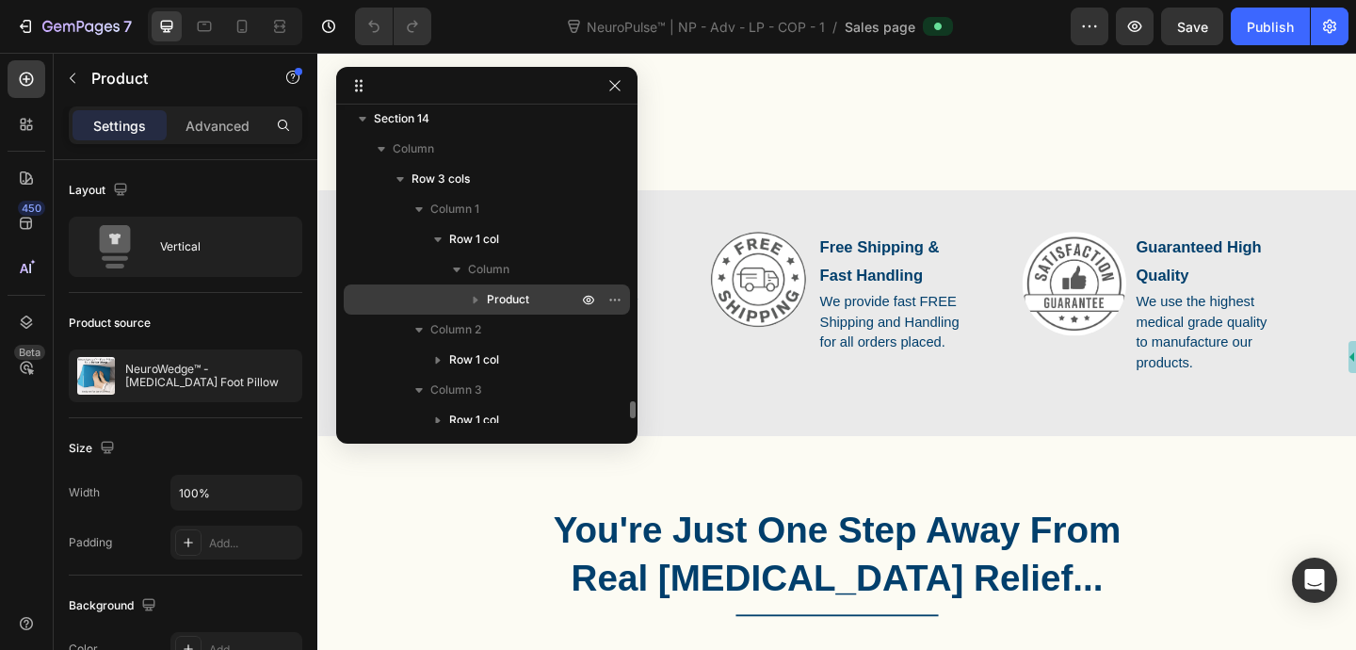
click at [479, 301] on icon "button" at bounding box center [475, 299] width 19 height 19
click at [509, 301] on span "Product" at bounding box center [508, 299] width 42 height 19
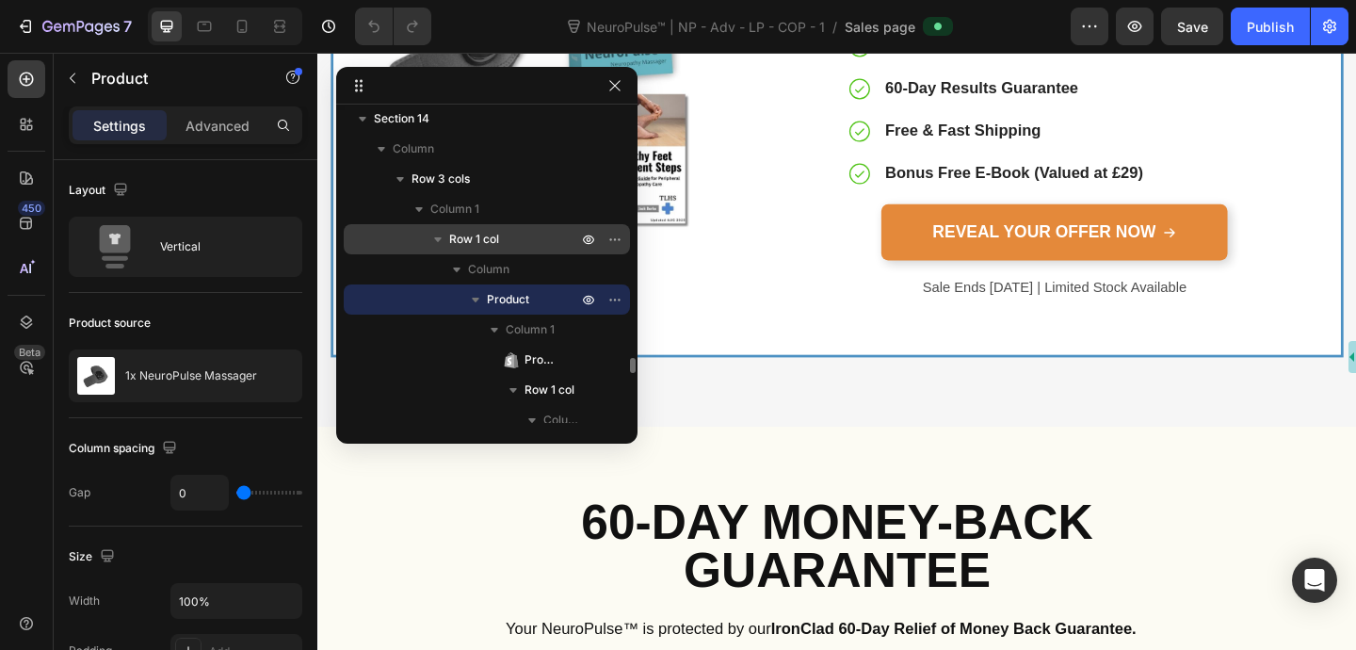
scroll to position [9299, 0]
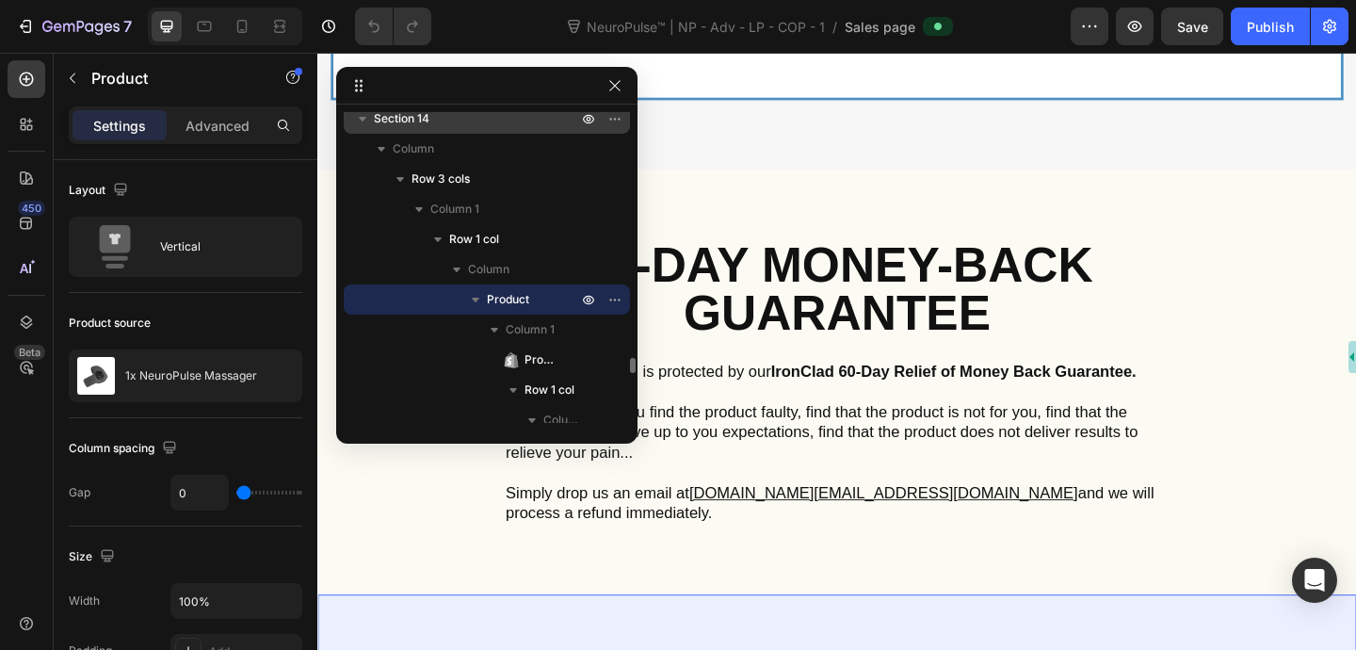
click at [409, 119] on span "Section 14" at bounding box center [402, 118] width 56 height 19
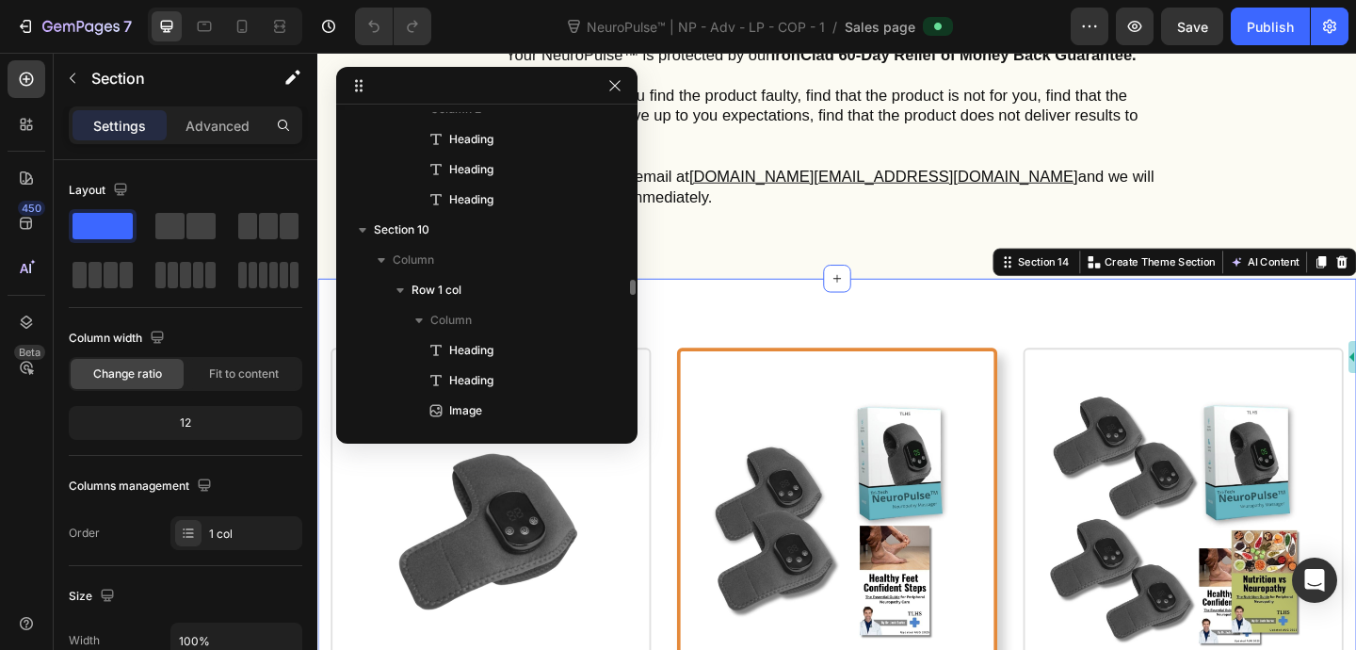
scroll to position [3396, 0]
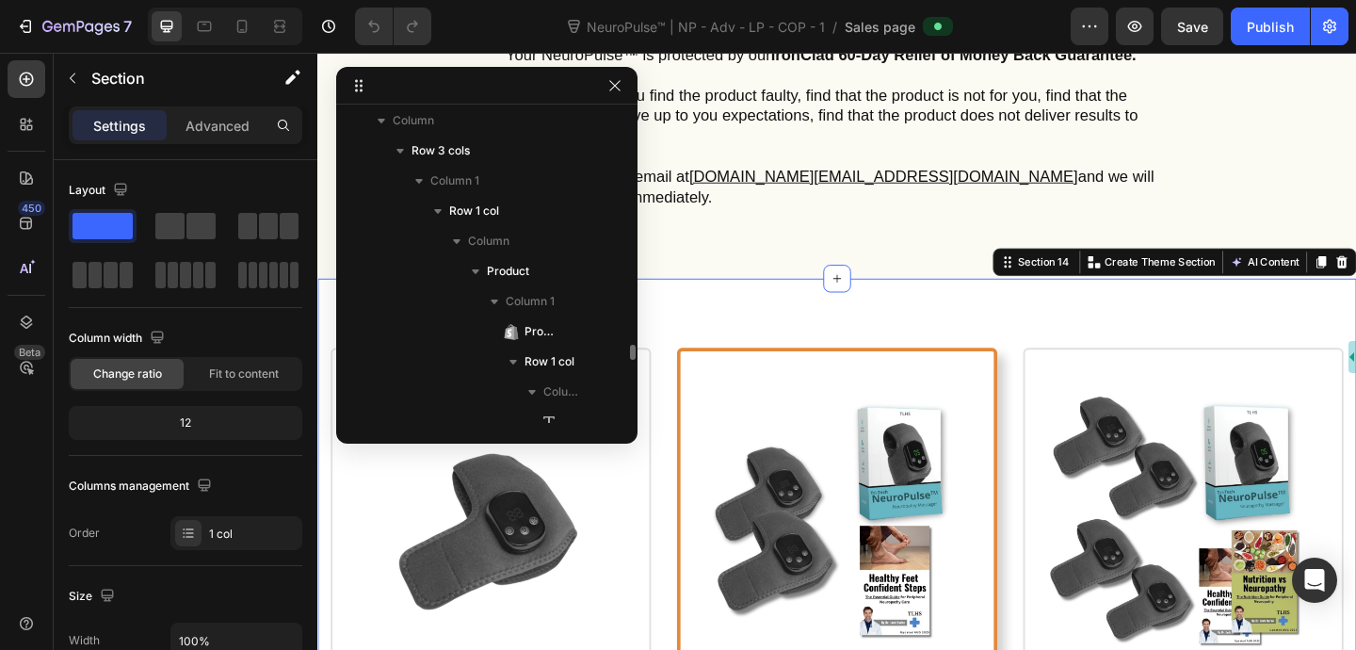
scroll to position [5094, 0]
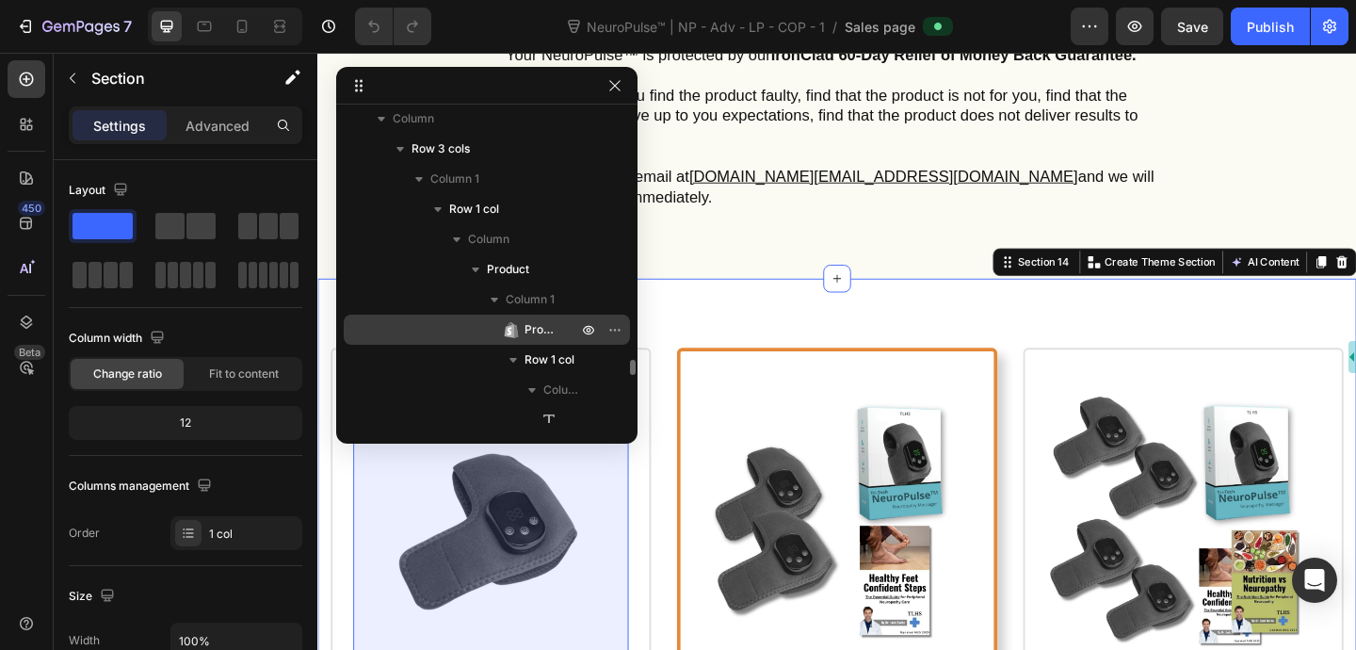
click at [542, 334] on span "Product Images" at bounding box center [542, 329] width 34 height 19
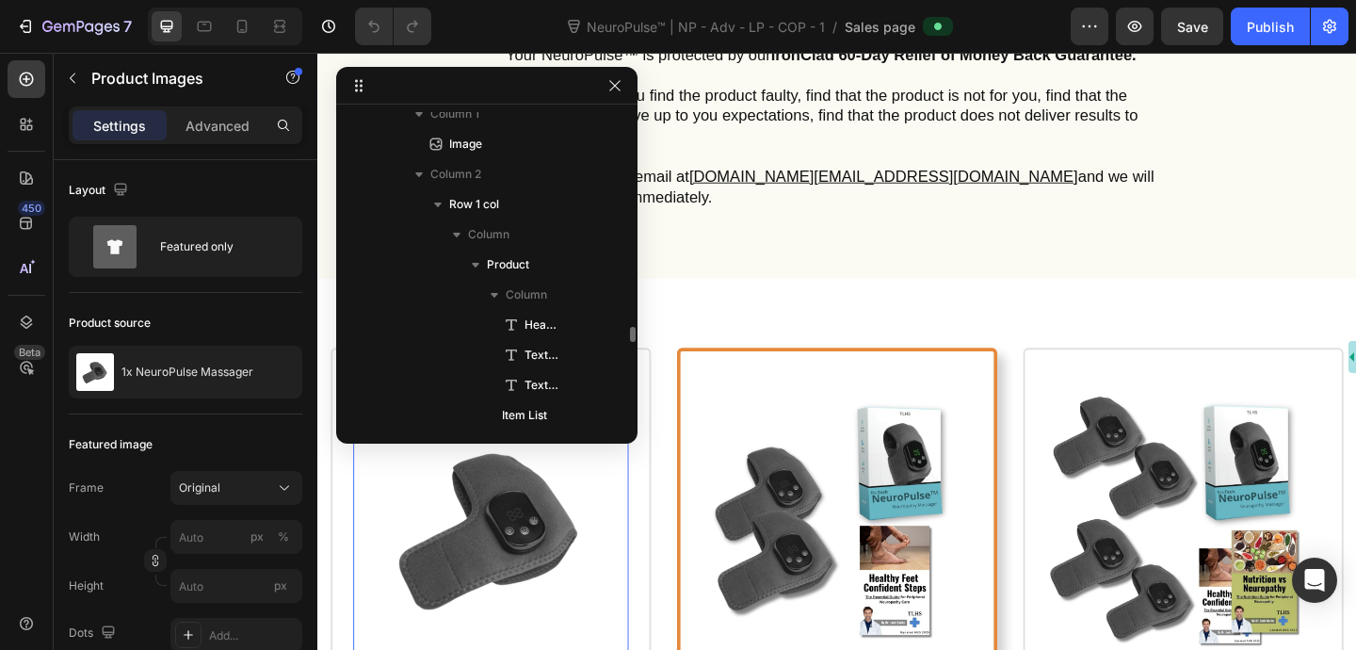
scroll to position [4479, 0]
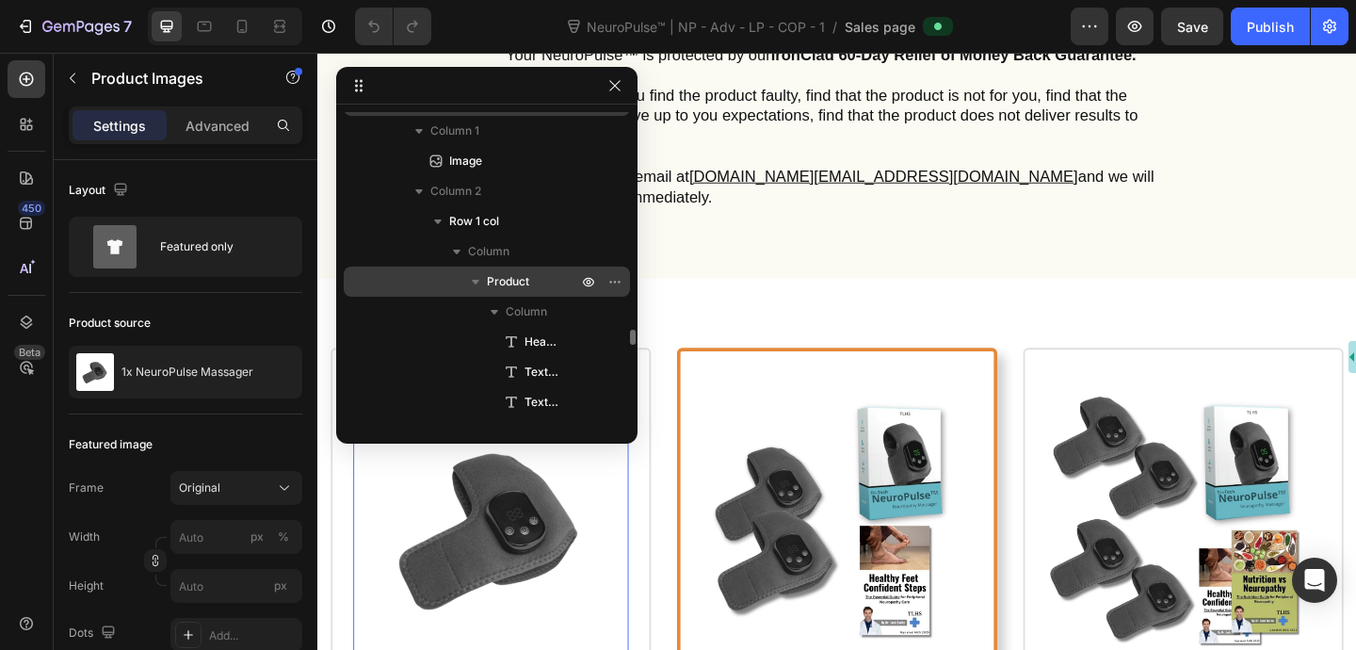
click at [513, 279] on span "Product" at bounding box center [508, 281] width 42 height 19
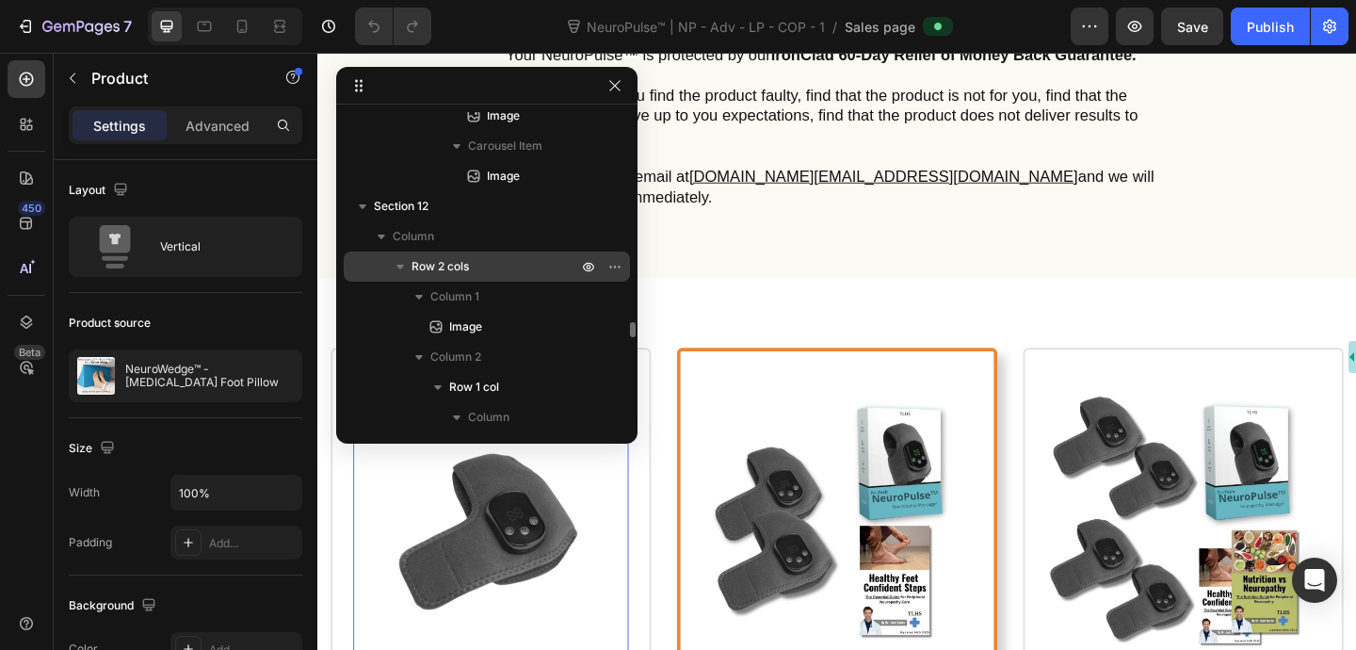
scroll to position [4312, 0]
click at [443, 211] on p "Section 12" at bounding box center [477, 207] width 207 height 19
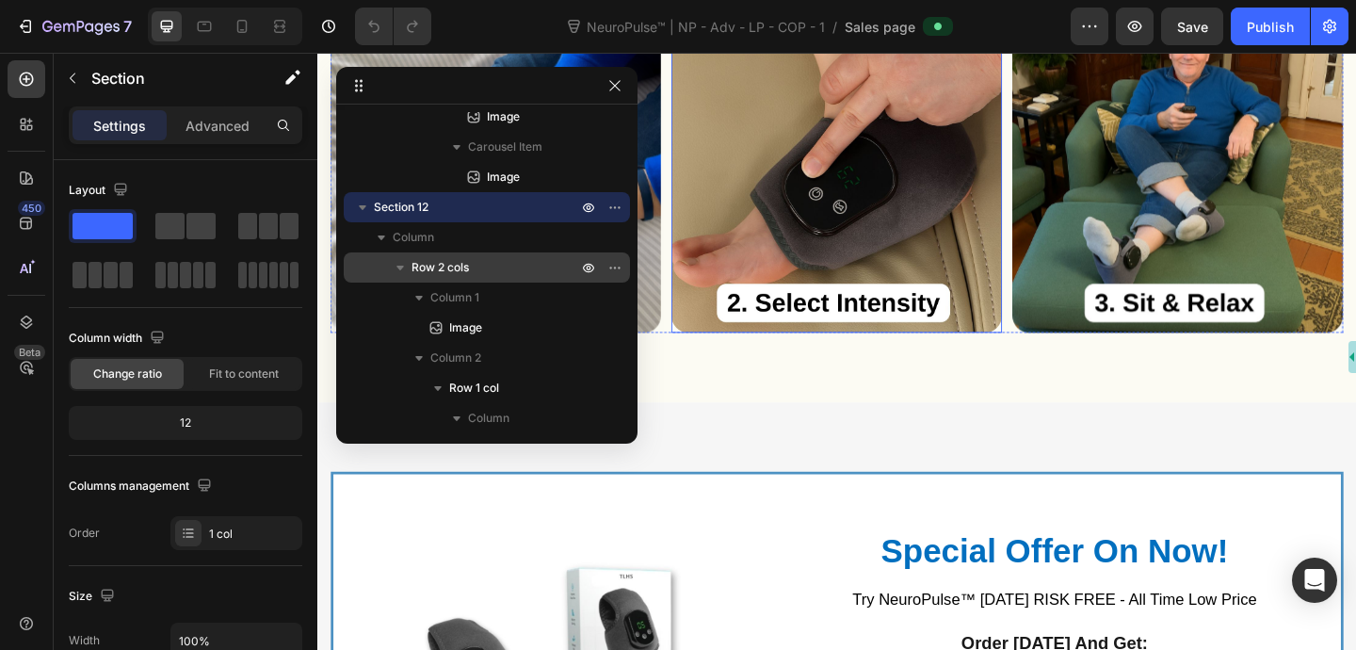
scroll to position [8346, 0]
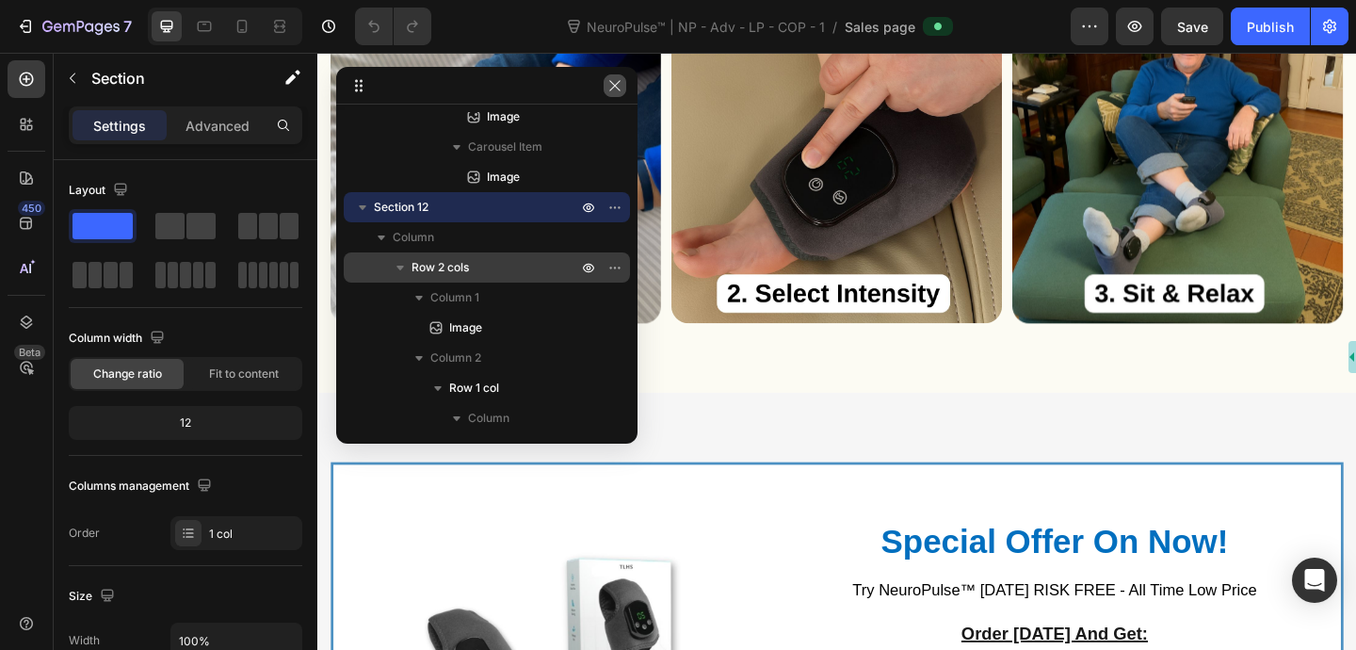
click at [606, 87] on button "button" at bounding box center [615, 85] width 23 height 23
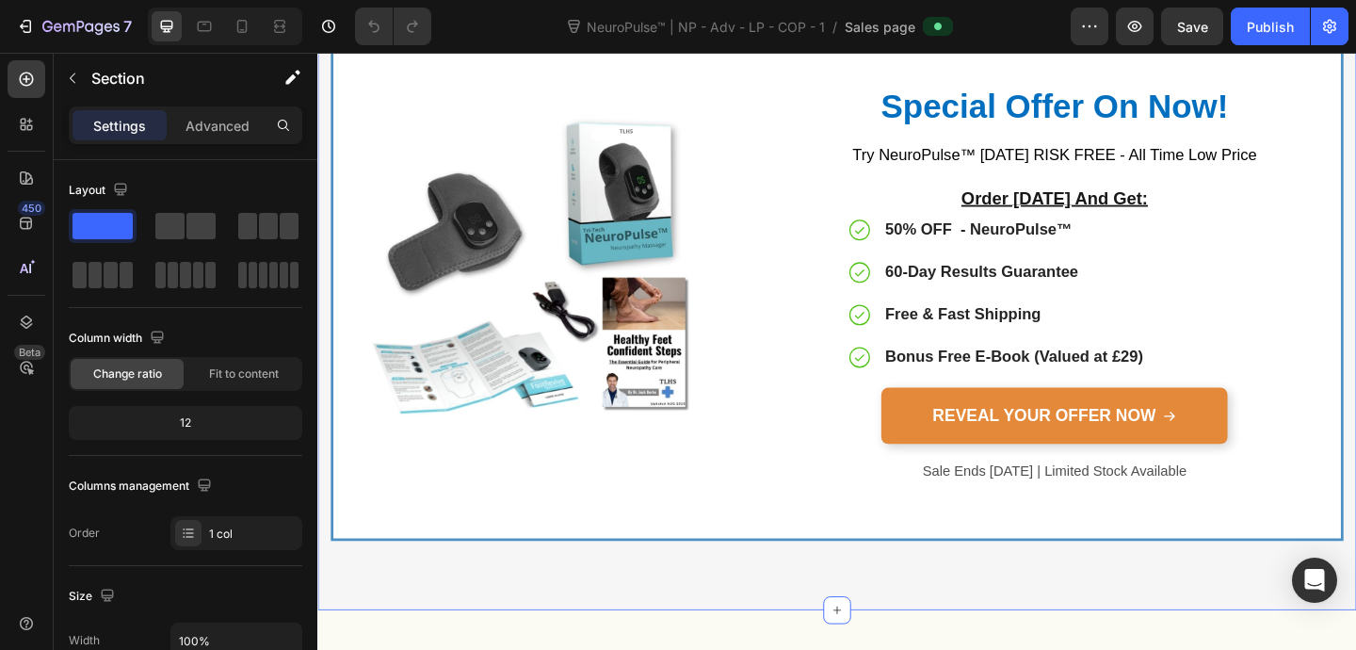
scroll to position [8776, 0]
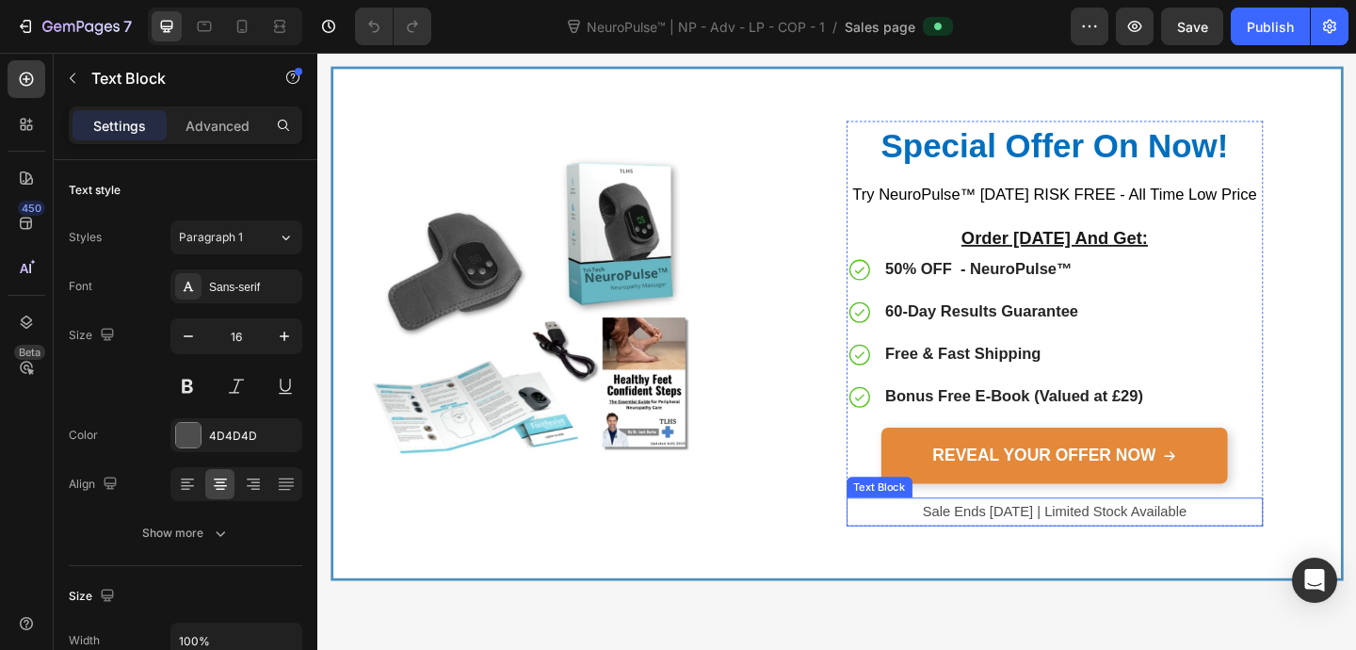
click at [931, 529] on div "Text Block" at bounding box center [929, 525] width 72 height 23
click at [943, 517] on div "Text Block" at bounding box center [948, 518] width 64 height 17
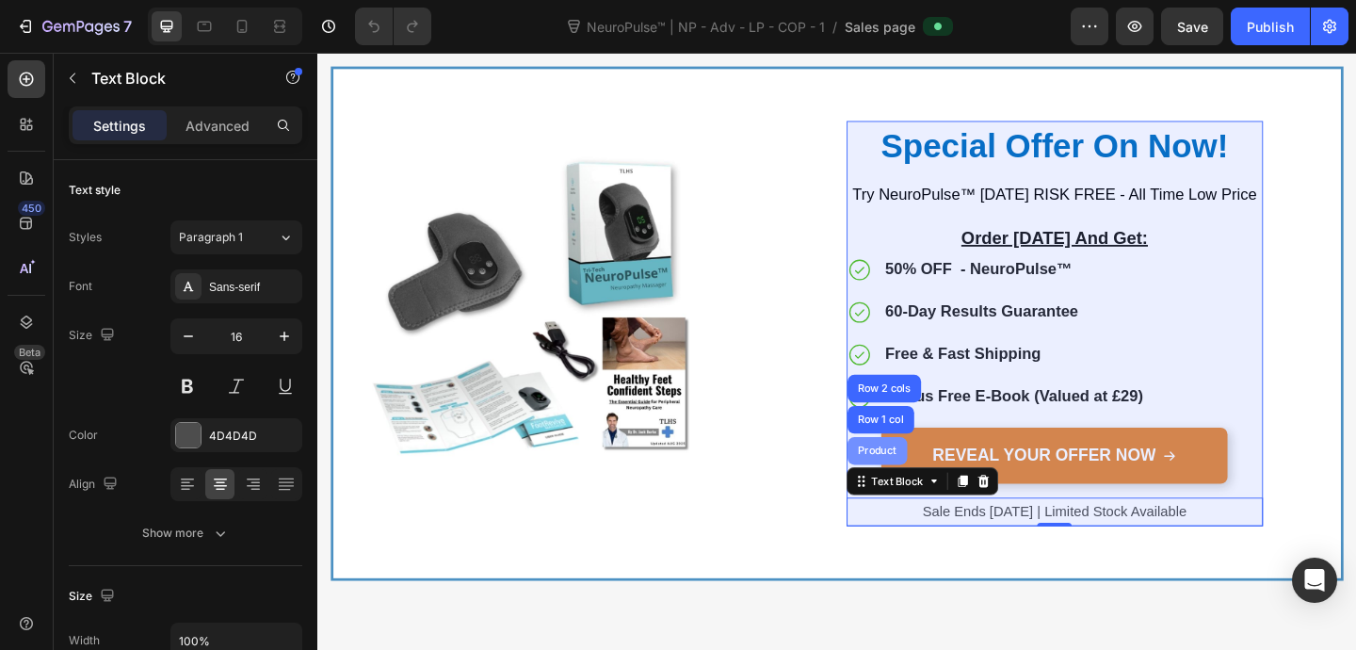
click at [935, 480] on div "Product" at bounding box center [926, 485] width 50 height 11
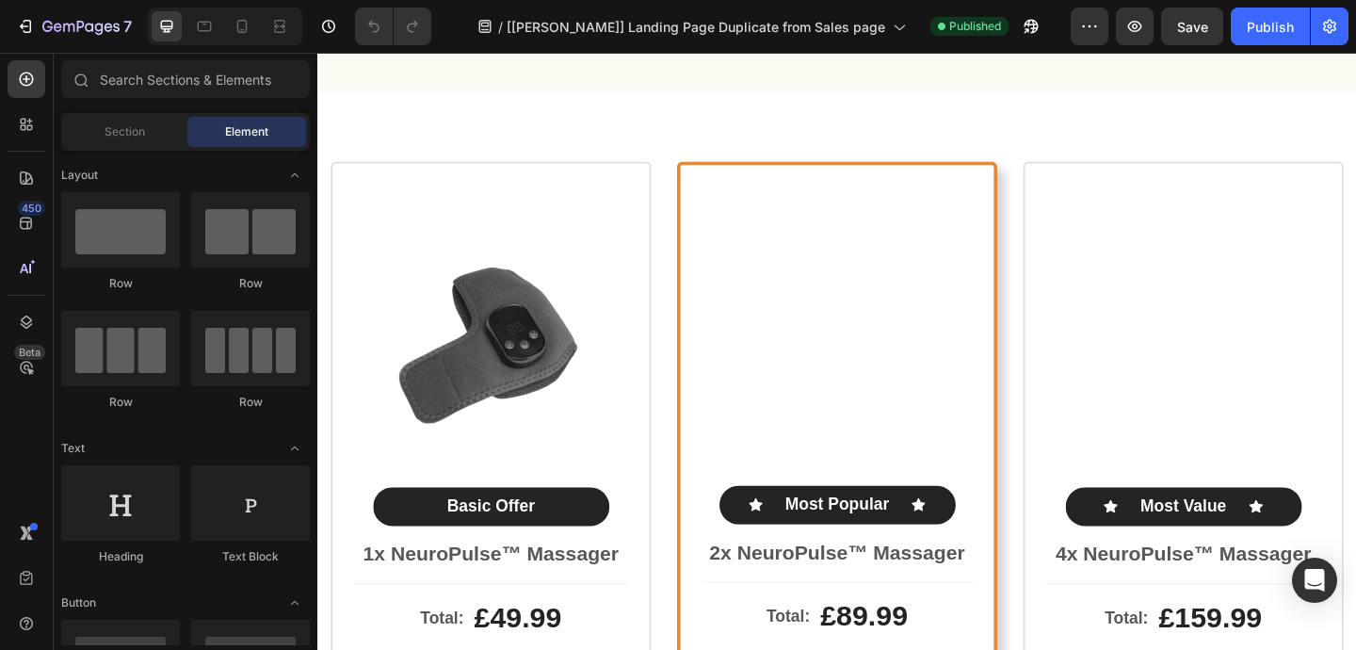
scroll to position [9831, 0]
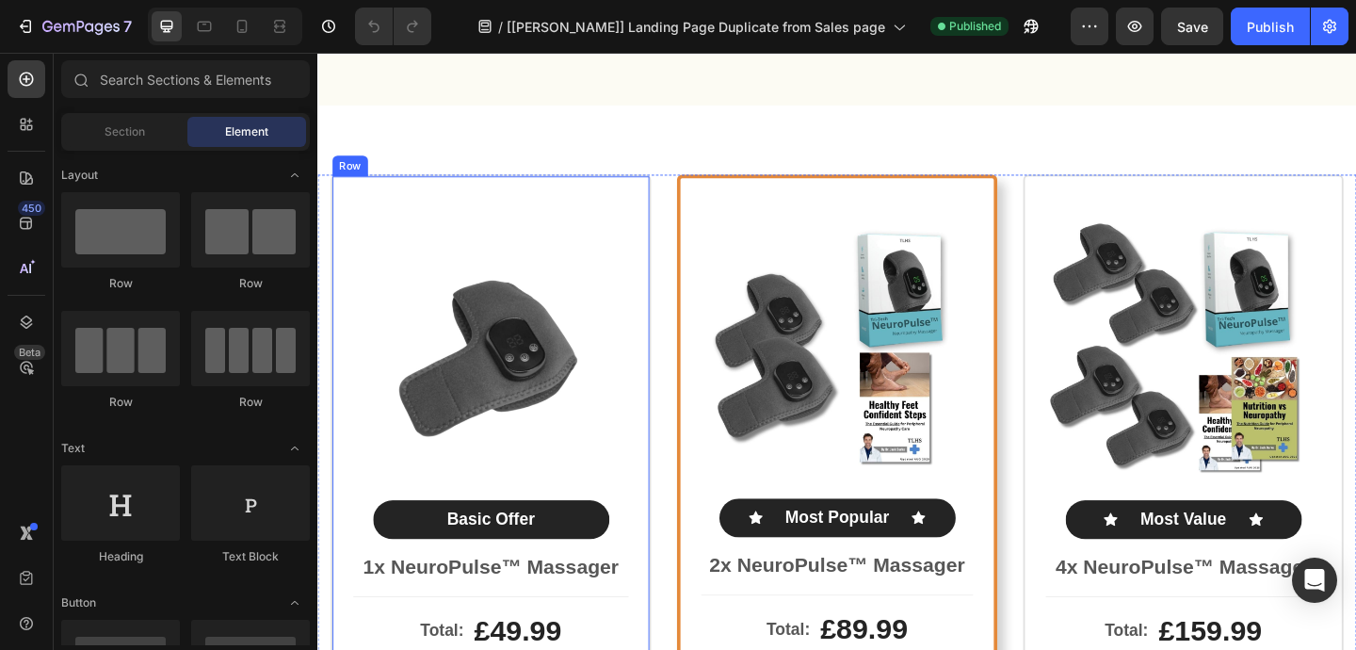
click at [355, 168] on div "Row" at bounding box center [352, 176] width 31 height 17
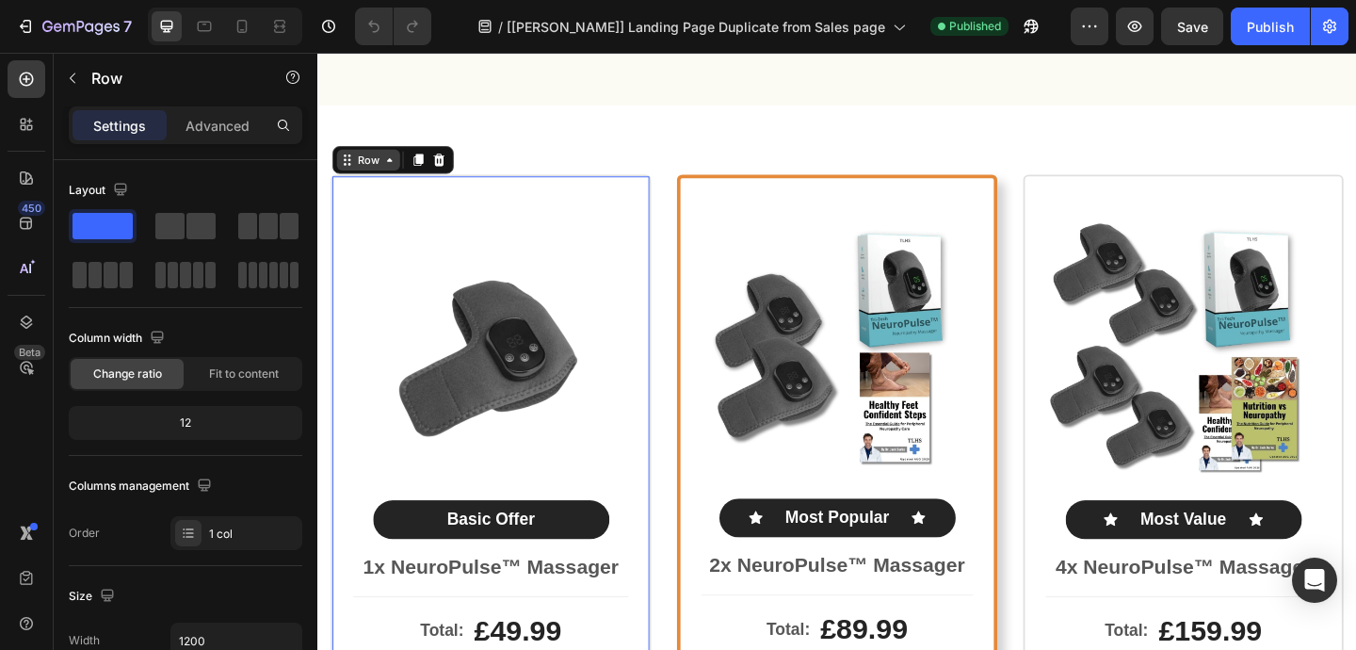
click at [355, 158] on div "Row" at bounding box center [372, 169] width 69 height 23
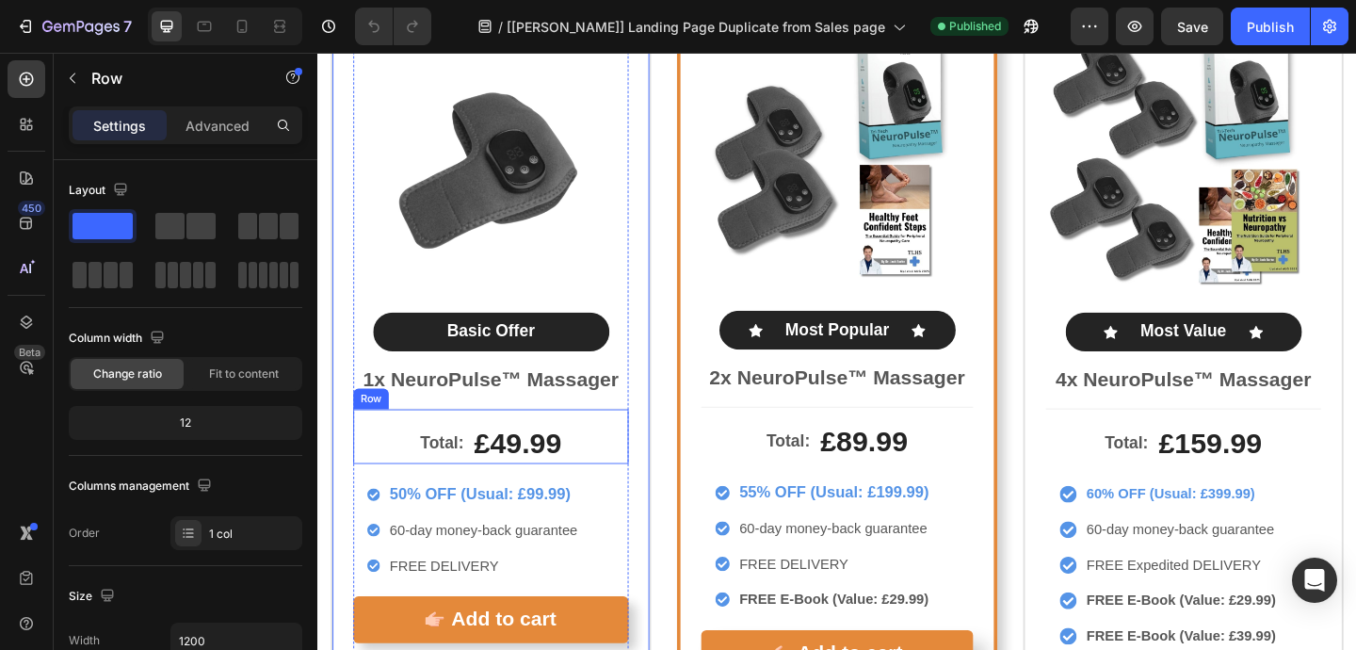
scroll to position [9852, 0]
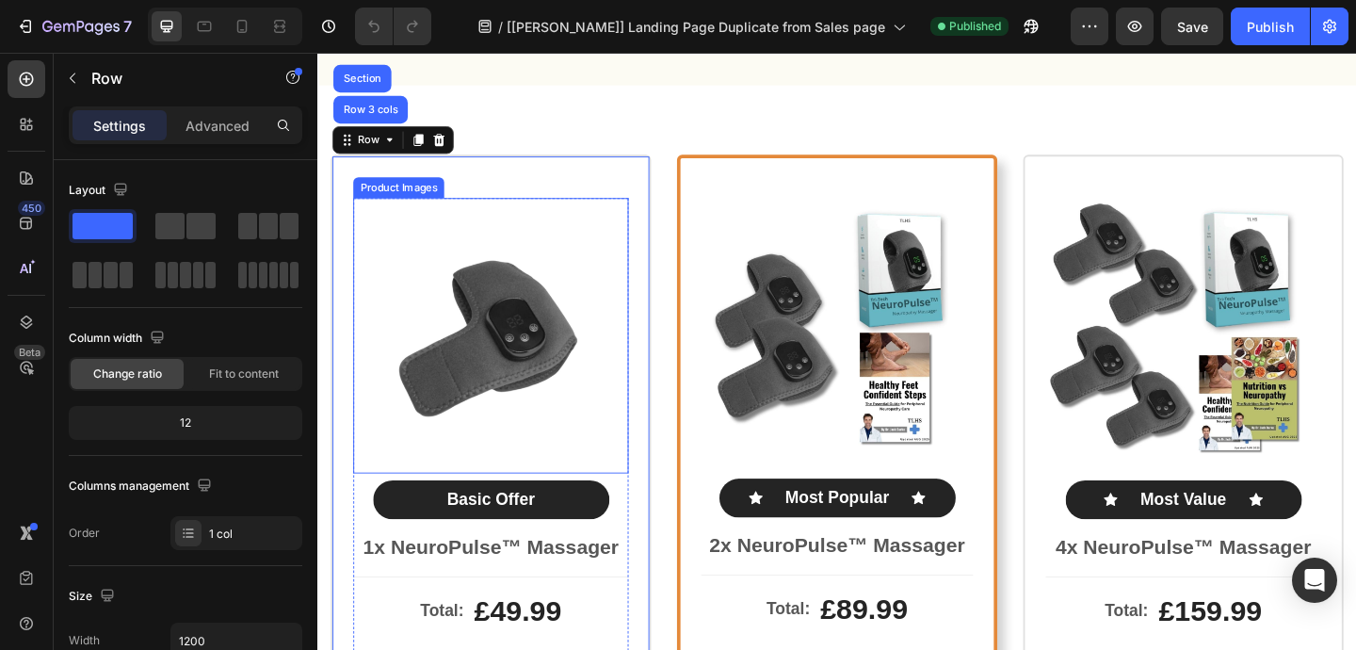
click at [388, 188] on div "Product Images" at bounding box center [405, 199] width 99 height 23
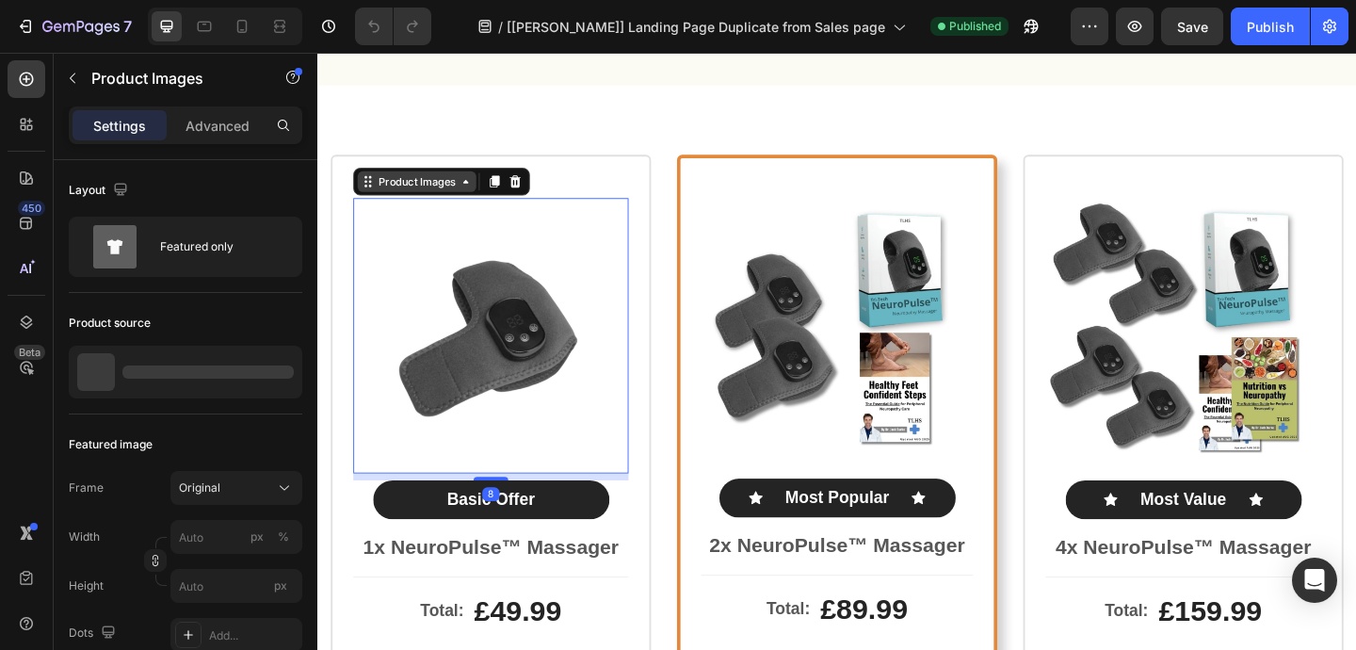
click at [387, 185] on div "Product Images" at bounding box center [425, 193] width 91 height 17
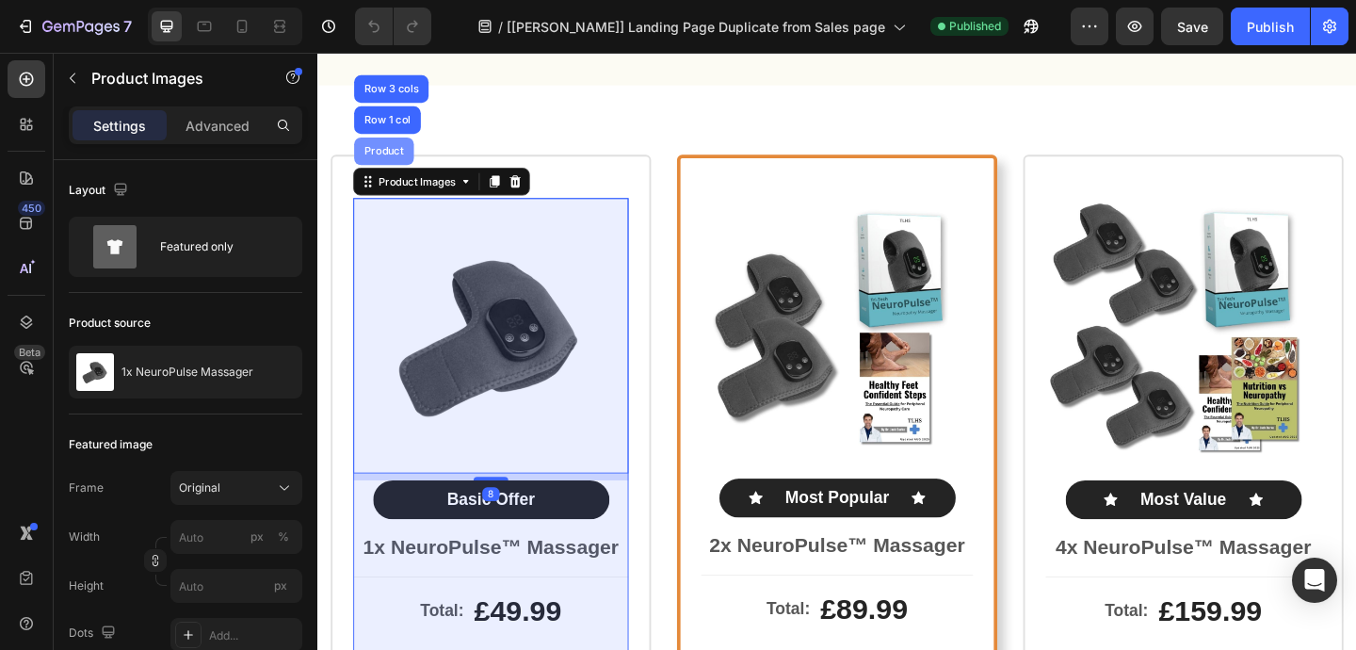
click at [389, 154] on div "Product" at bounding box center [389, 159] width 50 height 11
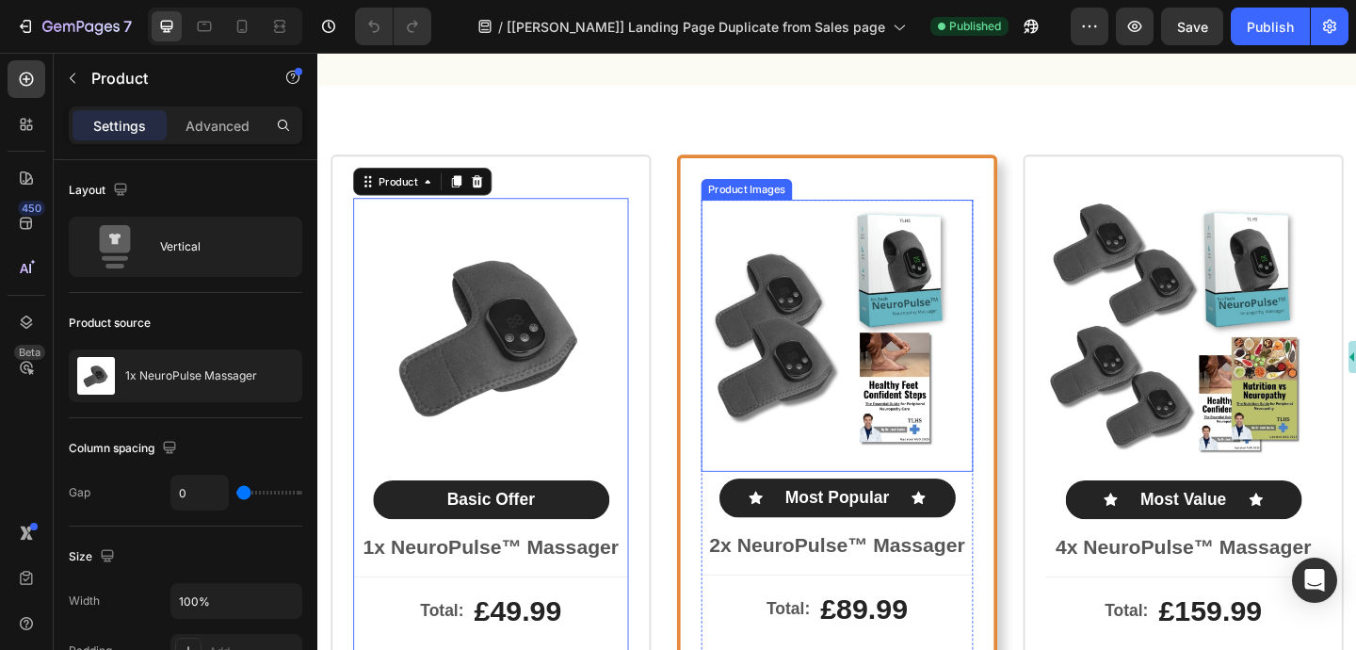
click at [751, 193] on div "Product Images" at bounding box center [783, 201] width 91 height 17
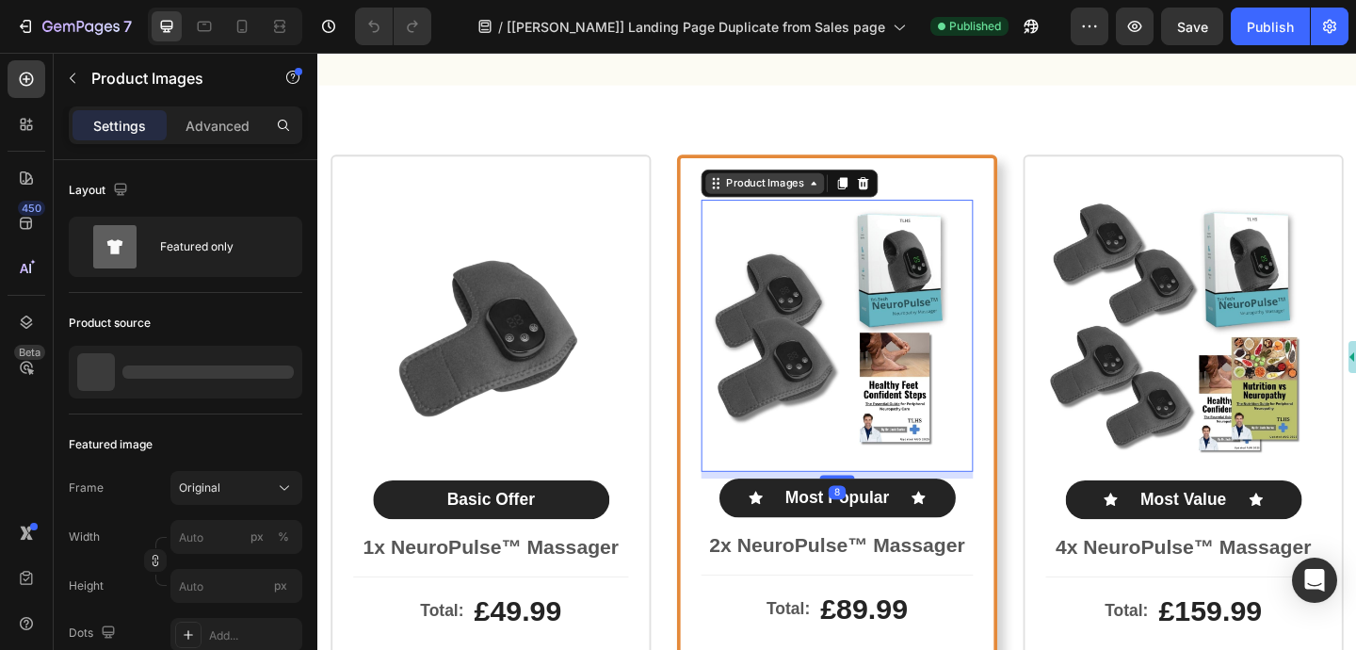
click at [761, 186] on div "Product Images" at bounding box center [803, 194] width 91 height 17
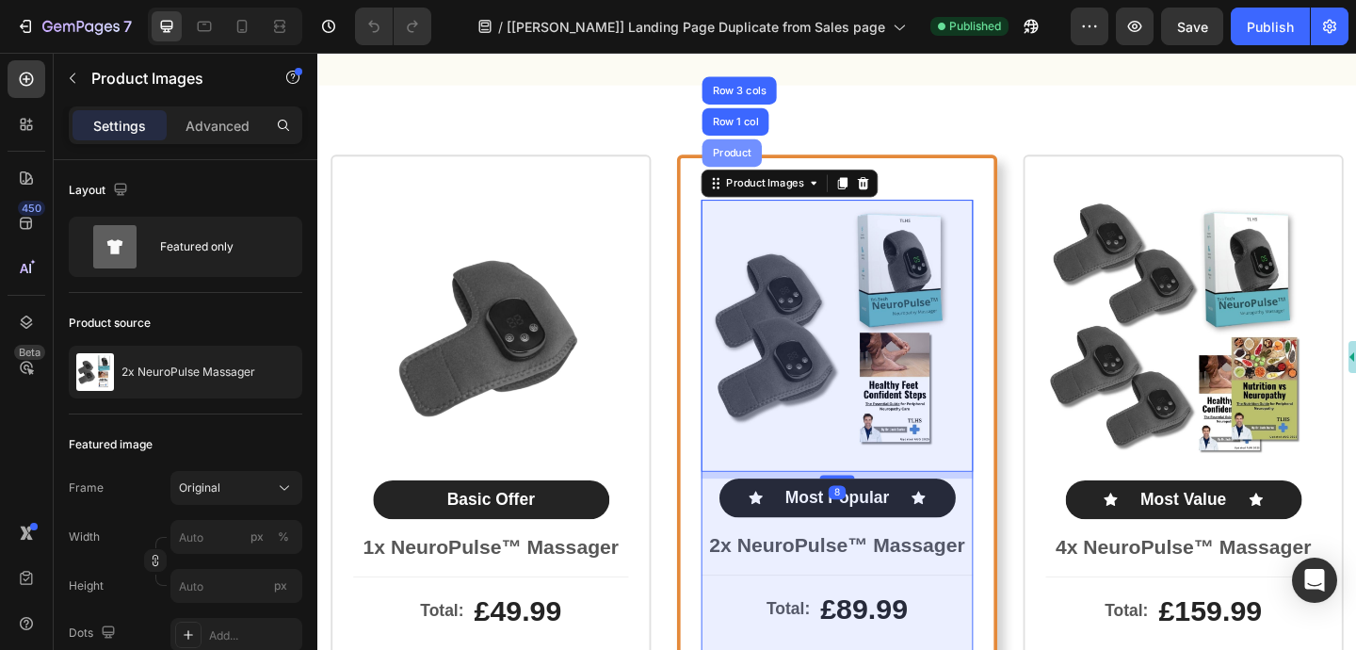
click at [756, 147] on div "Product" at bounding box center [767, 162] width 65 height 30
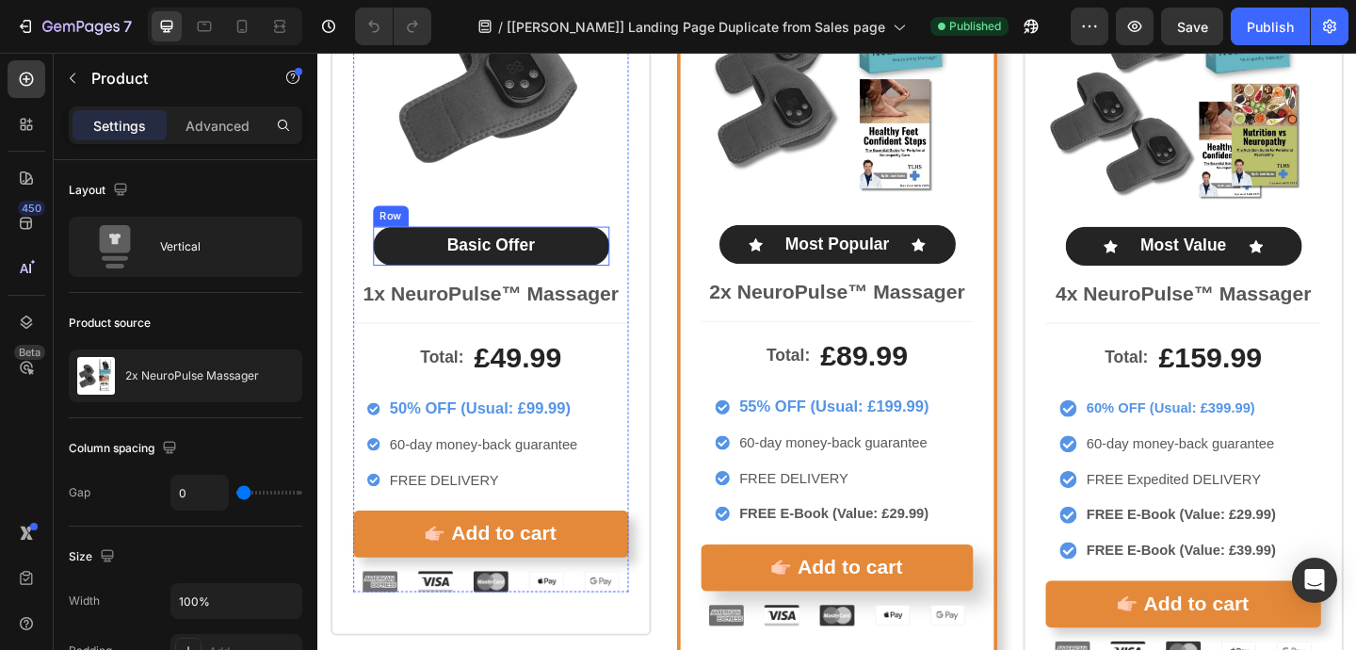
scroll to position [10111, 0]
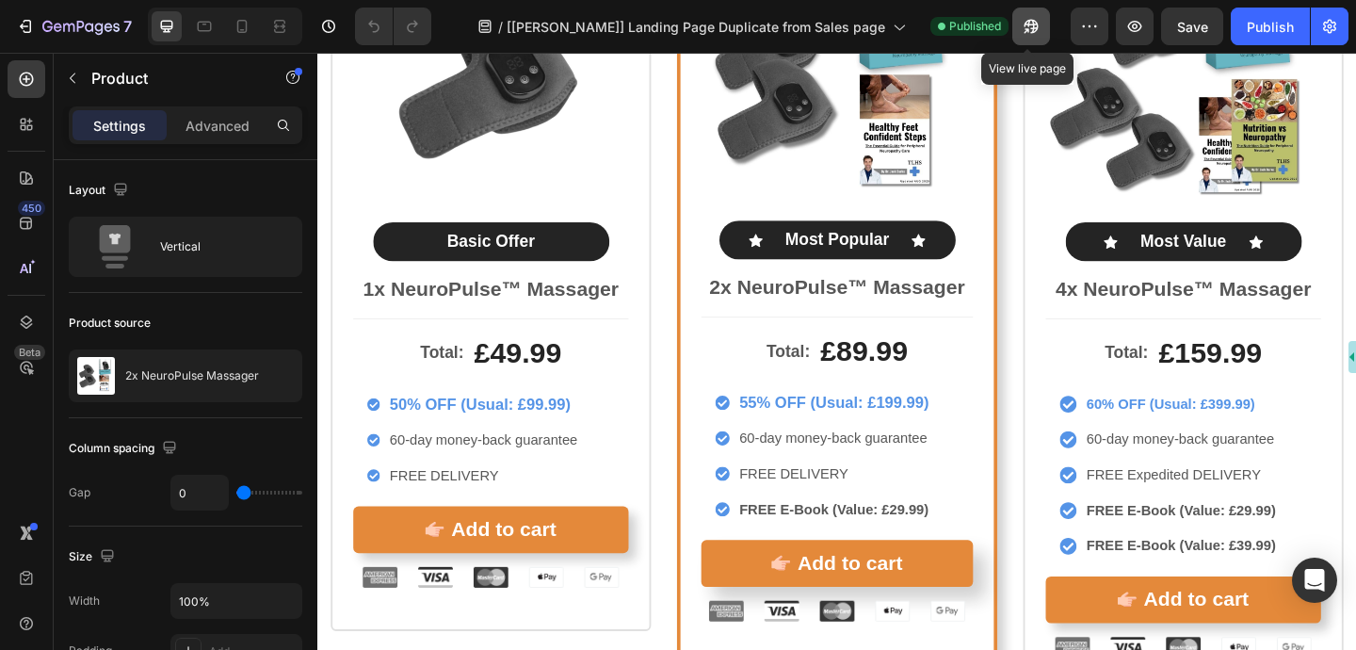
click at [1033, 34] on icon "button" at bounding box center [1031, 26] width 19 height 19
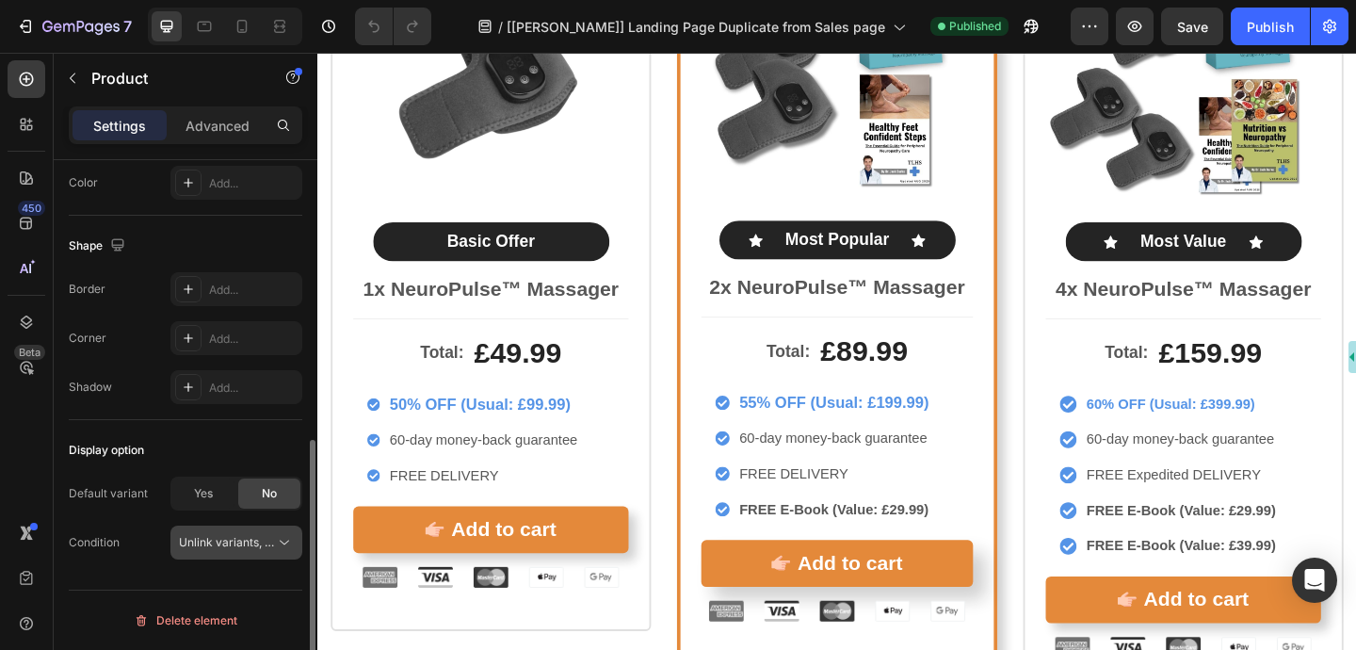
click at [201, 549] on span "Unlink variants, quantity <br> between same products" at bounding box center [227, 542] width 96 height 17
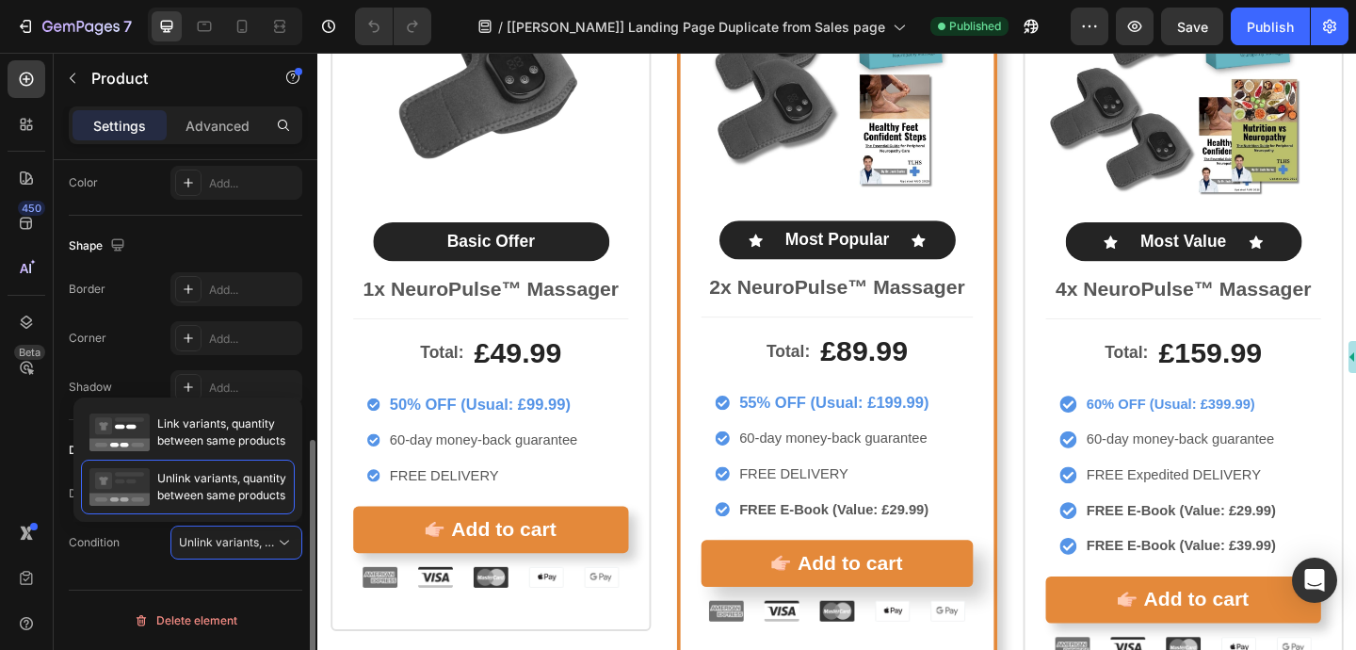
click at [134, 575] on div "Layout Vertical Product source 2x NeuroPulse Massager Column spacing Gap 0 Size…" at bounding box center [186, 145] width 264 height 1118
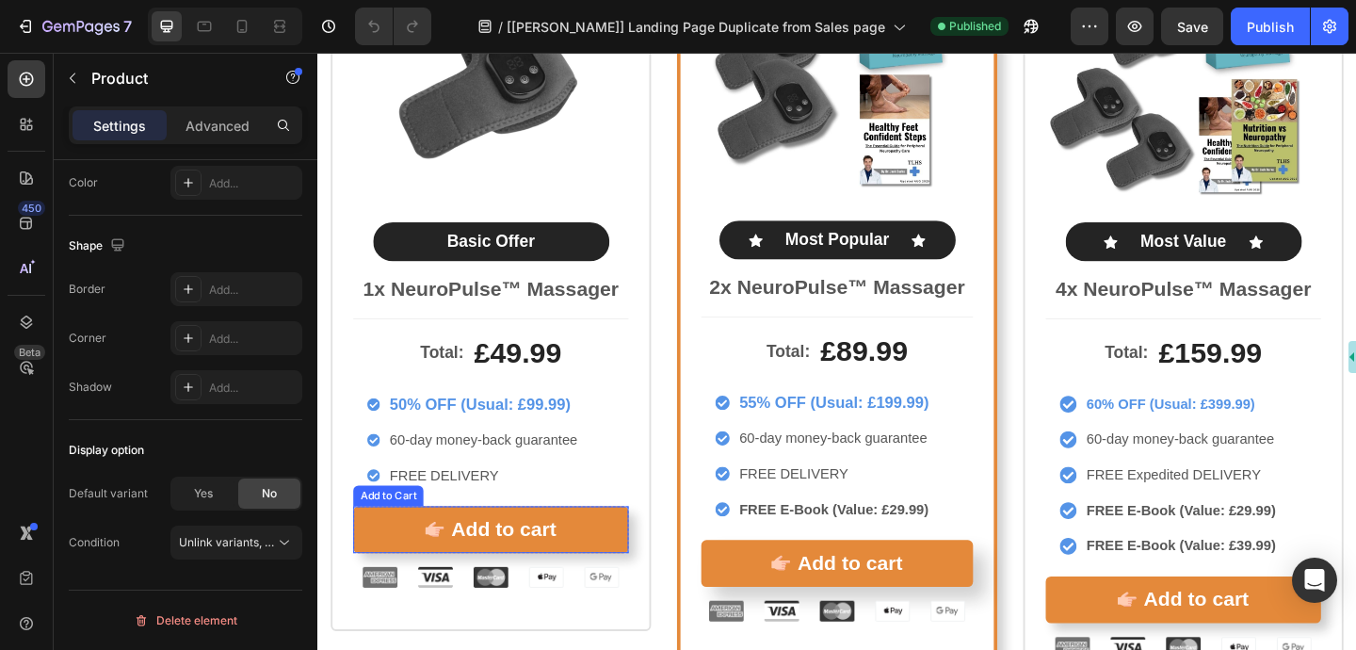
click at [399, 532] on div "Add to Cart" at bounding box center [394, 534] width 69 height 17
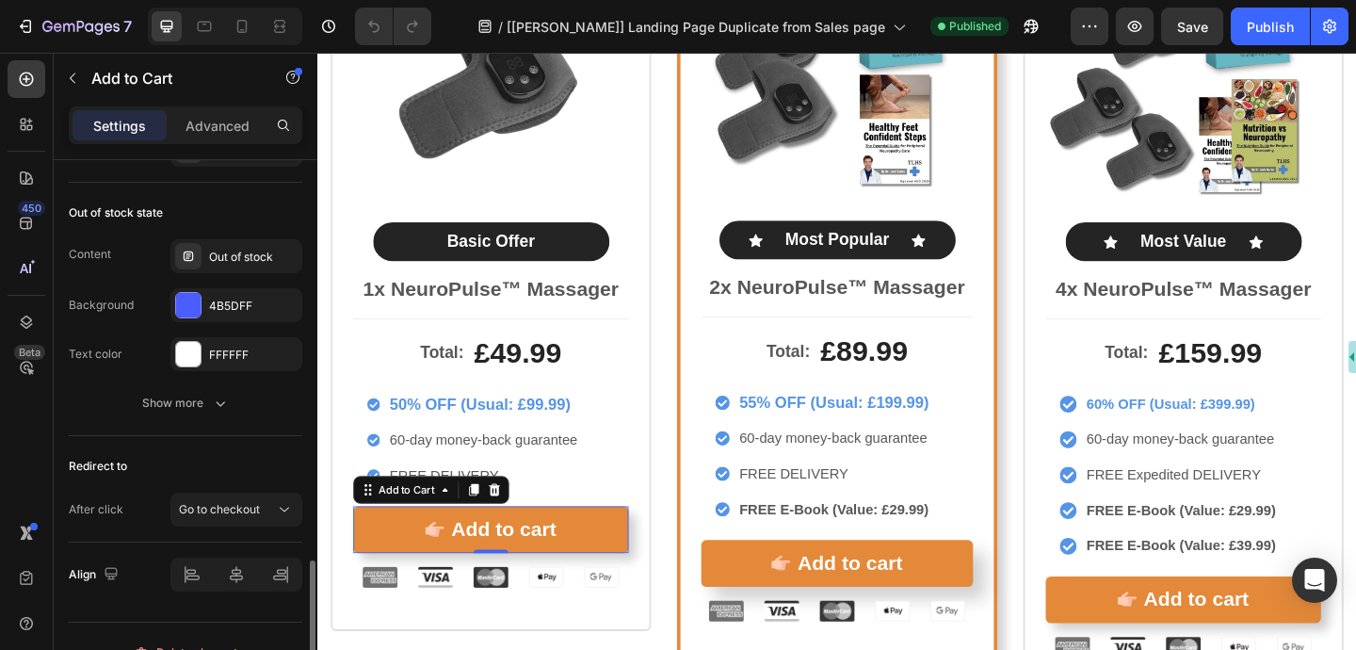
scroll to position [1624, 0]
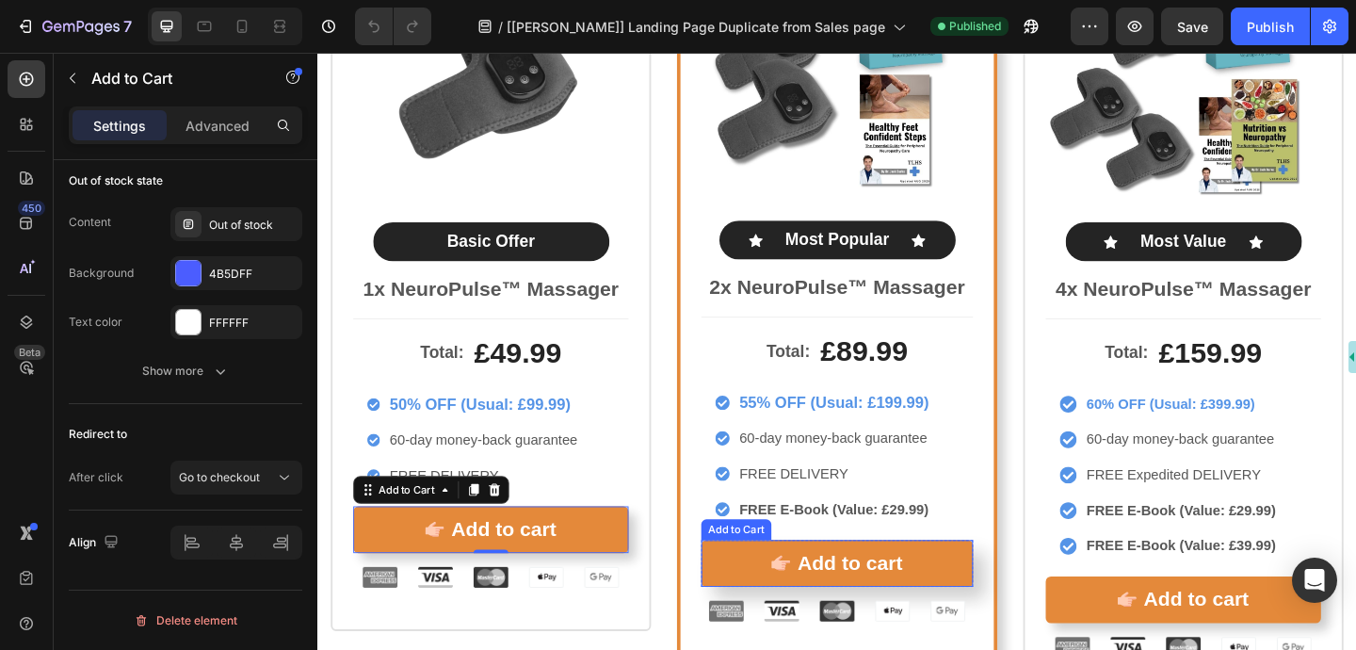
click at [784, 573] on div "Add to Cart" at bounding box center [772, 571] width 69 height 17
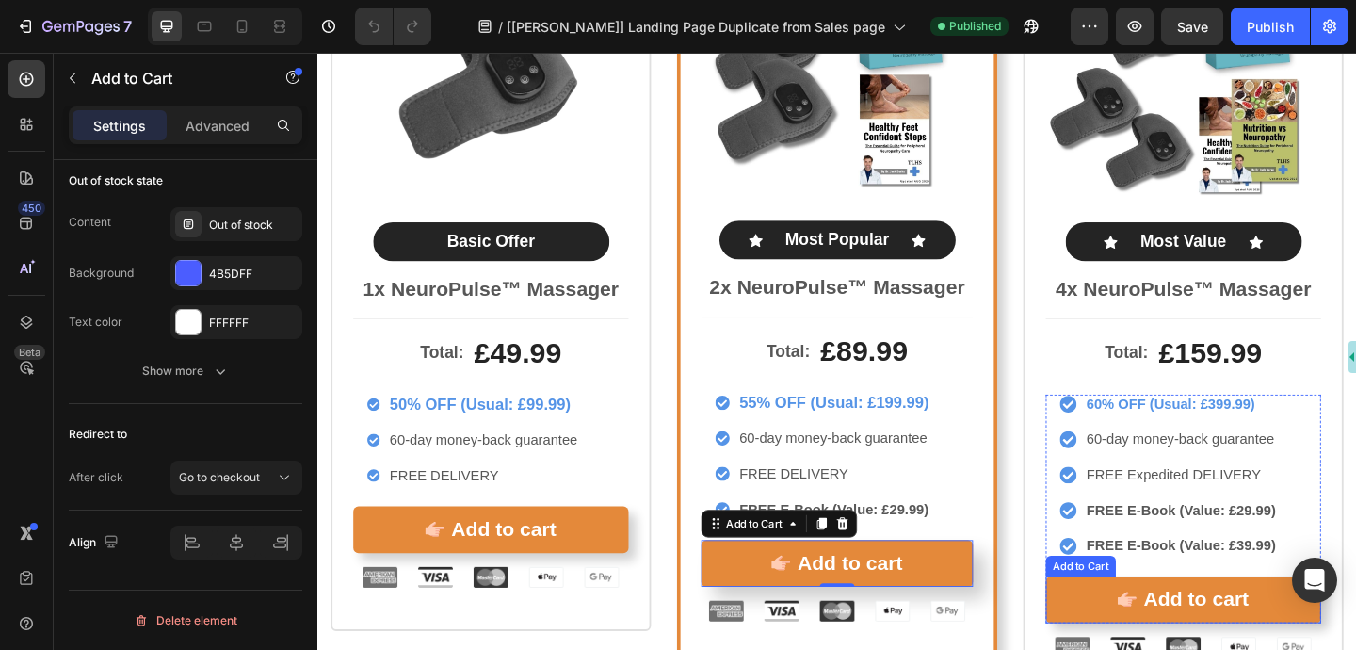
click at [1146, 615] on div "Add to Cart" at bounding box center [1147, 611] width 69 height 17
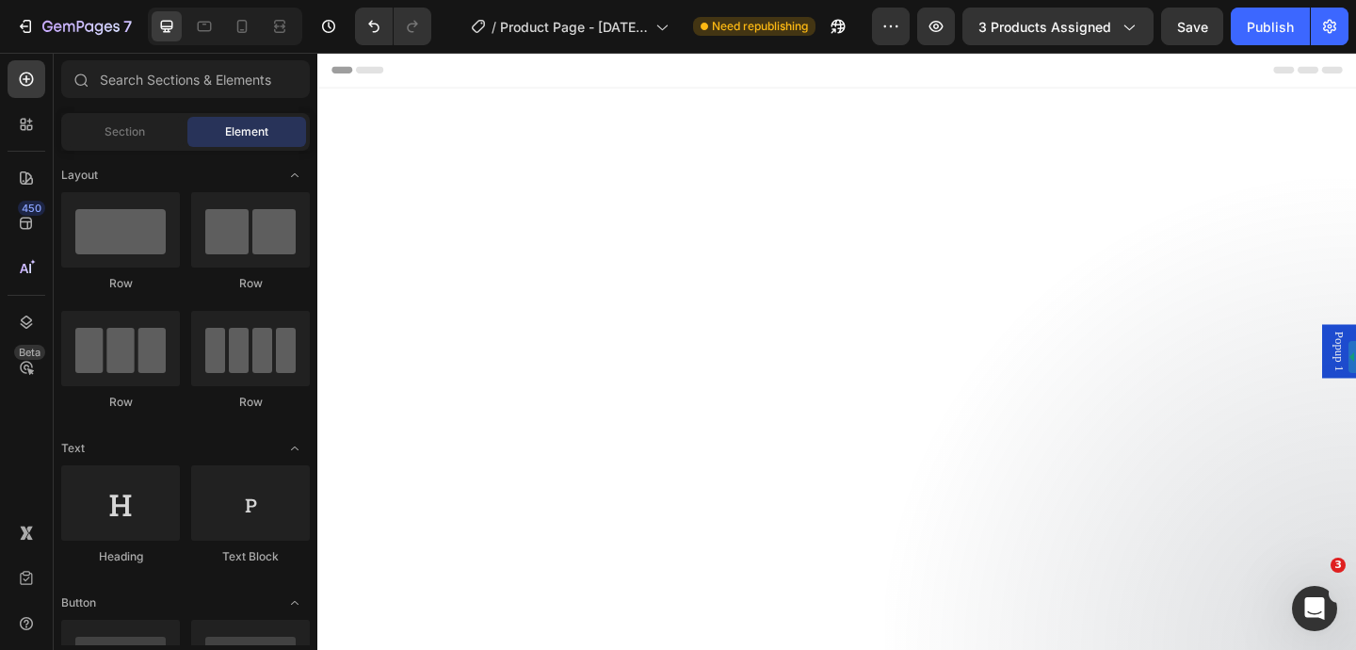
scroll to position [8495, 0]
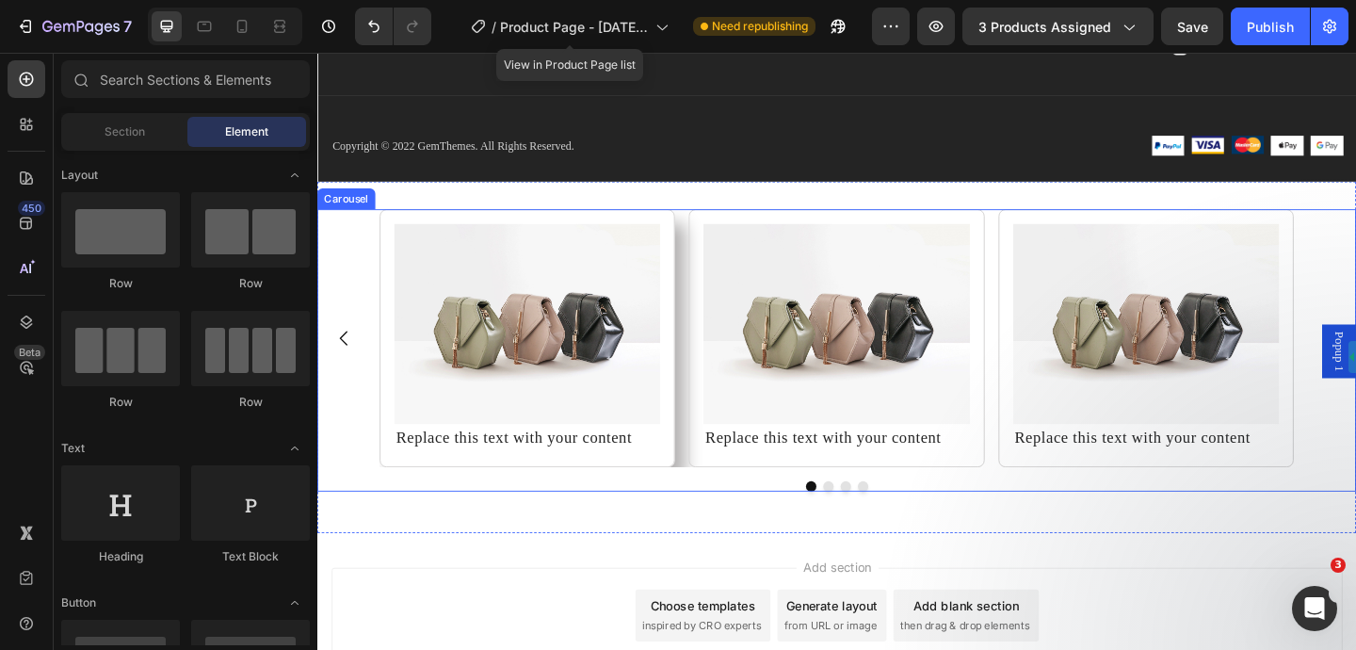
click at [359, 216] on div "Carousel" at bounding box center [349, 211] width 56 height 17
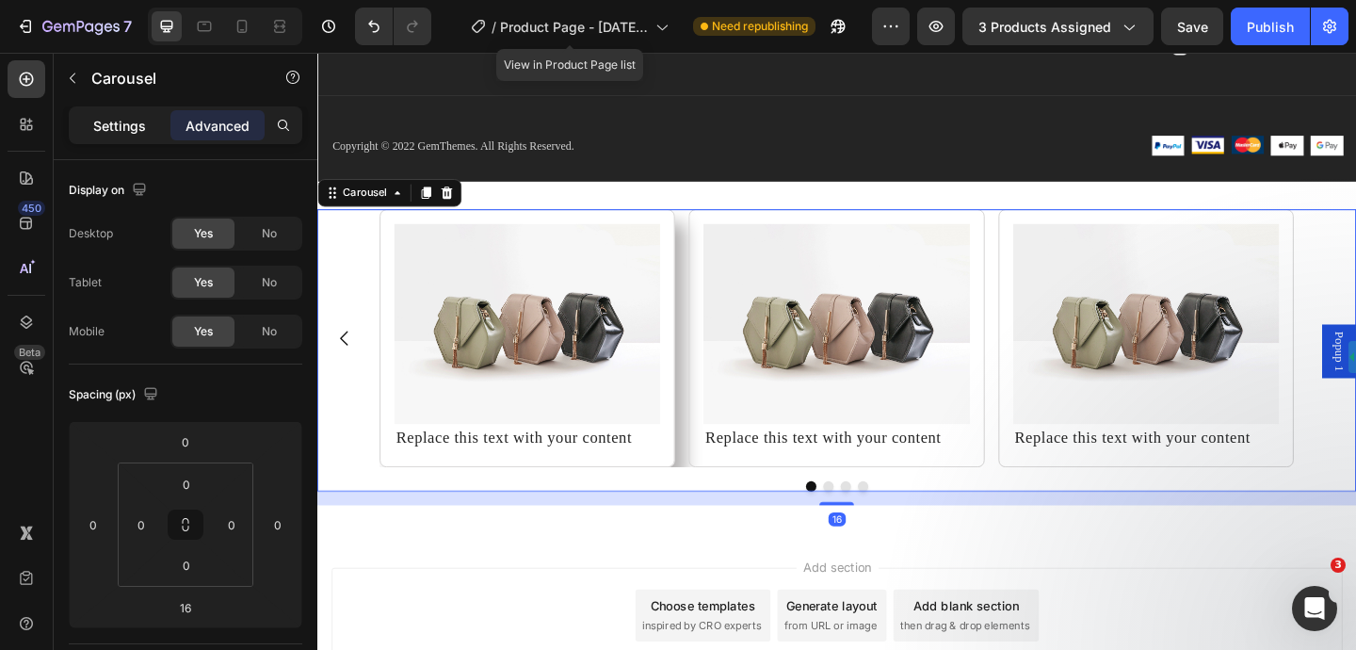
click at [111, 126] on p "Settings" at bounding box center [119, 126] width 53 height 20
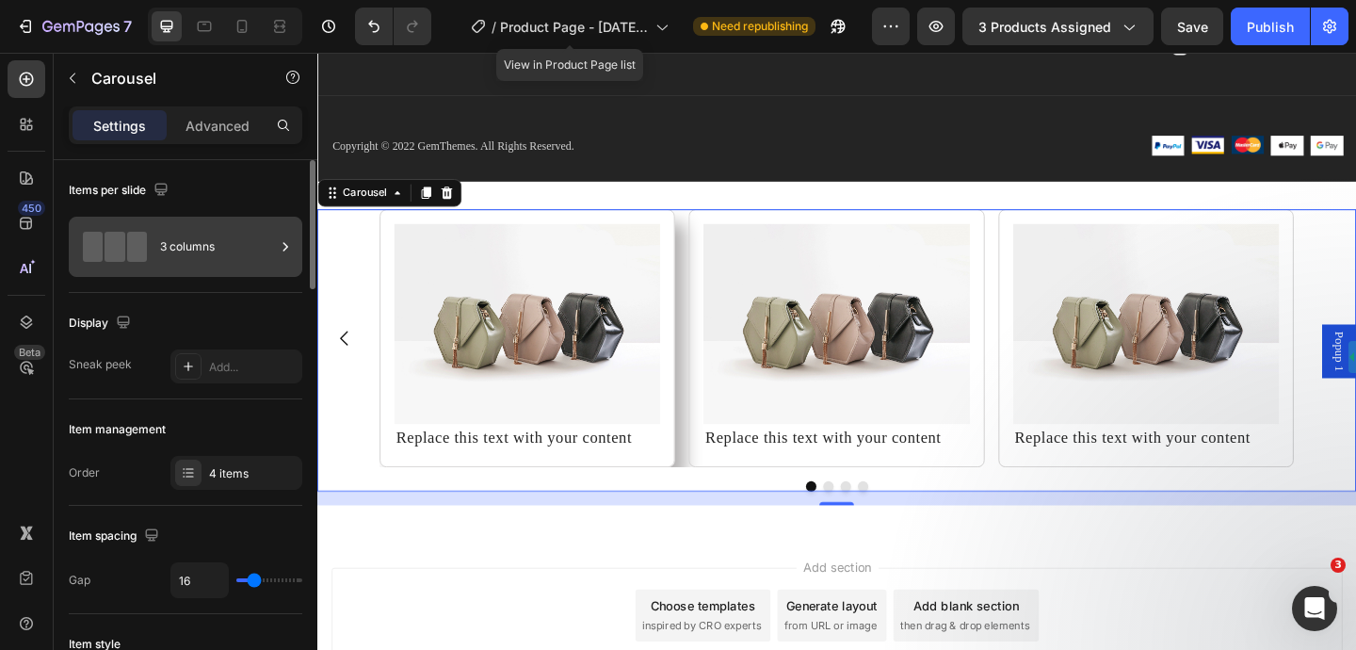
click at [276, 251] on icon at bounding box center [285, 246] width 19 height 19
